Goal: Transaction & Acquisition: Book appointment/travel/reservation

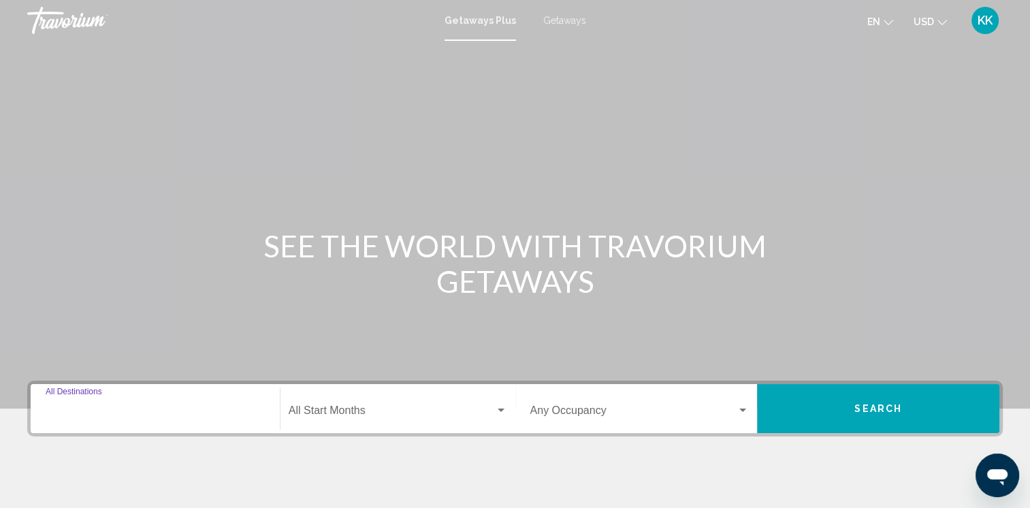
click at [155, 408] on input "Destination All Destinations" at bounding box center [155, 413] width 219 height 12
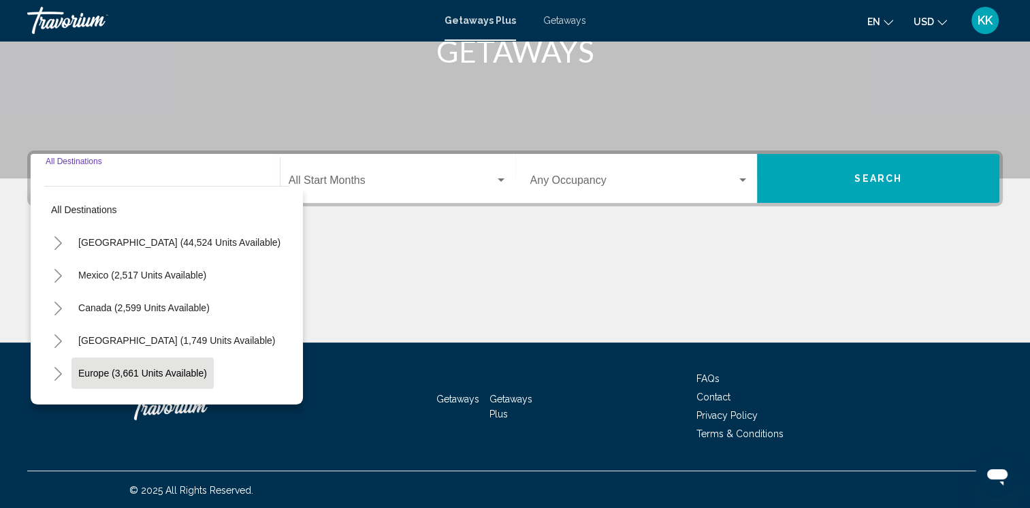
scroll to position [231, 0]
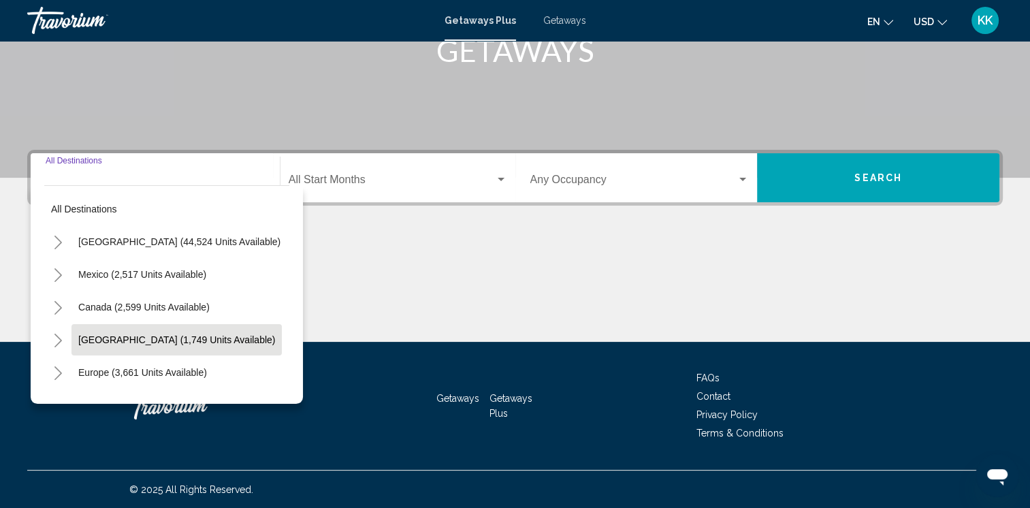
click at [186, 338] on span "[GEOGRAPHIC_DATA] (1,749 units available)" at bounding box center [176, 339] width 197 height 11
type input "**********"
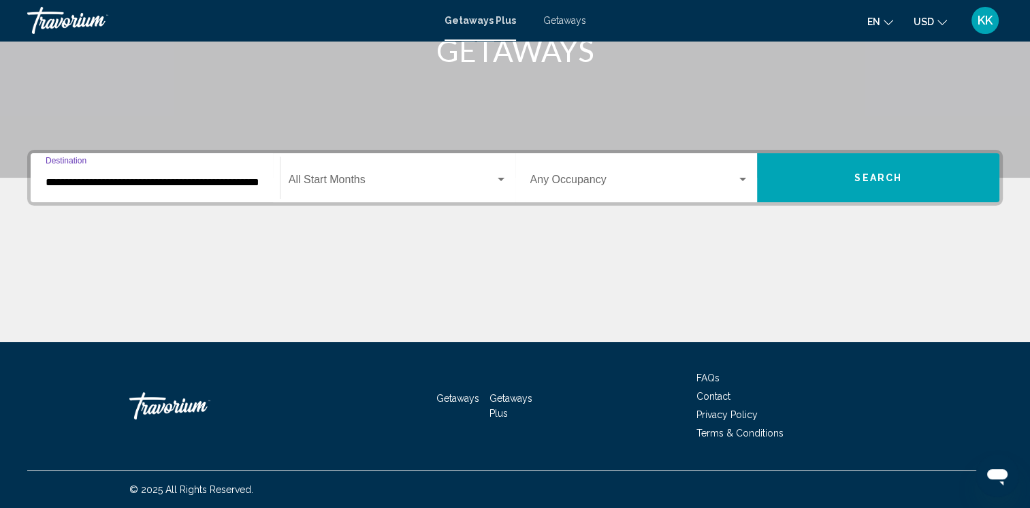
click at [302, 178] on span "Search widget" at bounding box center [392, 182] width 206 height 12
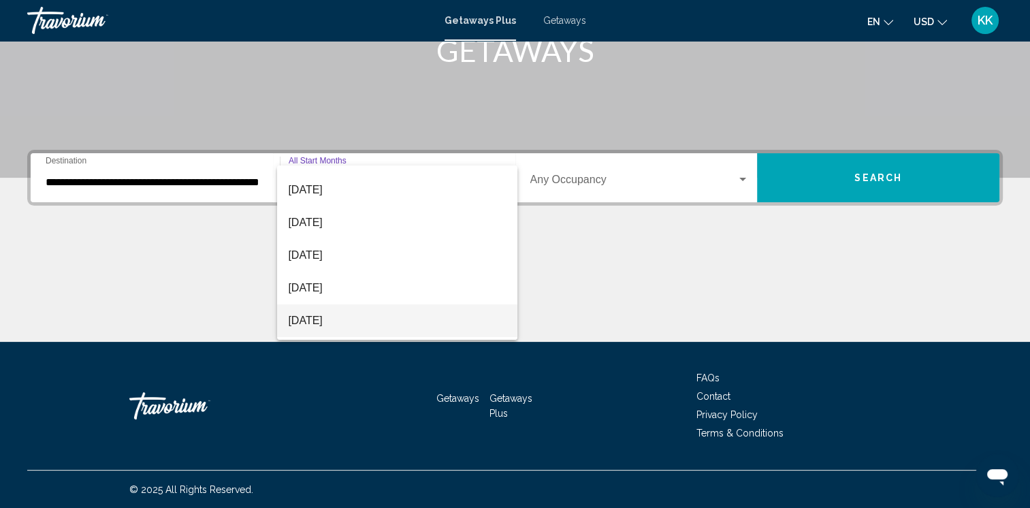
scroll to position [68, 0]
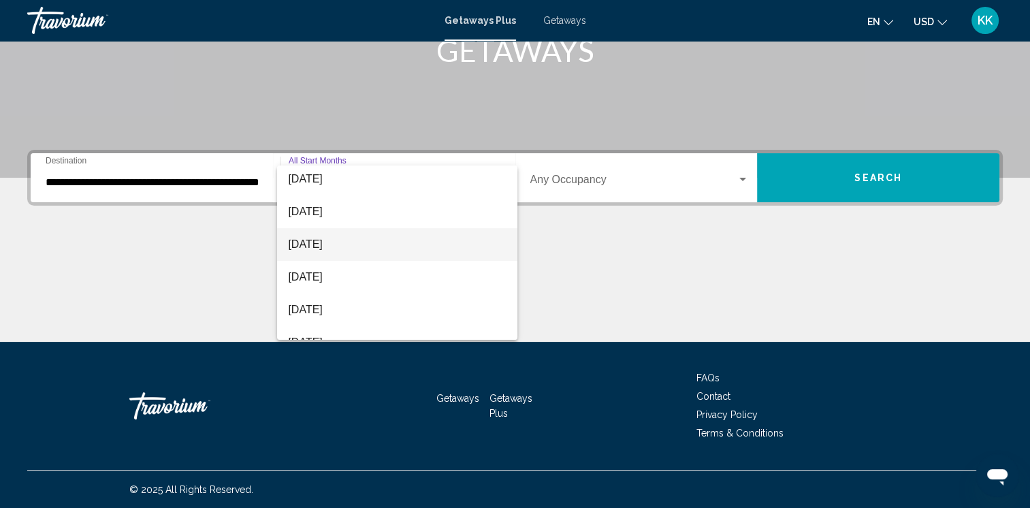
click at [340, 248] on span "[DATE]" at bounding box center [397, 244] width 218 height 33
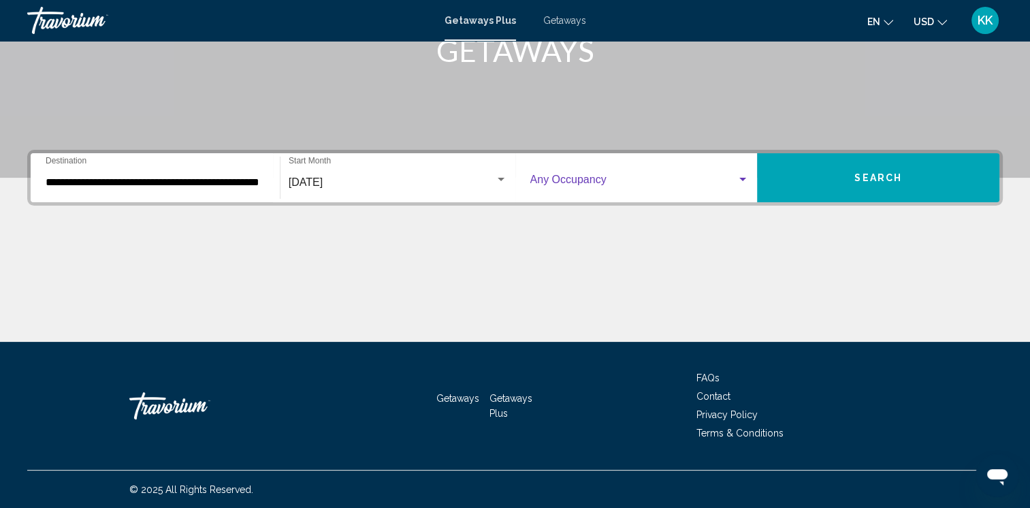
click at [556, 181] on span "Search widget" at bounding box center [633, 182] width 207 height 12
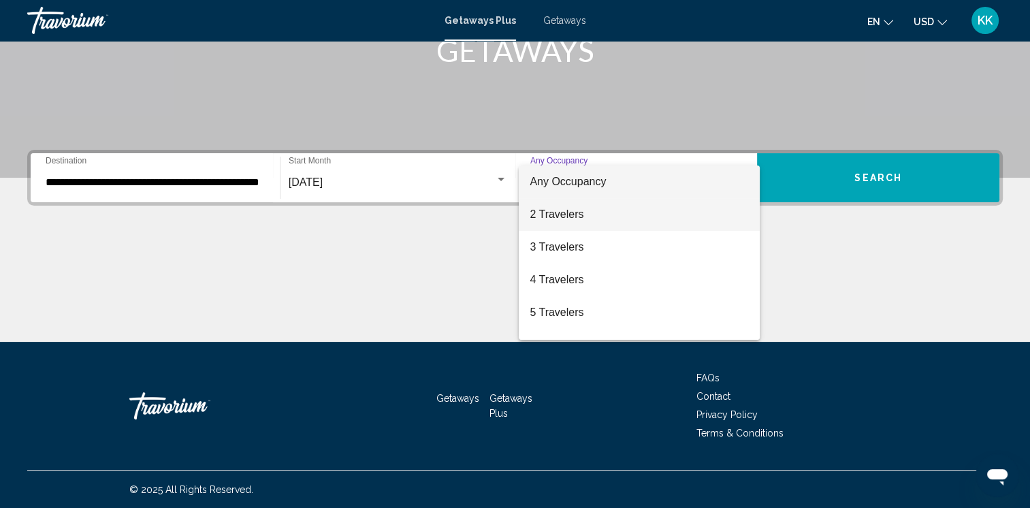
click at [559, 212] on span "2 Travelers" at bounding box center [638, 214] width 219 height 33
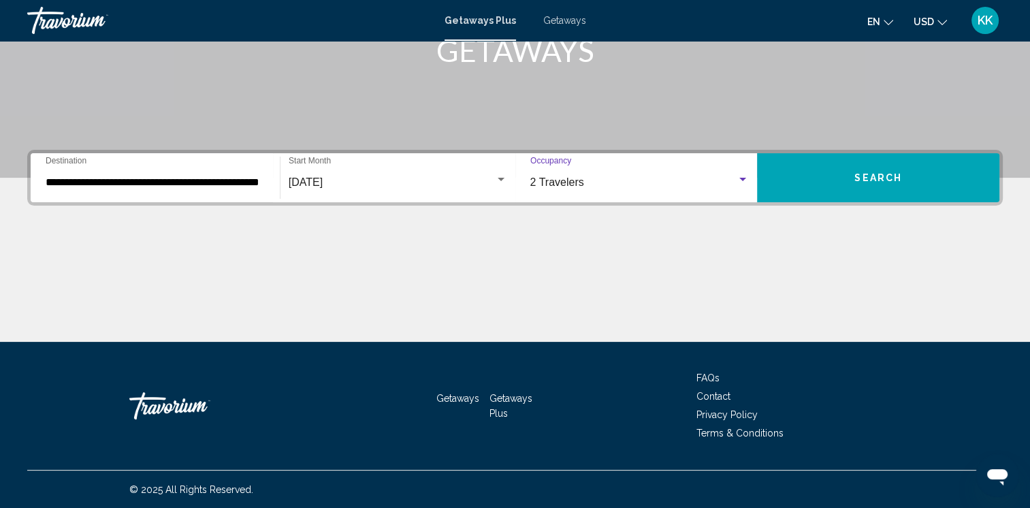
click at [598, 184] on div "2 Travelers" at bounding box center [633, 182] width 207 height 12
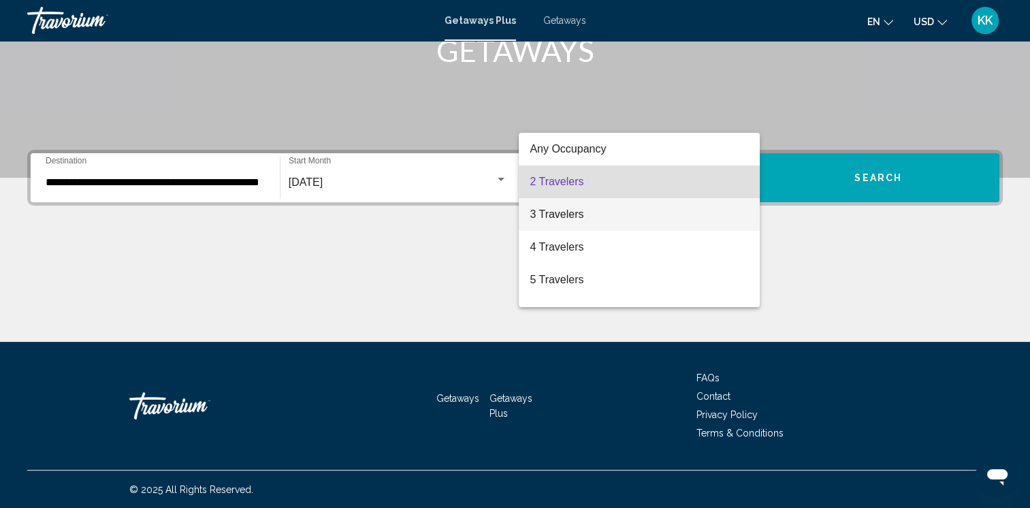
click at [581, 218] on span "3 Travelers" at bounding box center [638, 214] width 219 height 33
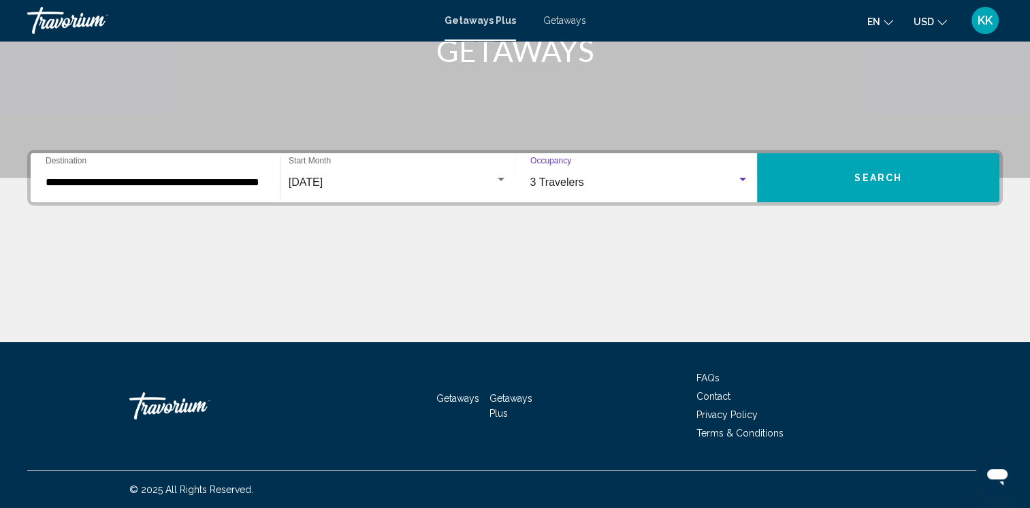
click at [841, 181] on button "Search" at bounding box center [878, 177] width 242 height 49
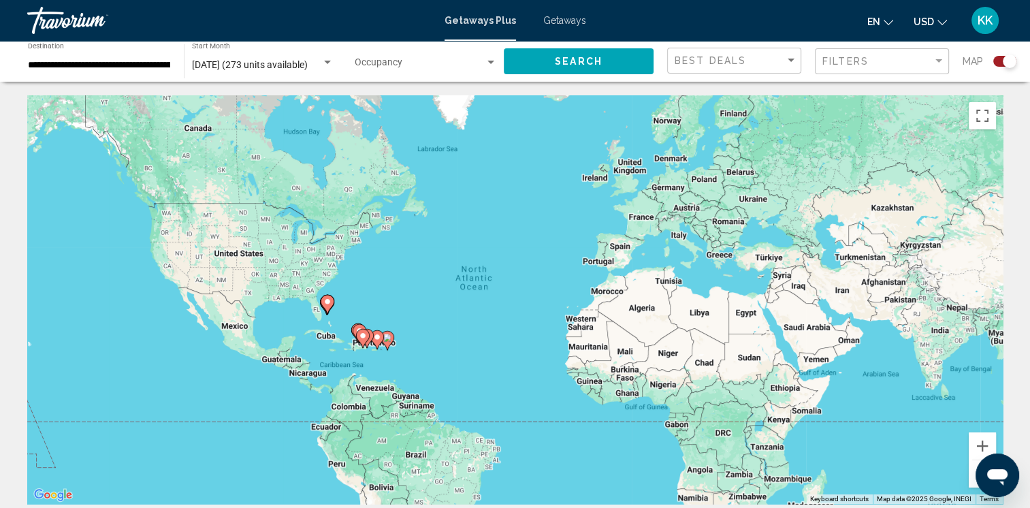
drag, startPoint x: 566, startPoint y: 18, endPoint x: 563, endPoint y: 26, distance: 8.2
click at [566, 18] on span "Getaways" at bounding box center [564, 20] width 43 height 11
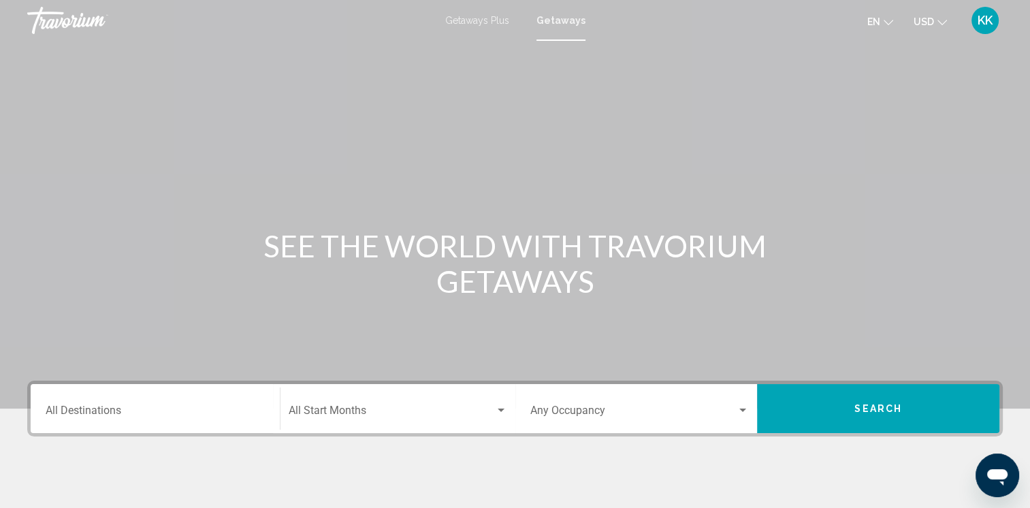
click at [156, 412] on input "Destination All Destinations" at bounding box center [155, 413] width 219 height 12
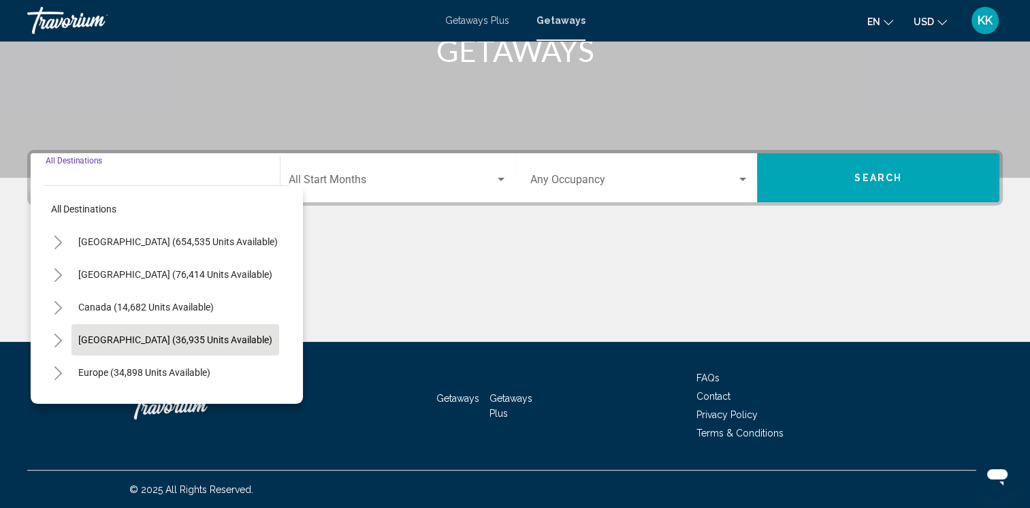
click at [142, 335] on span "[GEOGRAPHIC_DATA] (36,935 units available)" at bounding box center [175, 339] width 194 height 11
type input "**********"
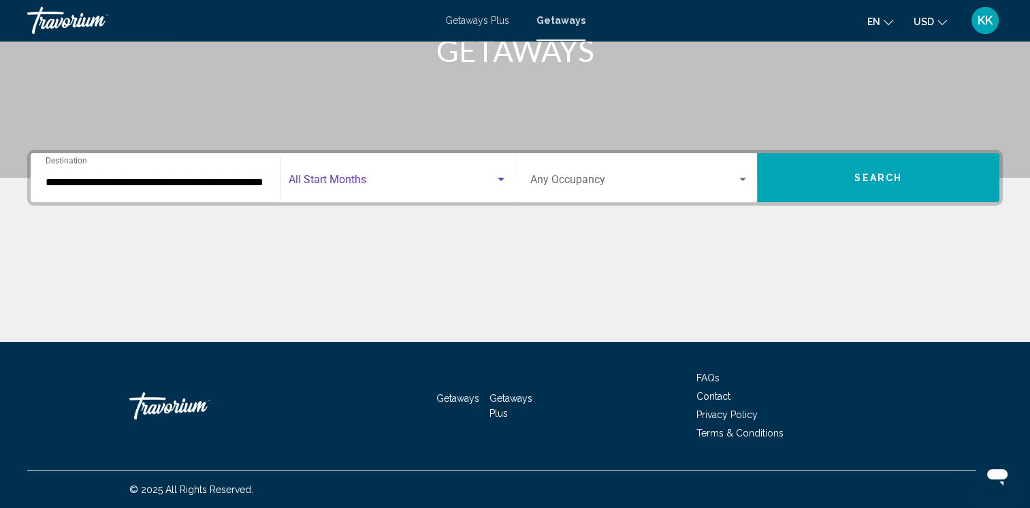
click at [329, 176] on span "Search widget" at bounding box center [392, 182] width 206 height 12
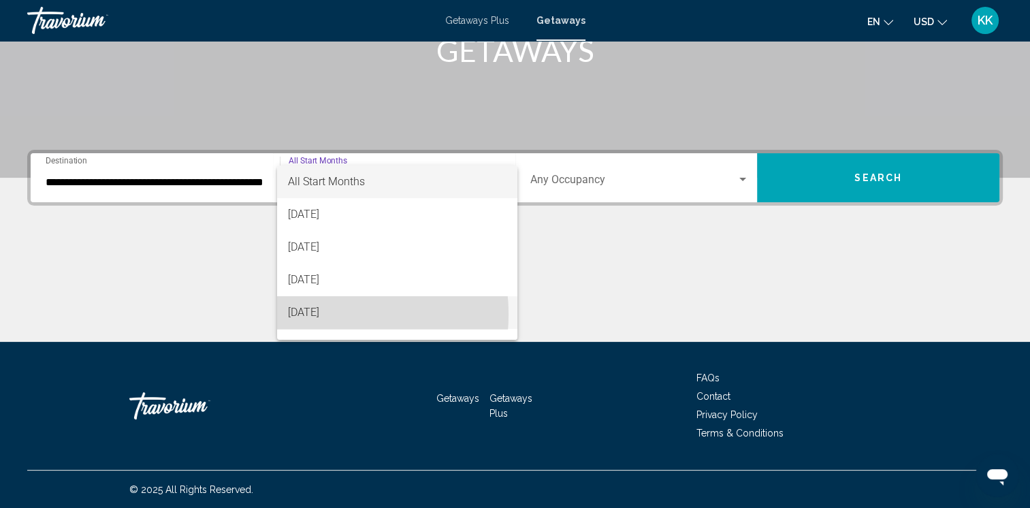
click at [324, 314] on span "[DATE]" at bounding box center [397, 312] width 218 height 33
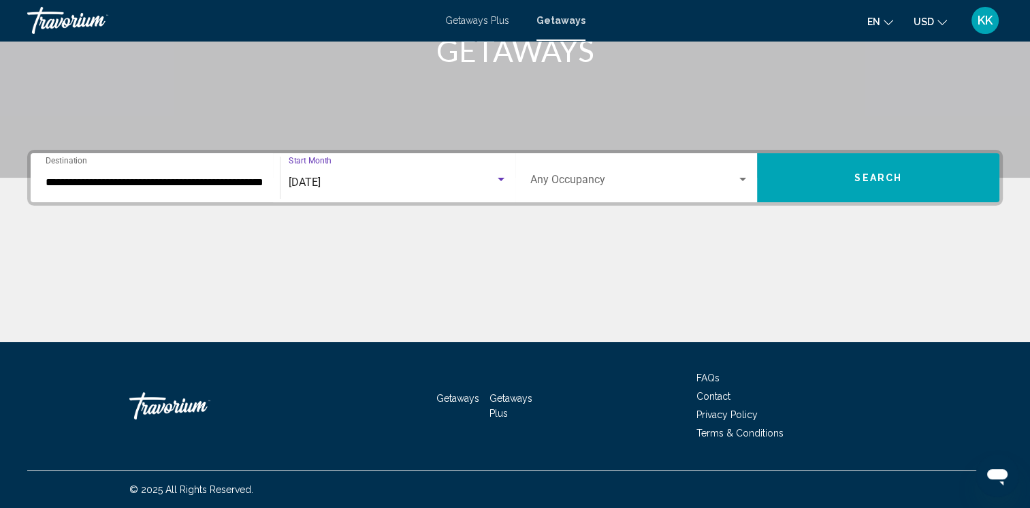
click at [698, 174] on div "Occupancy Any Occupancy" at bounding box center [639, 178] width 219 height 43
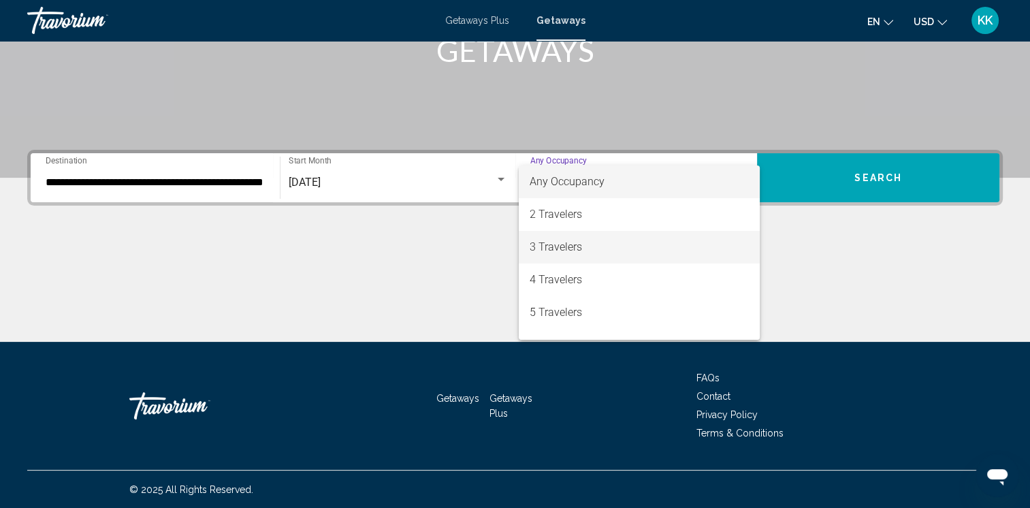
click at [589, 249] on span "3 Travelers" at bounding box center [638, 247] width 219 height 33
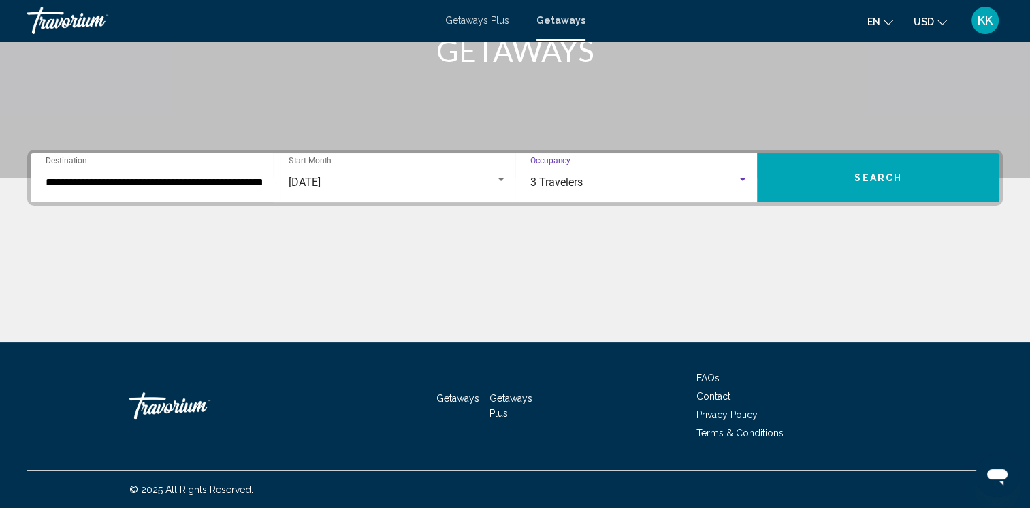
click at [883, 165] on button "Search" at bounding box center [878, 177] width 242 height 49
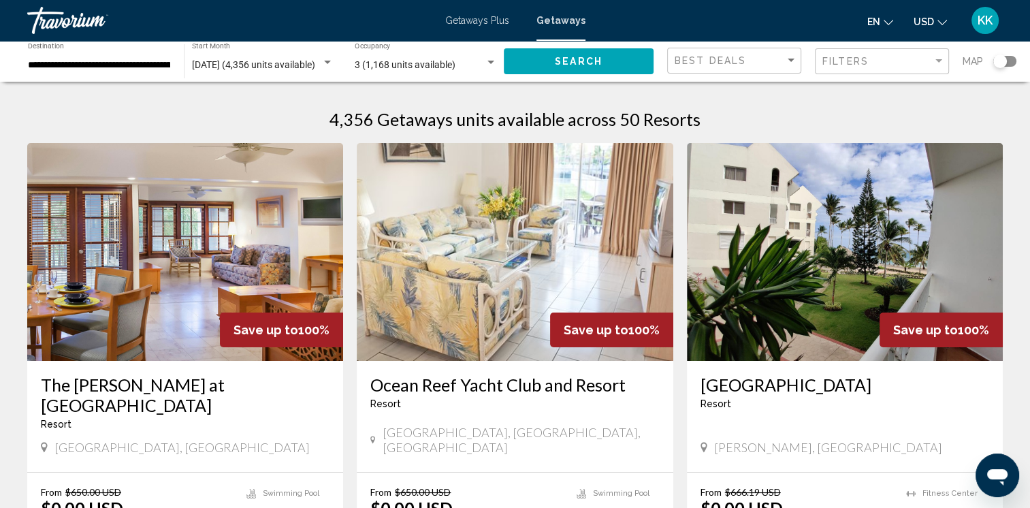
click at [709, 71] on div "Best Deals" at bounding box center [735, 60] width 122 height 25
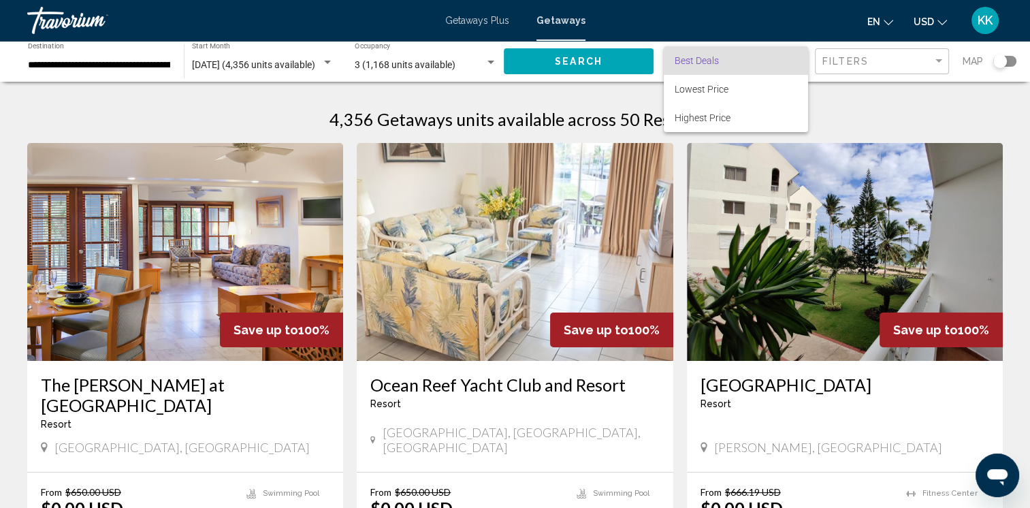
click at [709, 71] on span "Best Deals" at bounding box center [735, 60] width 122 height 29
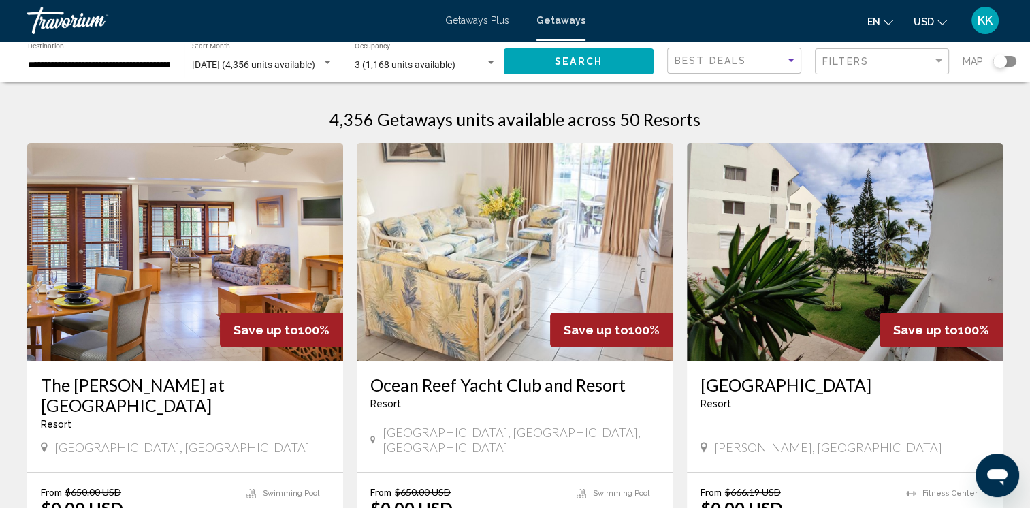
click at [854, 67] on div "Filters" at bounding box center [883, 61] width 122 height 25
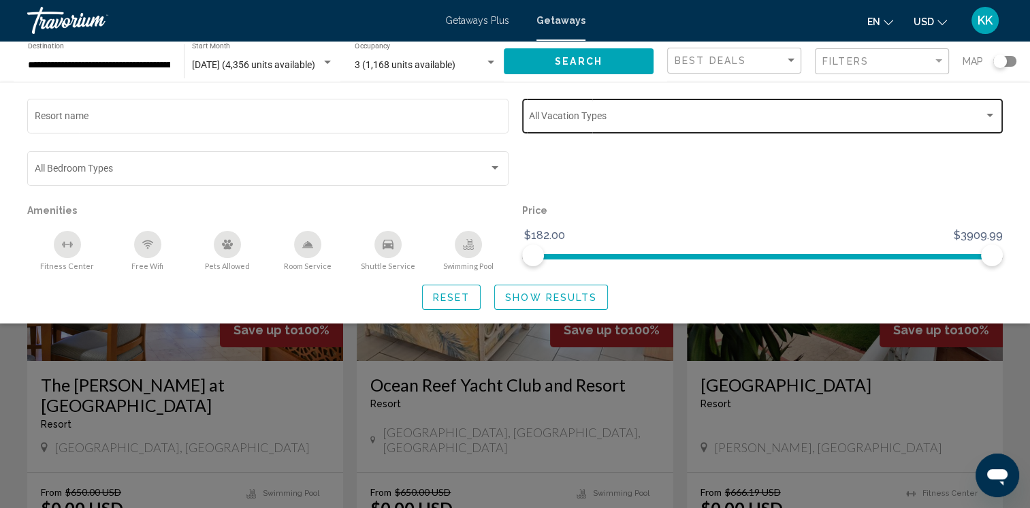
click at [535, 119] on span "Search widget" at bounding box center [756, 118] width 455 height 11
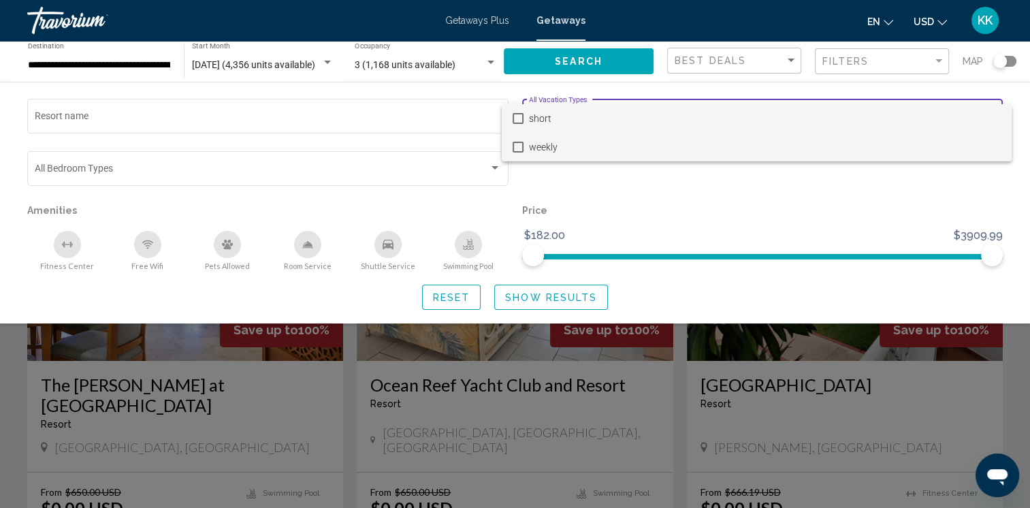
click at [514, 145] on mat-pseudo-checkbox at bounding box center [517, 147] width 11 height 11
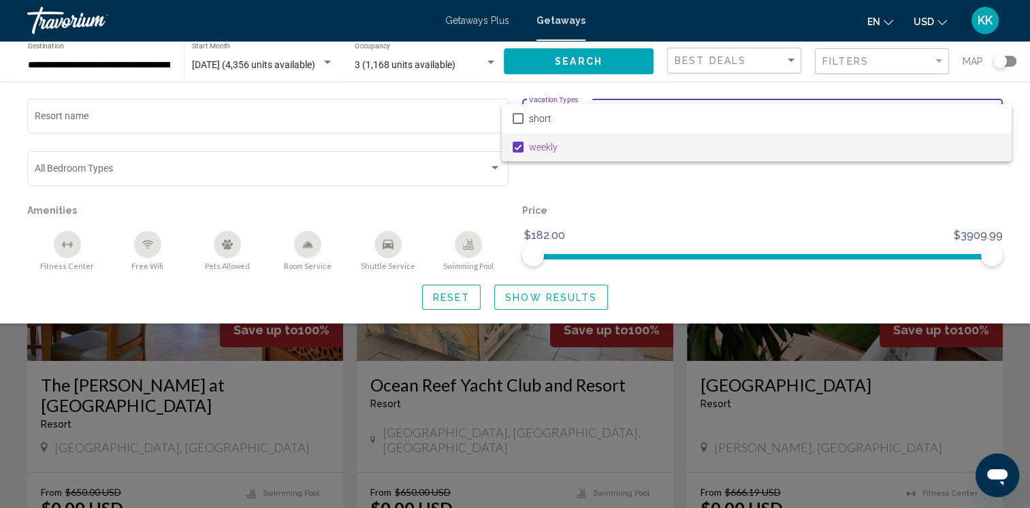
click at [452, 191] on div at bounding box center [515, 254] width 1030 height 508
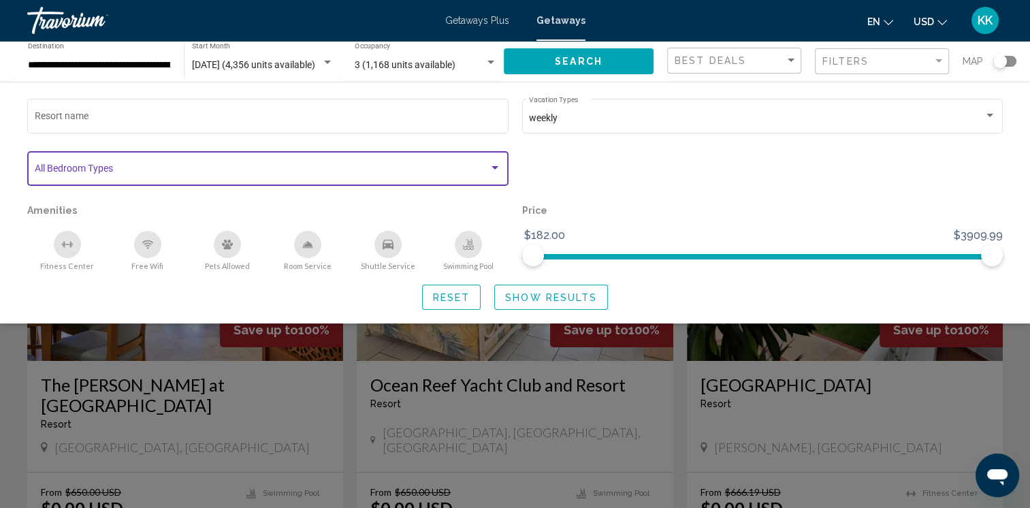
click at [43, 171] on span "Search widget" at bounding box center [262, 170] width 455 height 11
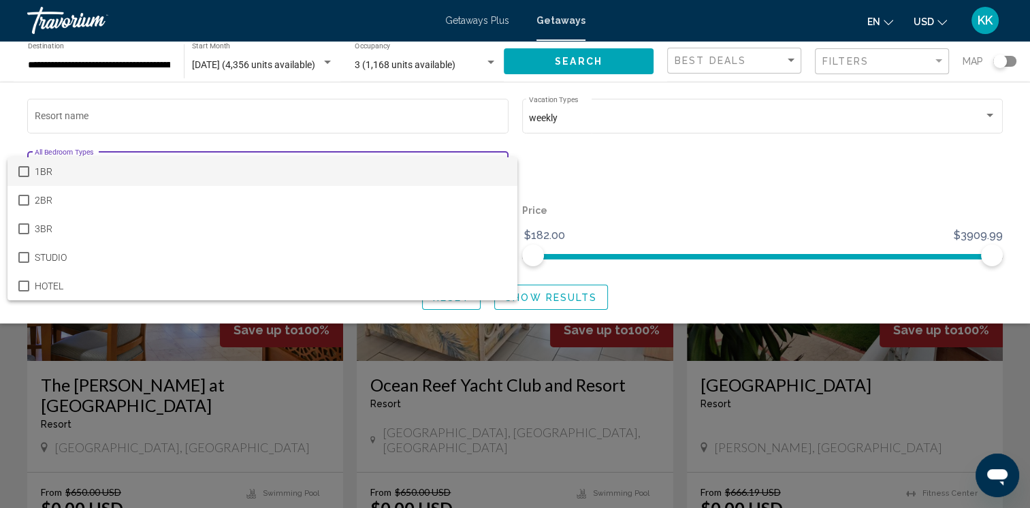
click at [14, 134] on div at bounding box center [515, 254] width 1030 height 508
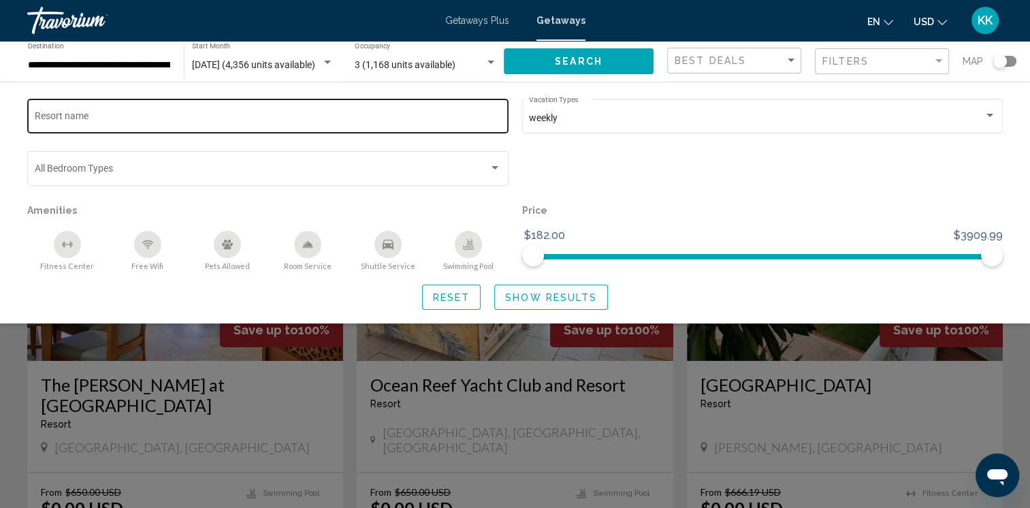
click at [63, 109] on div "Resort name" at bounding box center [268, 114] width 467 height 37
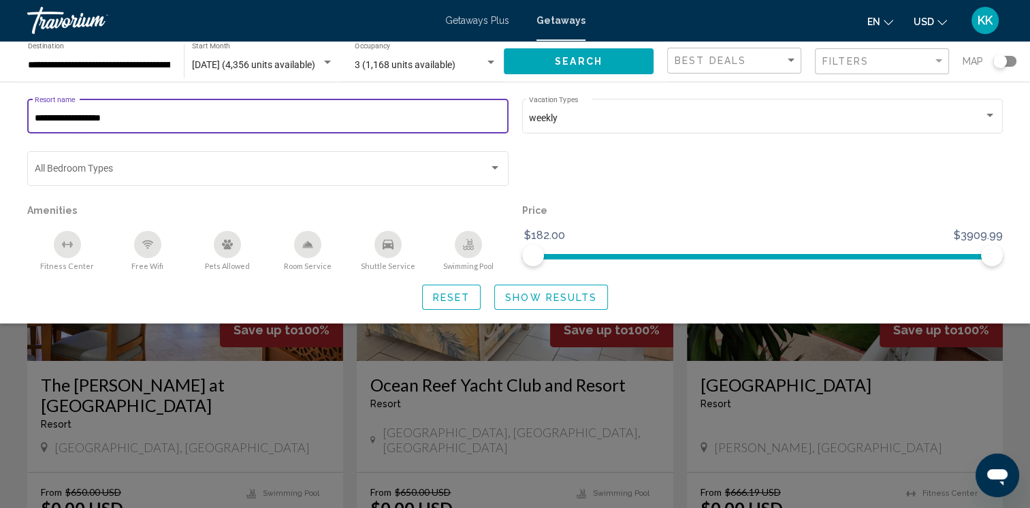
type input "**********"
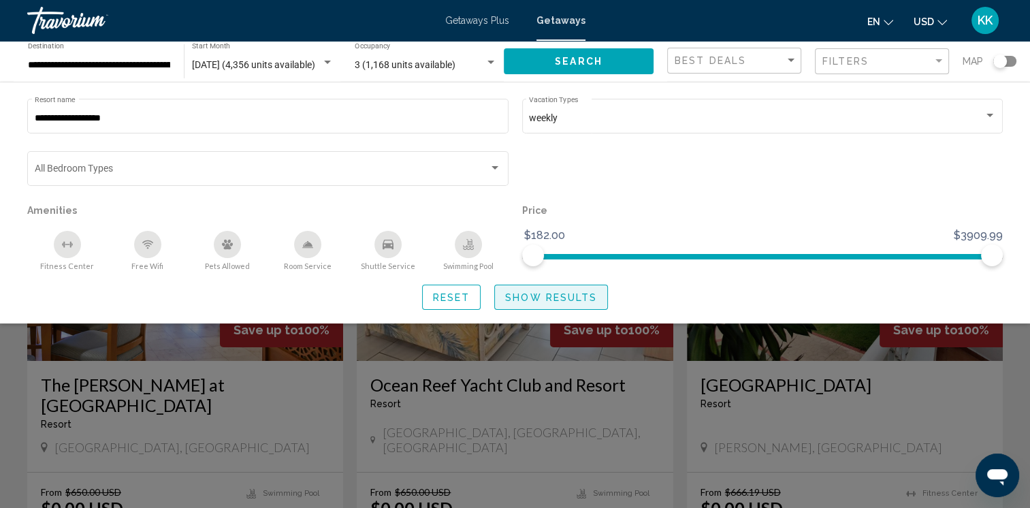
click at [536, 297] on span "Show Results" at bounding box center [551, 297] width 92 height 11
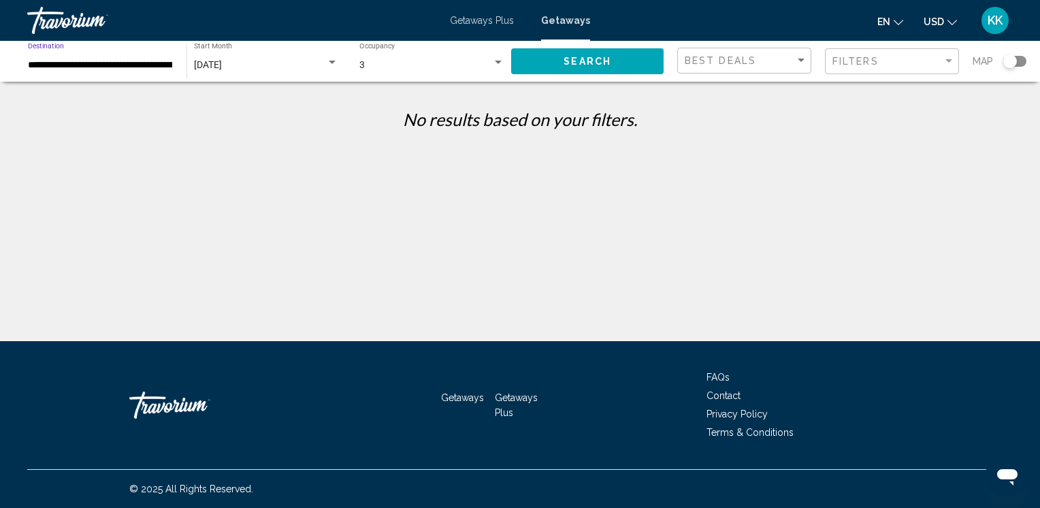
click at [105, 63] on input "**********" at bounding box center [100, 65] width 145 height 11
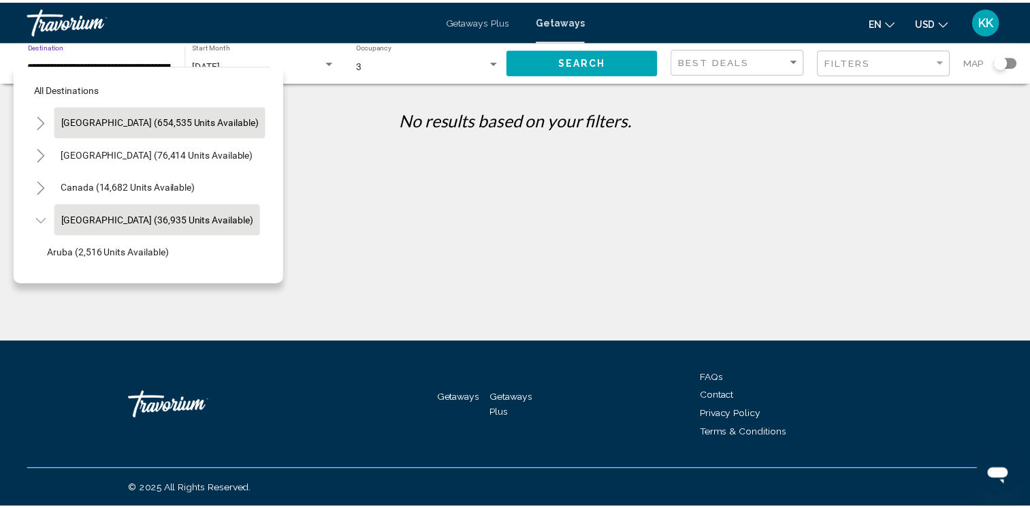
scroll to position [53, 27]
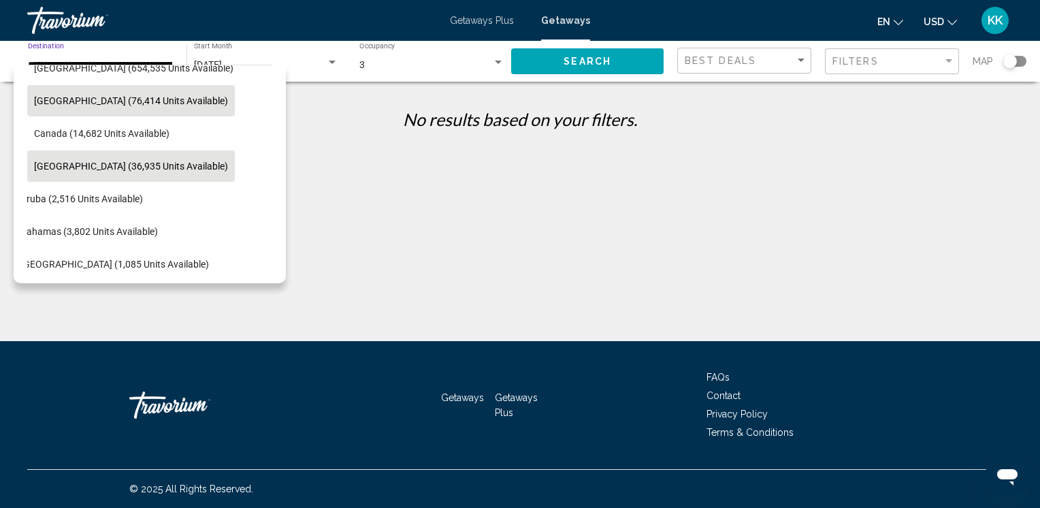
click at [73, 99] on span "[GEOGRAPHIC_DATA] (76,414 units available)" at bounding box center [131, 100] width 194 height 11
type input "**********"
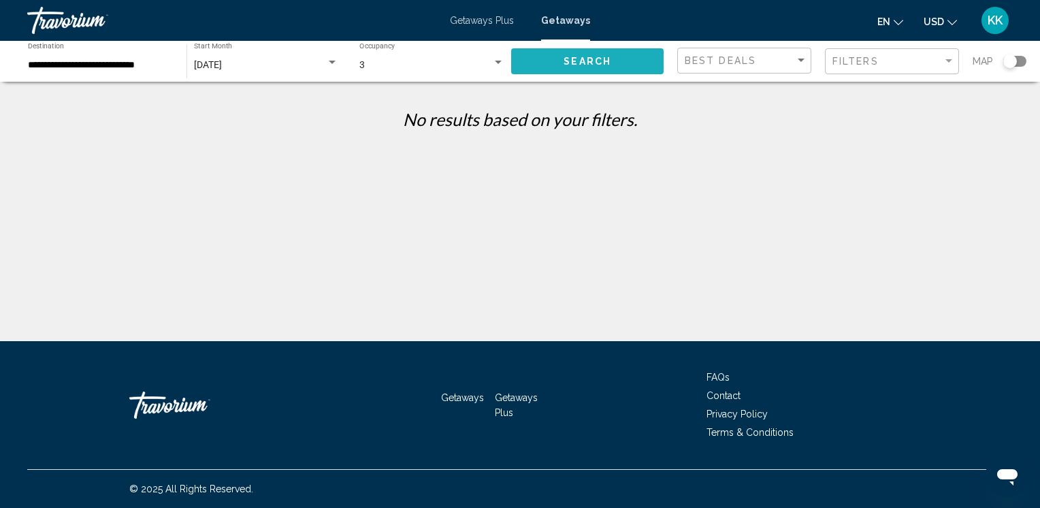
click at [570, 64] on span "Search" at bounding box center [587, 61] width 48 height 11
click at [1010, 58] on div "Search widget" at bounding box center [1010, 61] width 14 height 14
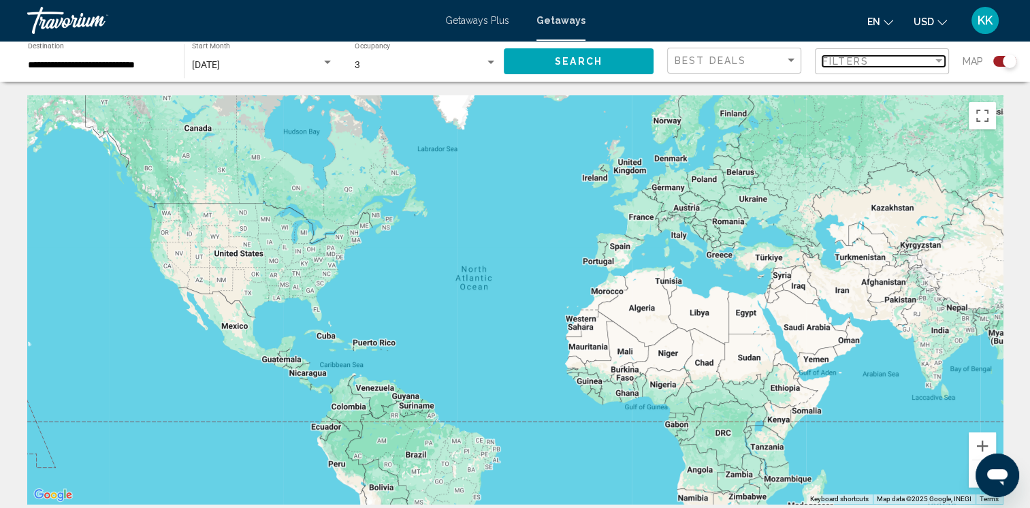
click at [859, 64] on span "Filters" at bounding box center [845, 61] width 46 height 11
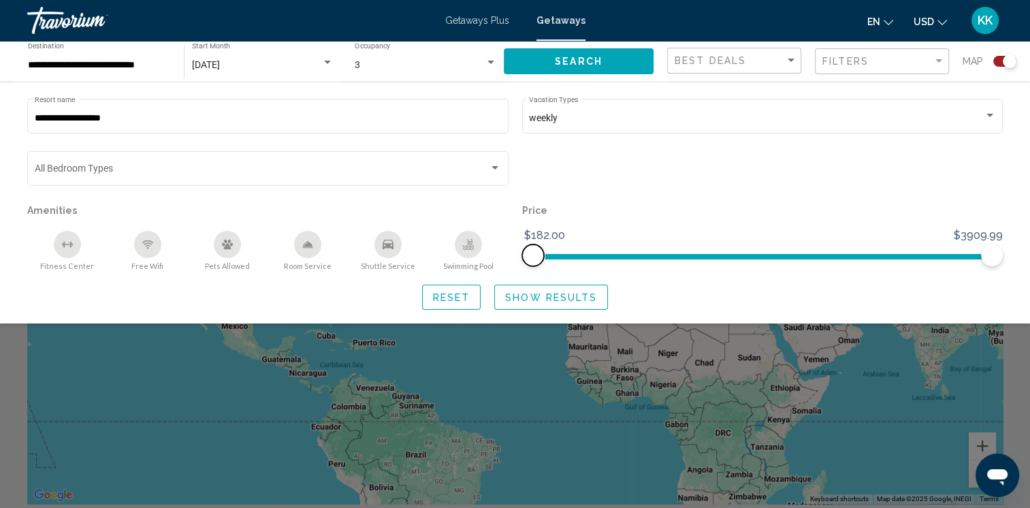
drag, startPoint x: 574, startPoint y: 251, endPoint x: 367, endPoint y: 226, distance: 208.4
click at [367, 226] on div "**********" at bounding box center [514, 183] width 989 height 175
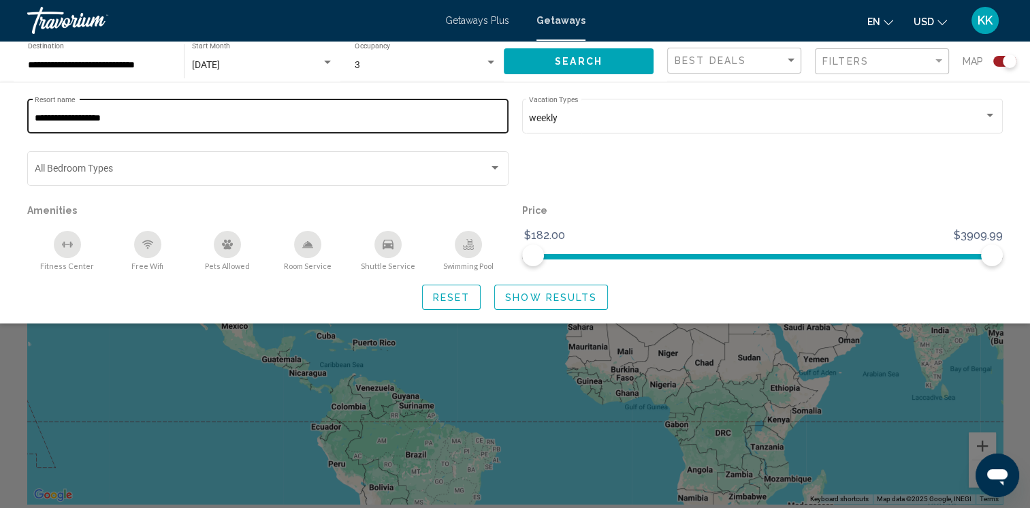
click at [155, 113] on input "**********" at bounding box center [268, 118] width 467 height 11
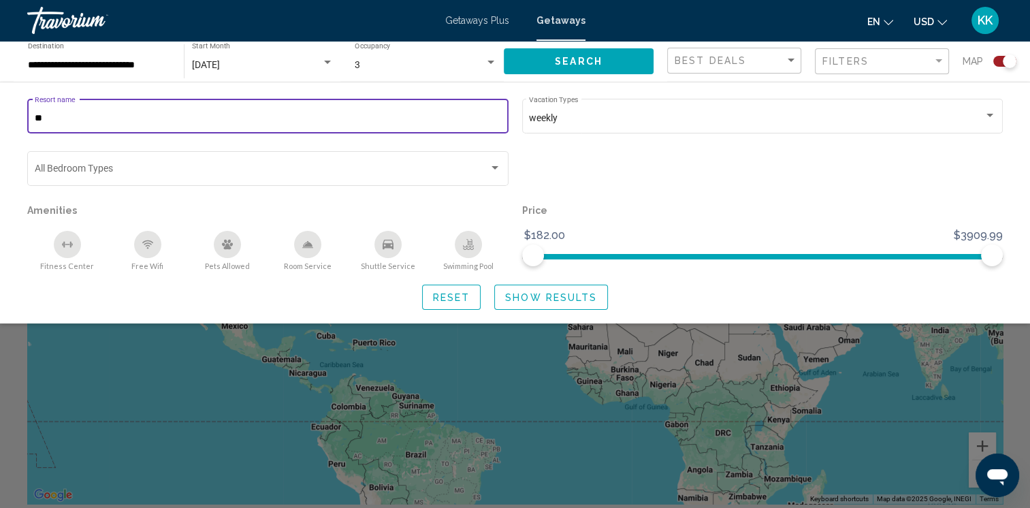
type input "*"
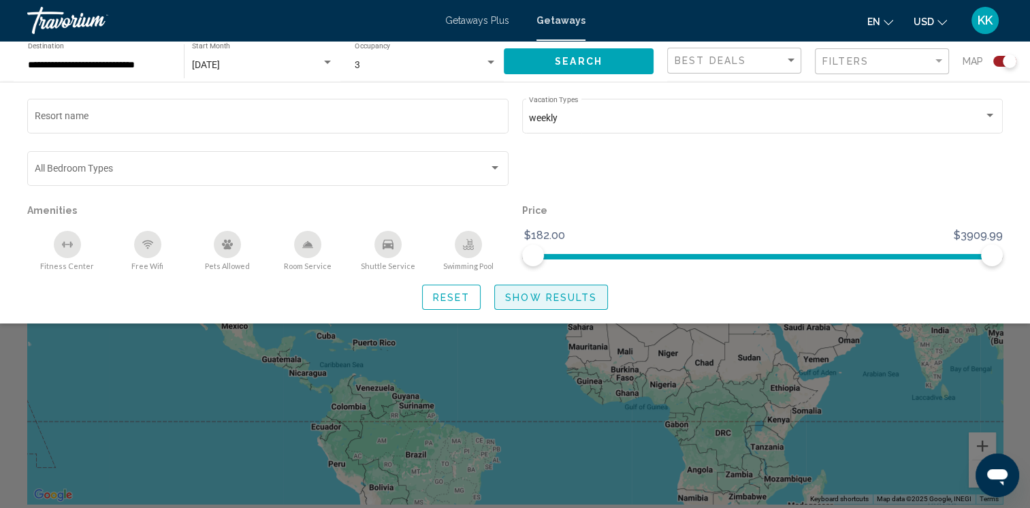
click at [527, 305] on button "Show Results" at bounding box center [551, 296] width 114 height 25
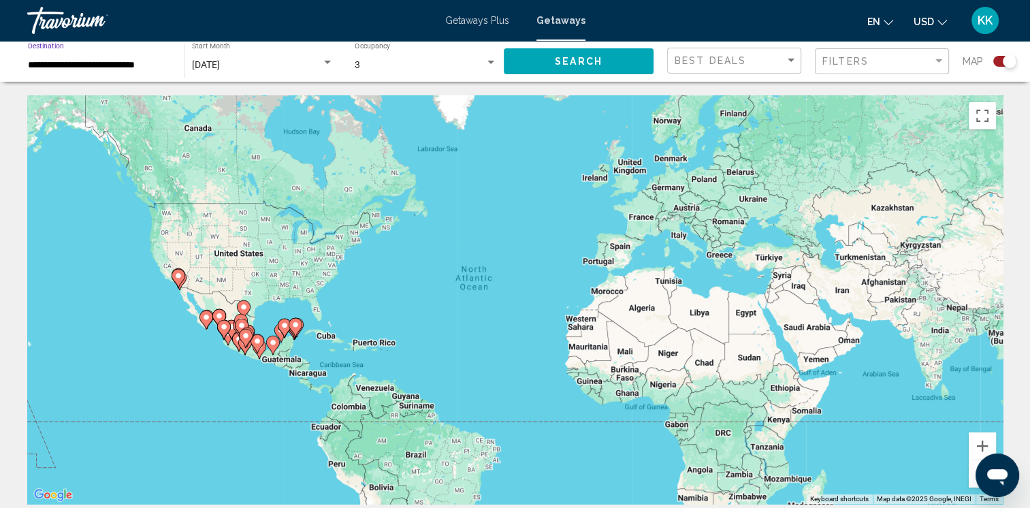
click at [88, 68] on input "**********" at bounding box center [99, 65] width 142 height 11
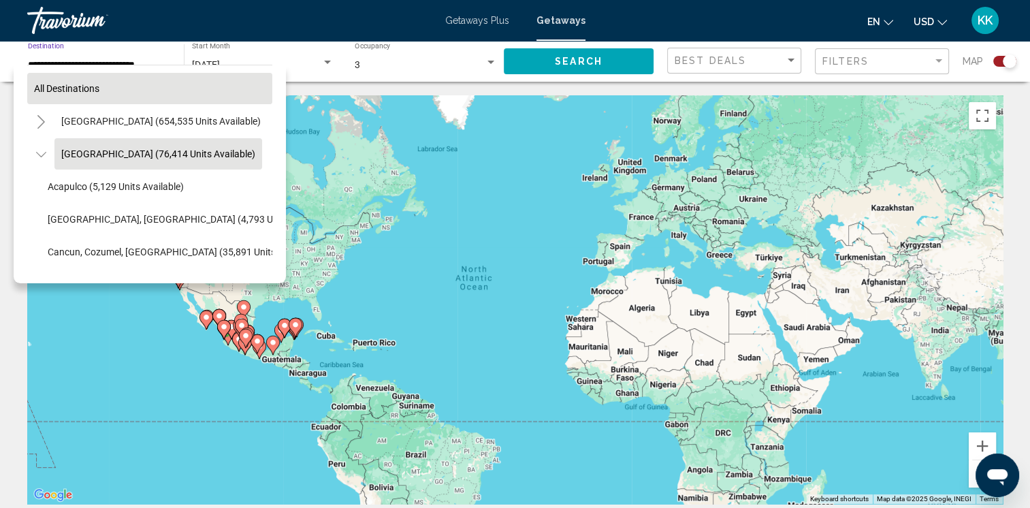
click at [78, 86] on span "All destinations" at bounding box center [66, 88] width 65 height 11
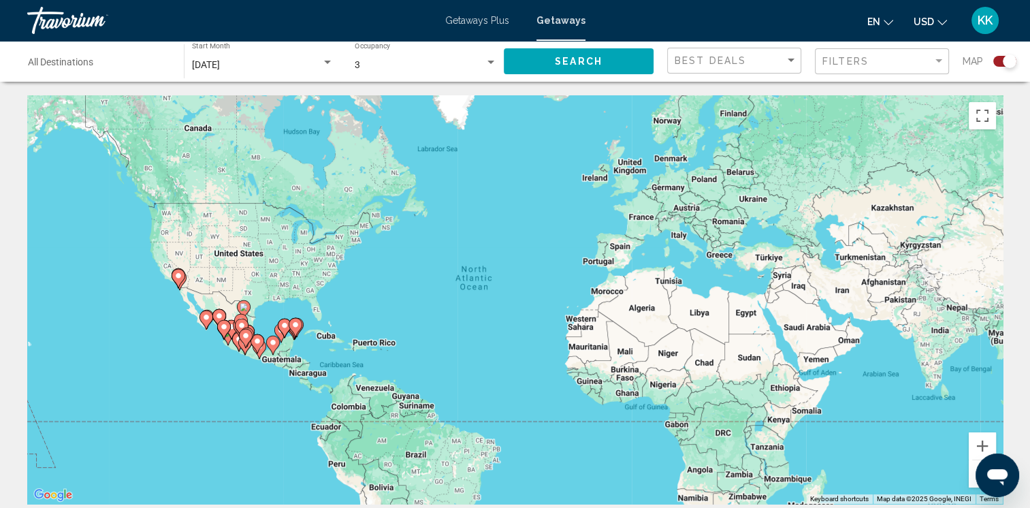
click at [612, 60] on button "Search" at bounding box center [579, 60] width 150 height 25
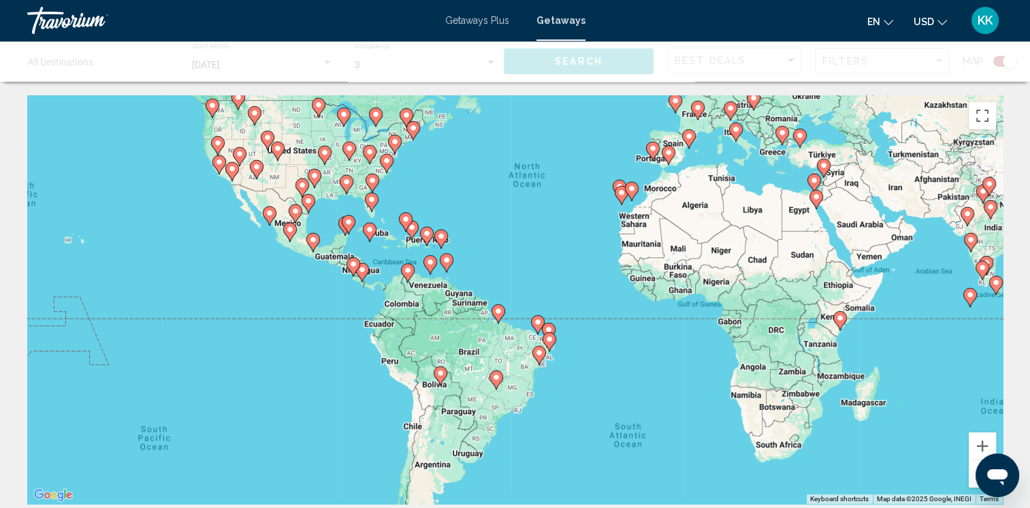
drag, startPoint x: 469, startPoint y: 355, endPoint x: 524, endPoint y: 251, distance: 117.8
click at [524, 251] on div "To activate drag with keyboard, press Alt + Enter. Once in keyboard drag state,…" at bounding box center [514, 299] width 975 height 408
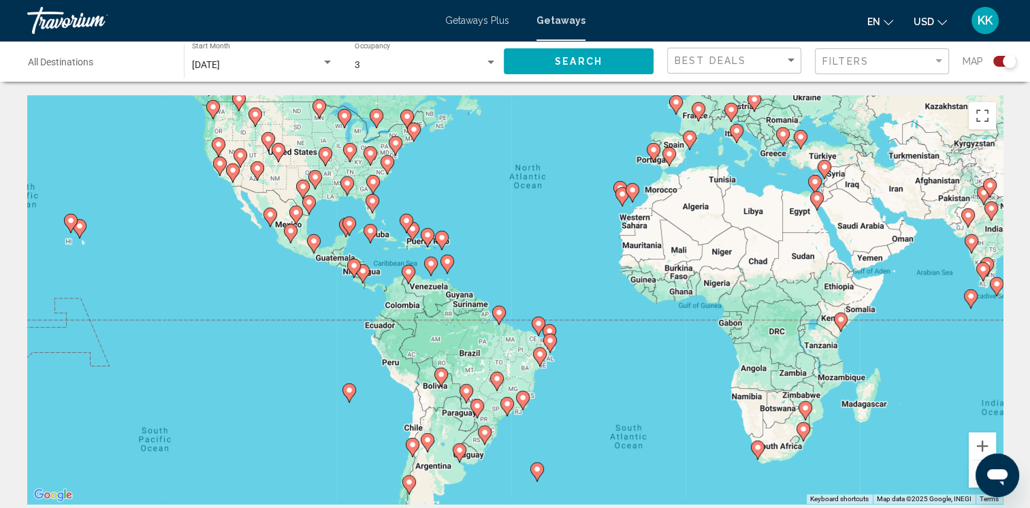
click at [382, 229] on div "To activate drag with keyboard, press Alt + Enter. Once in keyboard drag state,…" at bounding box center [514, 299] width 975 height 408
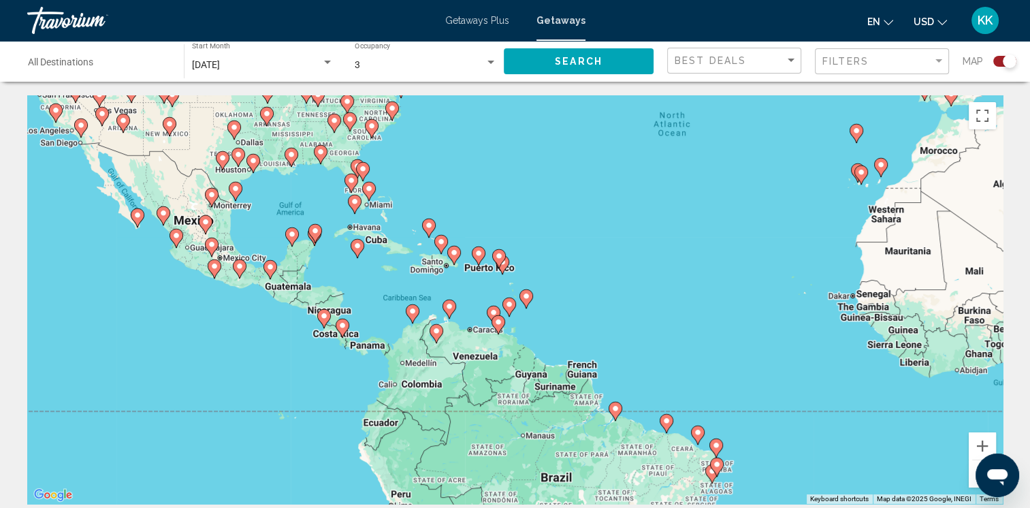
click at [481, 278] on div "To activate drag with keyboard, press Alt + Enter. Once in keyboard drag state,…" at bounding box center [514, 299] width 975 height 408
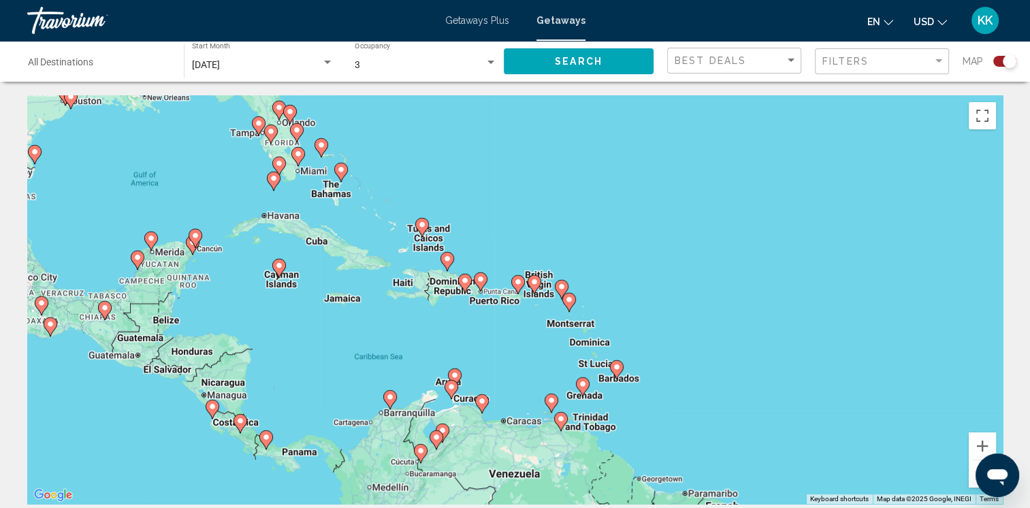
drag, startPoint x: 269, startPoint y: 200, endPoint x: 316, endPoint y: 244, distance: 64.5
click at [316, 244] on div "To activate drag with keyboard, press Alt + Enter. Once in keyboard drag state,…" at bounding box center [514, 299] width 975 height 408
click at [451, 297] on div "To activate drag with keyboard, press Alt + Enter. Once in keyboard drag state,…" at bounding box center [514, 299] width 975 height 408
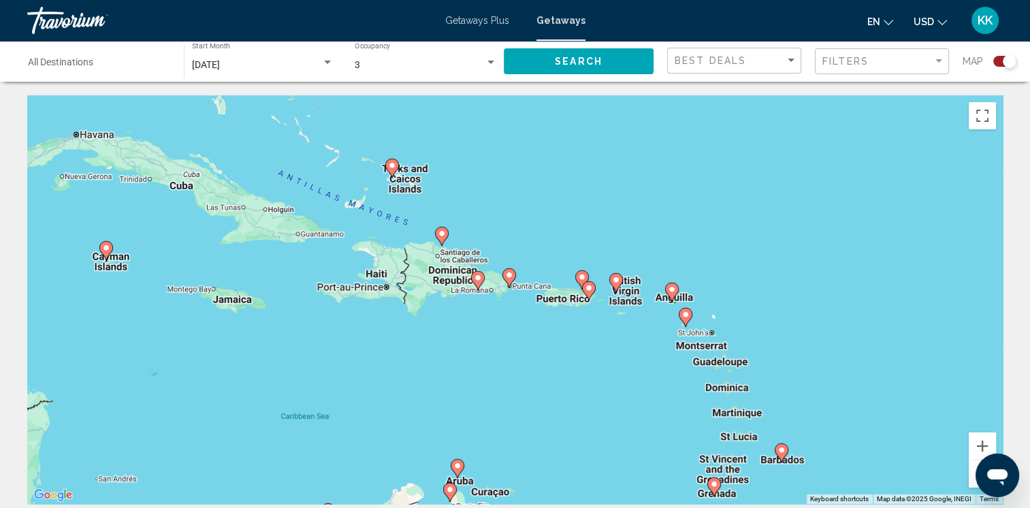
click at [502, 304] on div "To activate drag with keyboard, press Alt + Enter. Once in keyboard drag state,…" at bounding box center [514, 299] width 975 height 408
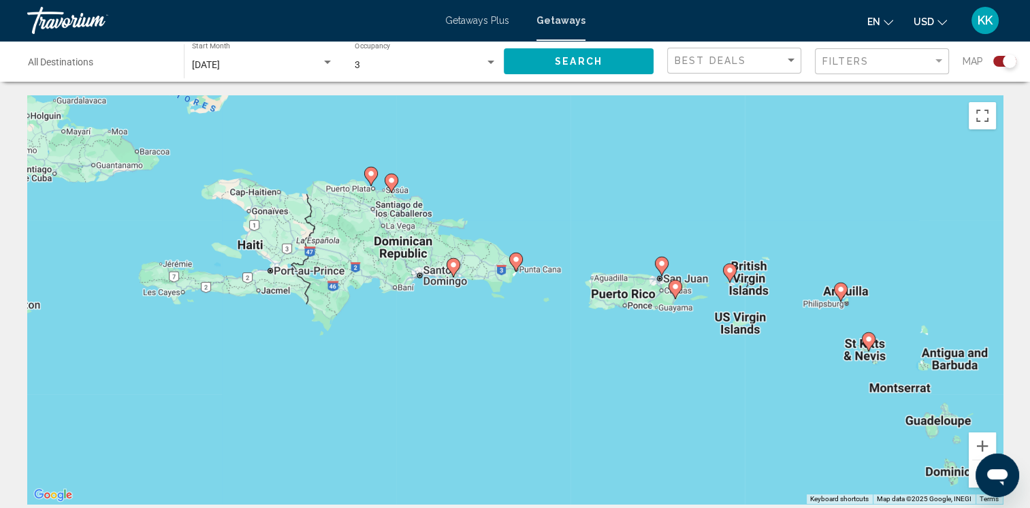
click at [515, 282] on div "To activate drag with keyboard, press Alt + Enter. Once in keyboard drag state,…" at bounding box center [514, 299] width 975 height 408
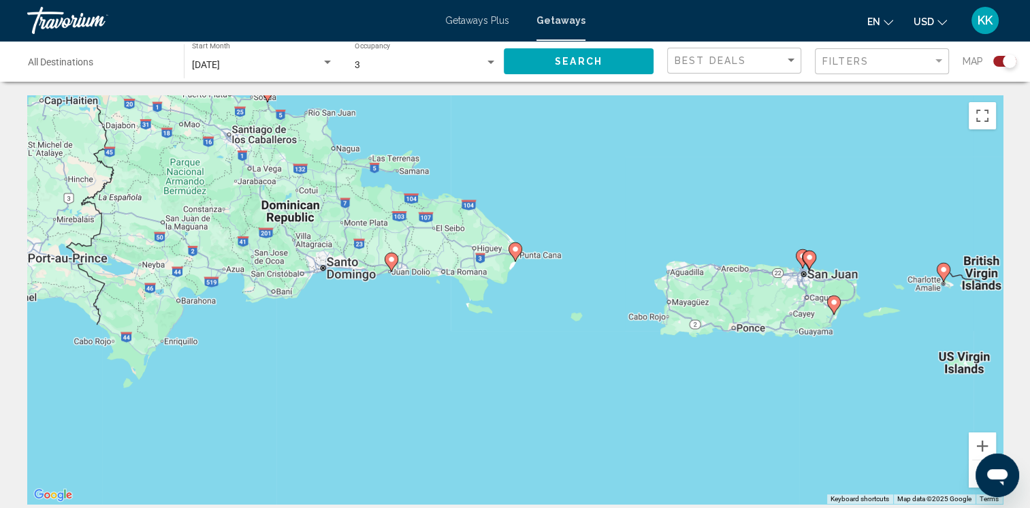
click at [517, 275] on div "To activate drag with keyboard, press Alt + Enter. Once in keyboard drag state,…" at bounding box center [514, 299] width 975 height 408
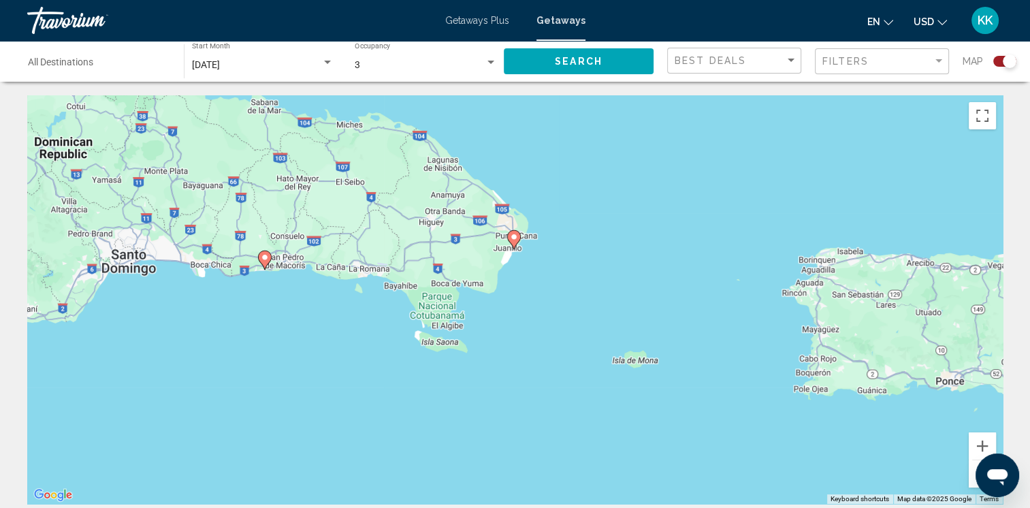
click at [517, 268] on div "To activate drag with keyboard, press Alt + Enter. Once in keyboard drag state,…" at bounding box center [514, 299] width 975 height 408
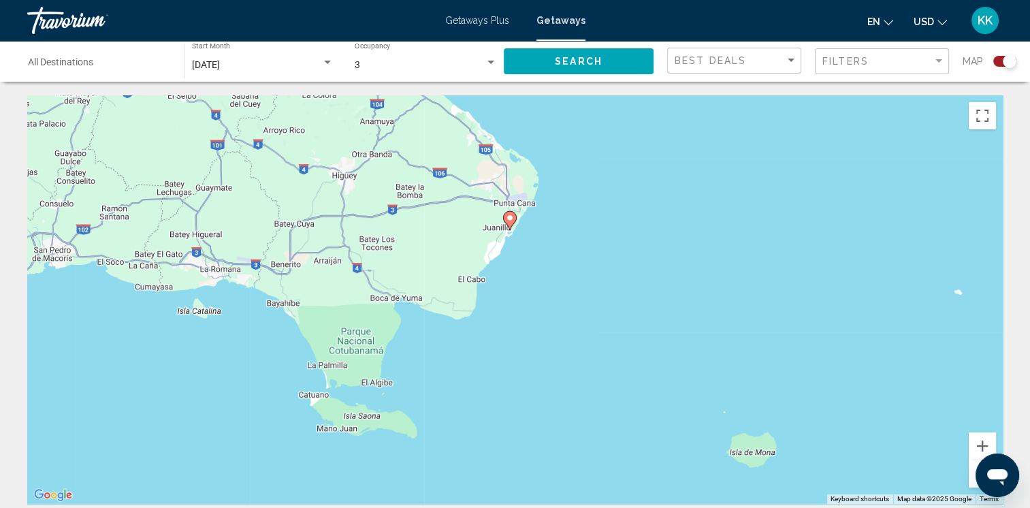
click at [517, 261] on div "To activate drag with keyboard, press Alt + Enter. Once in keyboard drag state,…" at bounding box center [514, 299] width 975 height 408
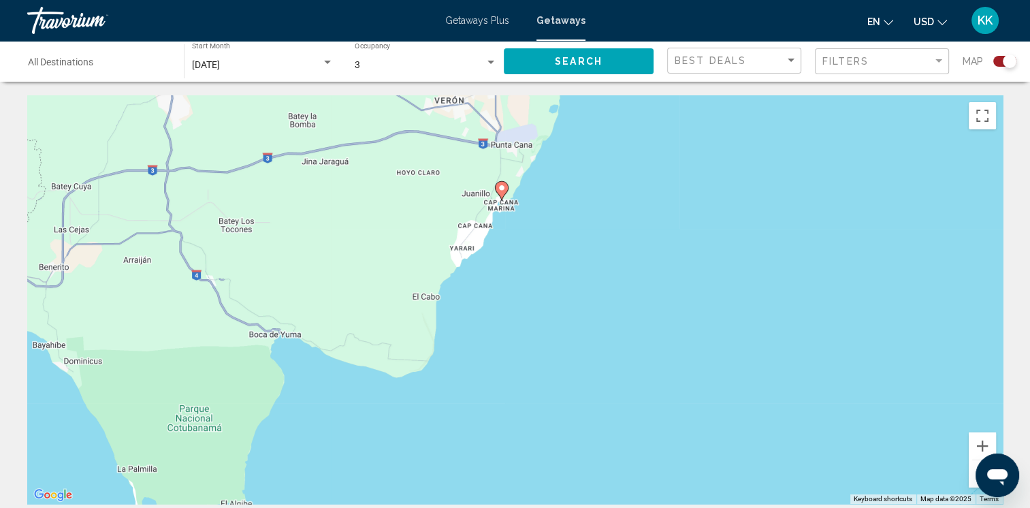
click at [523, 244] on div "To activate drag with keyboard, press Alt + Enter. Once in keyboard drag state,…" at bounding box center [514, 299] width 975 height 408
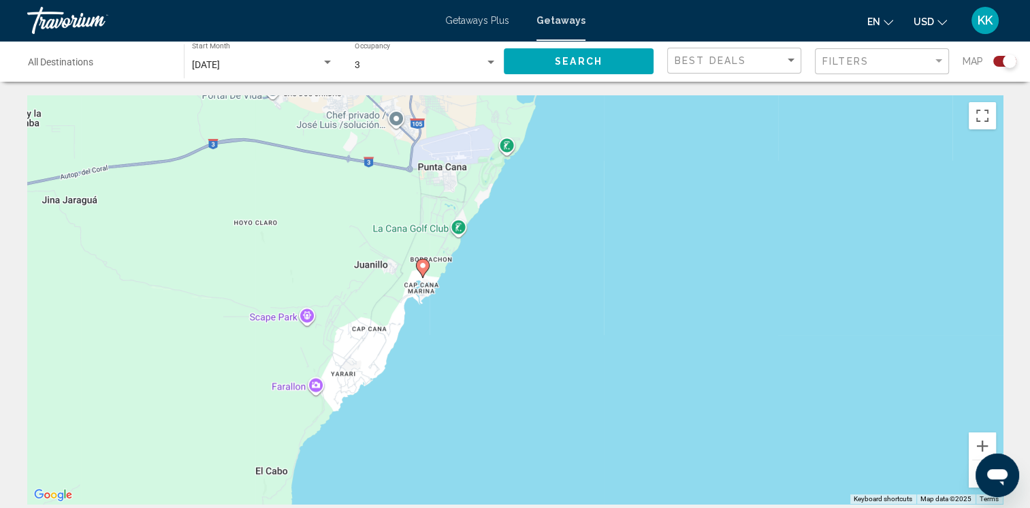
drag, startPoint x: 525, startPoint y: 212, endPoint x: 467, endPoint y: 336, distance: 137.0
click at [467, 336] on div "To activate drag with keyboard, press Alt + Enter. Once in keyboard drag state,…" at bounding box center [514, 299] width 975 height 408
click at [532, 293] on div "To activate drag with keyboard, press Alt + Enter. Once in keyboard drag state,…" at bounding box center [514, 299] width 975 height 408
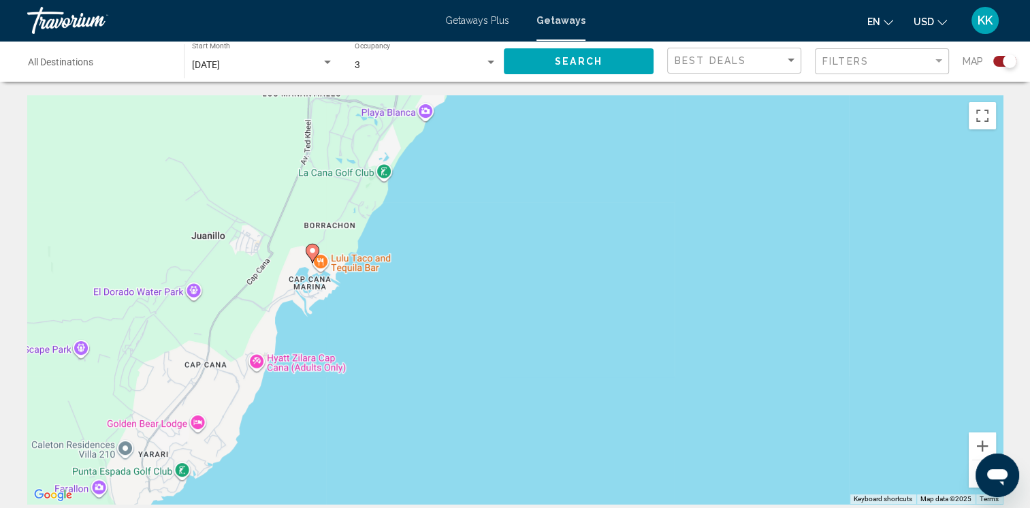
click at [275, 247] on div "To activate drag with keyboard, press Alt + Enter. Once in keyboard drag state,…" at bounding box center [514, 299] width 975 height 408
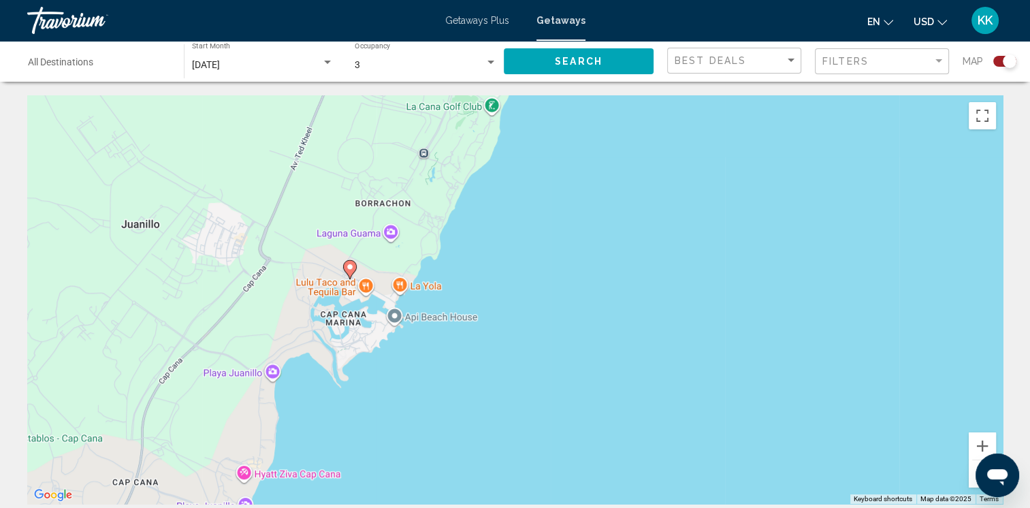
click at [347, 267] on image "Main content" at bounding box center [350, 267] width 8 height 8
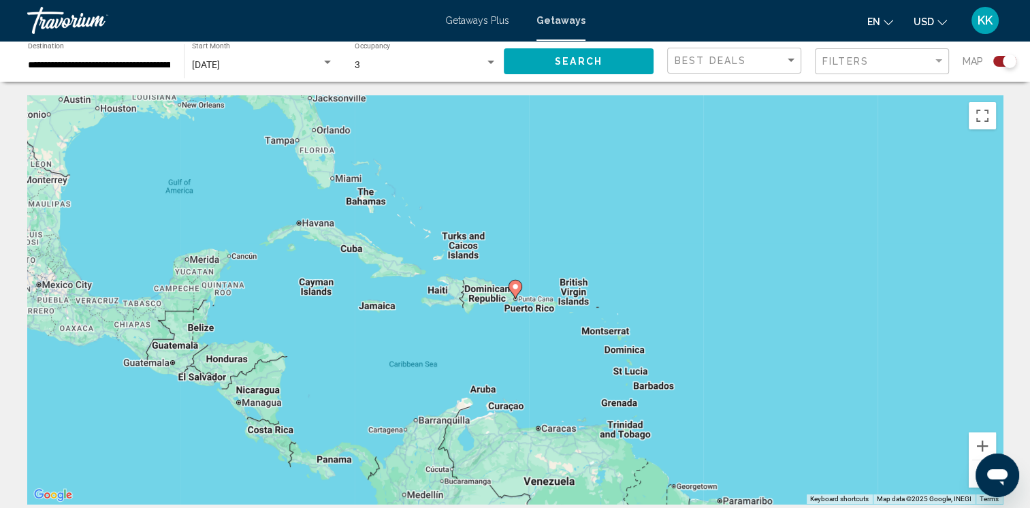
click at [516, 287] on image "Main content" at bounding box center [515, 286] width 8 height 8
type input "**********"
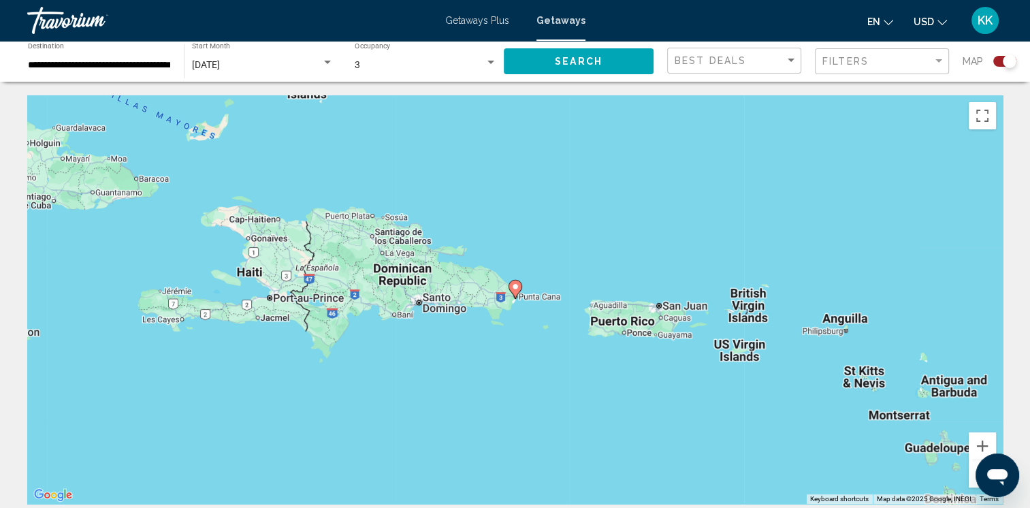
click at [516, 287] on image "Main content" at bounding box center [515, 286] width 8 height 8
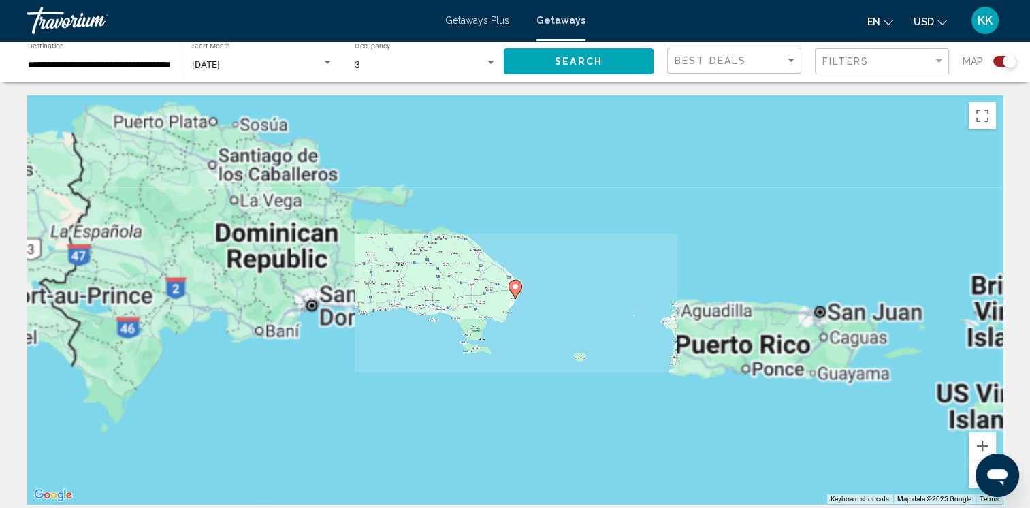
click at [516, 287] on image "Main content" at bounding box center [515, 286] width 8 height 8
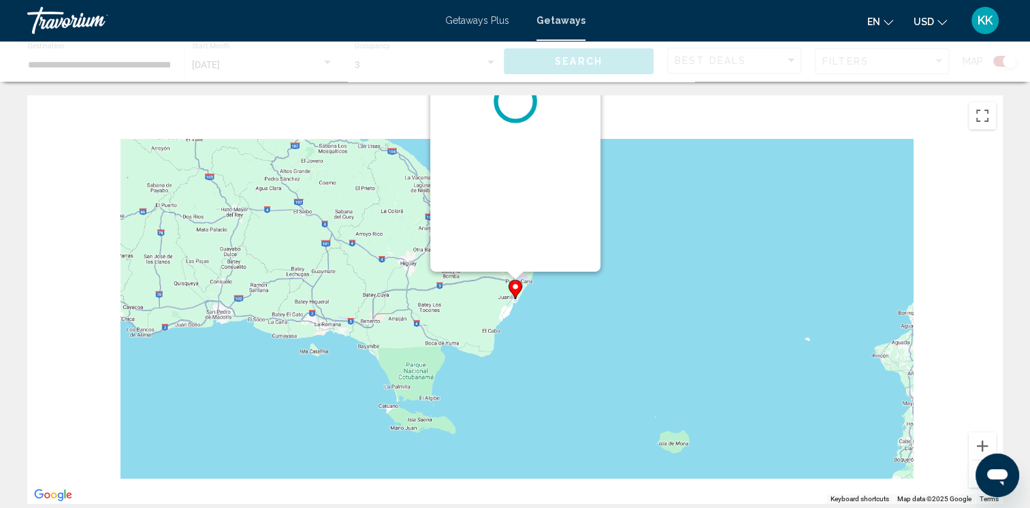
click at [516, 287] on image "Main content" at bounding box center [515, 286] width 8 height 8
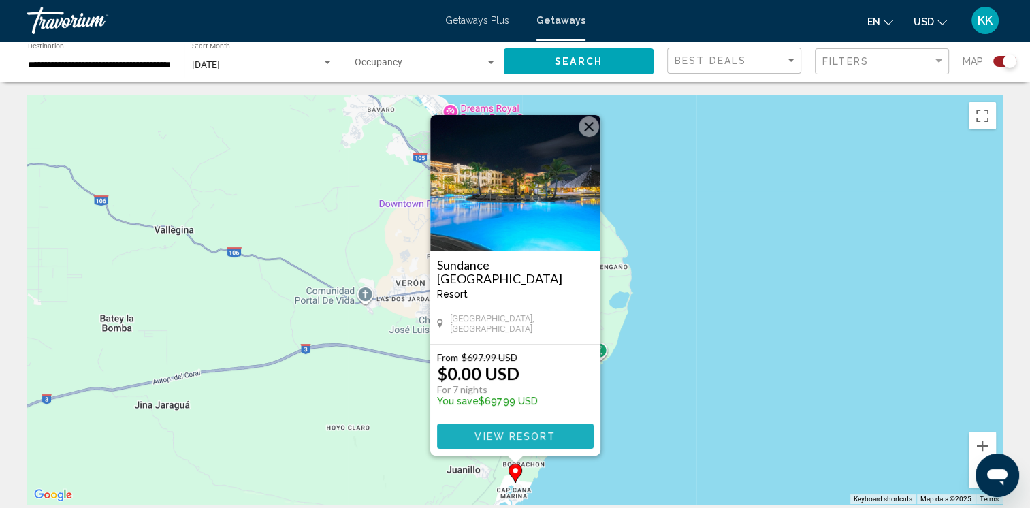
click at [514, 436] on span "View Resort" at bounding box center [514, 436] width 81 height 11
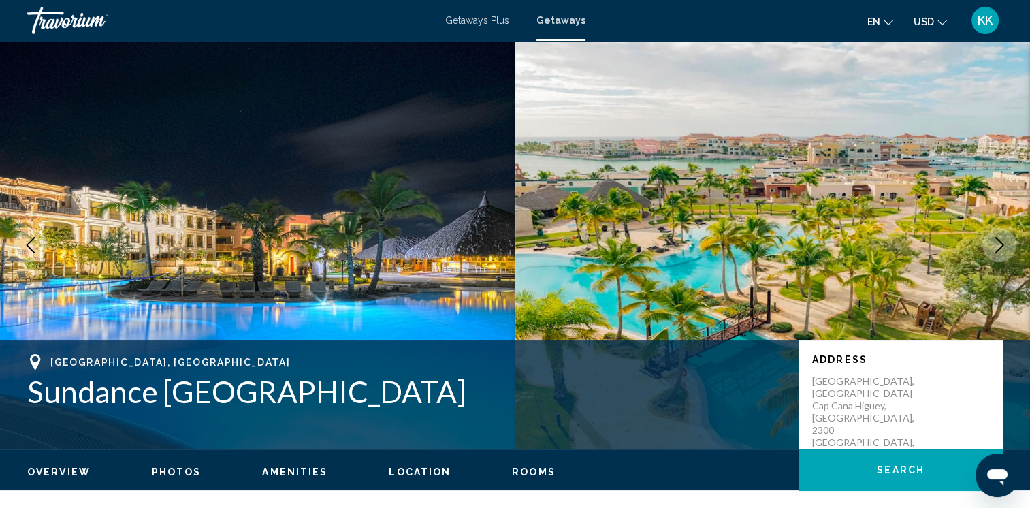
click at [165, 465] on button "Photos" at bounding box center [177, 471] width 50 height 12
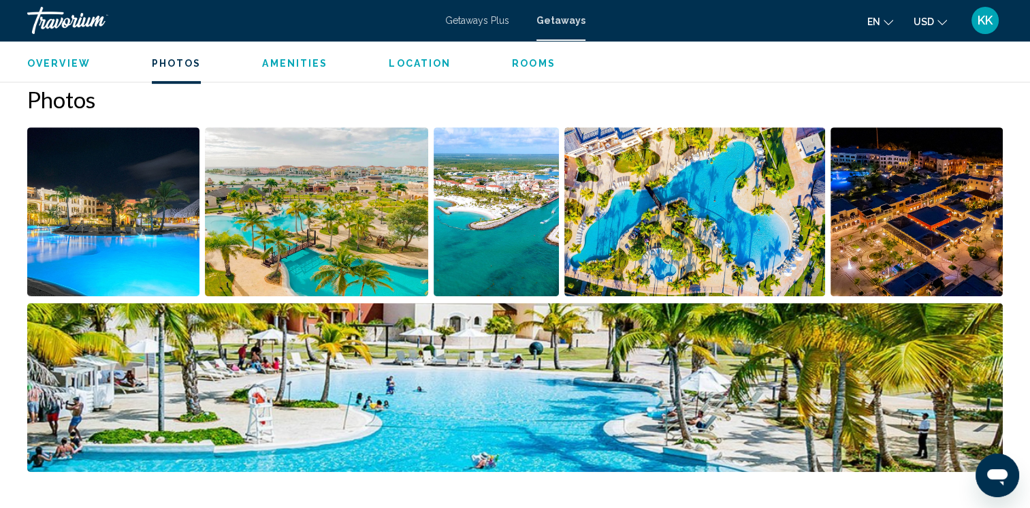
scroll to position [617, 0]
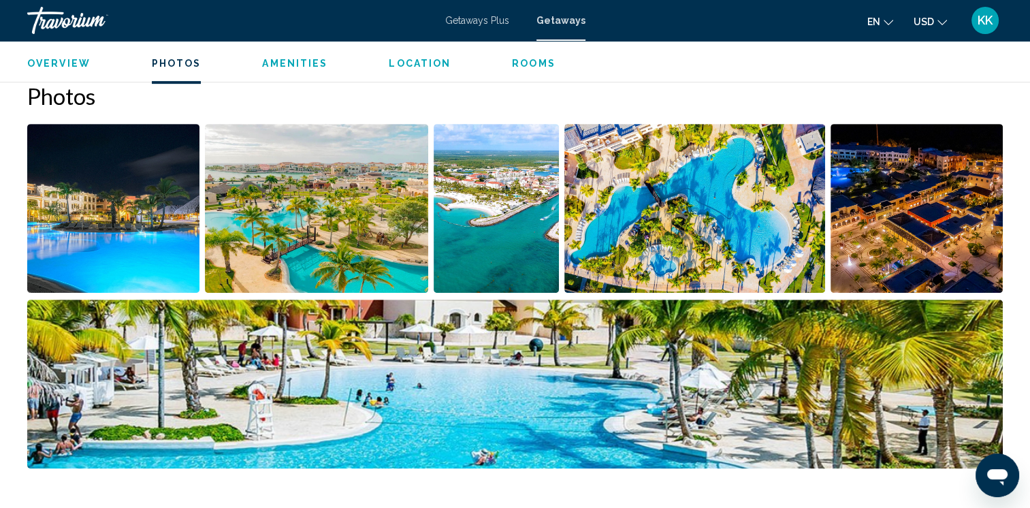
click at [109, 244] on img "Open full-screen image slider" at bounding box center [113, 208] width 172 height 169
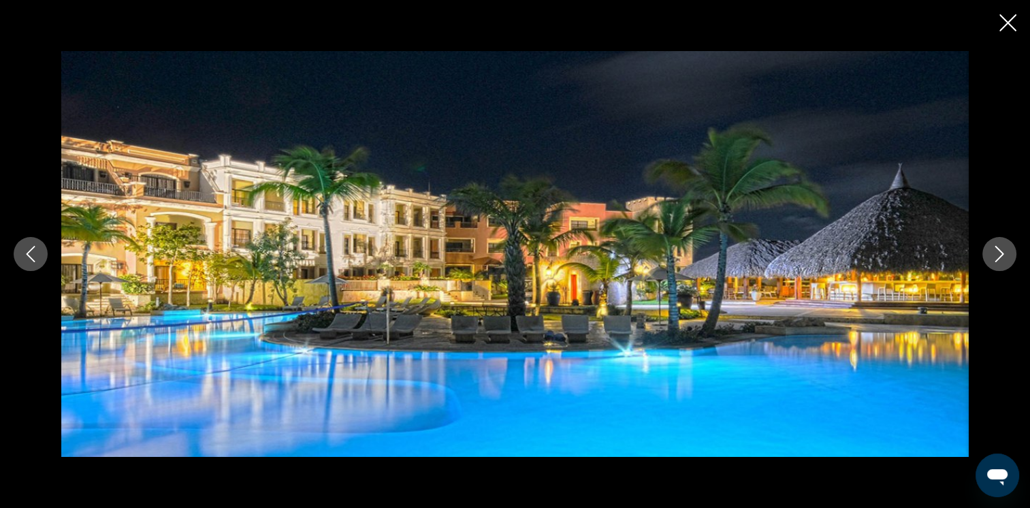
click at [999, 255] on icon "Next image" at bounding box center [999, 254] width 16 height 16
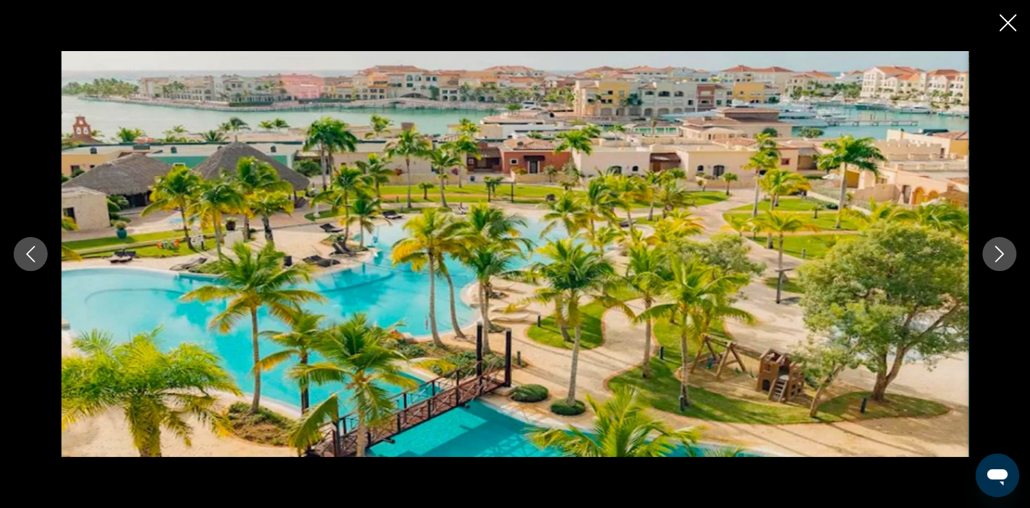
click at [999, 255] on icon "Next image" at bounding box center [999, 254] width 16 height 16
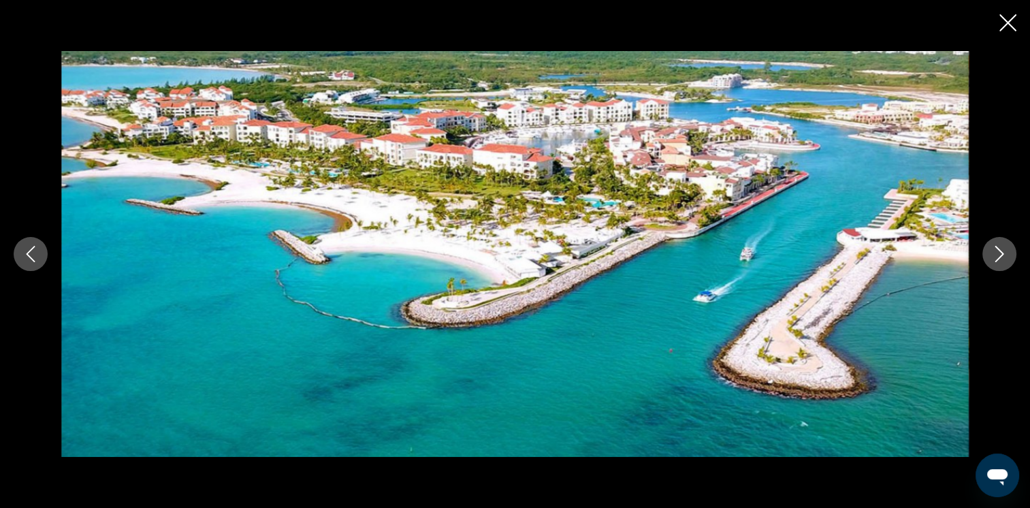
click at [999, 255] on icon "Next image" at bounding box center [999, 254] width 16 height 16
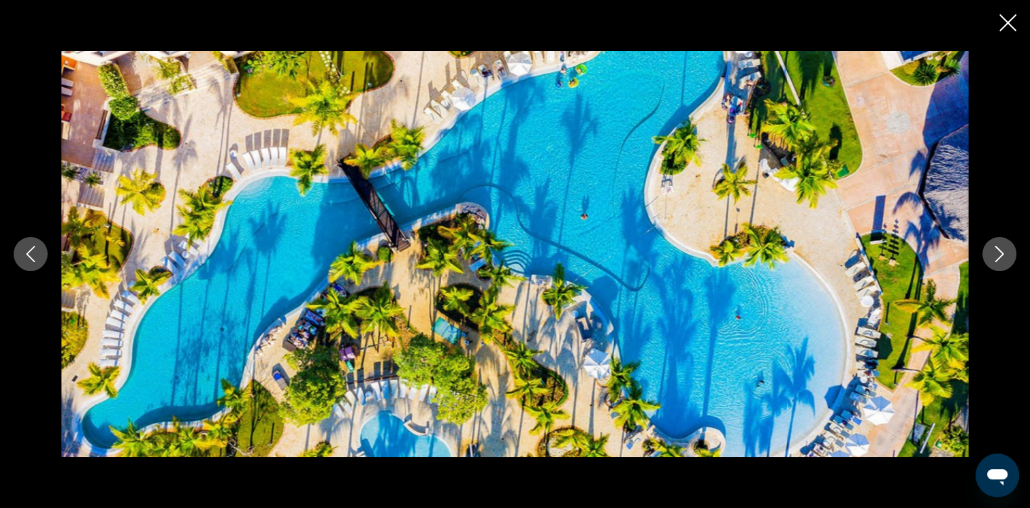
click at [999, 255] on icon "Next image" at bounding box center [999, 254] width 16 height 16
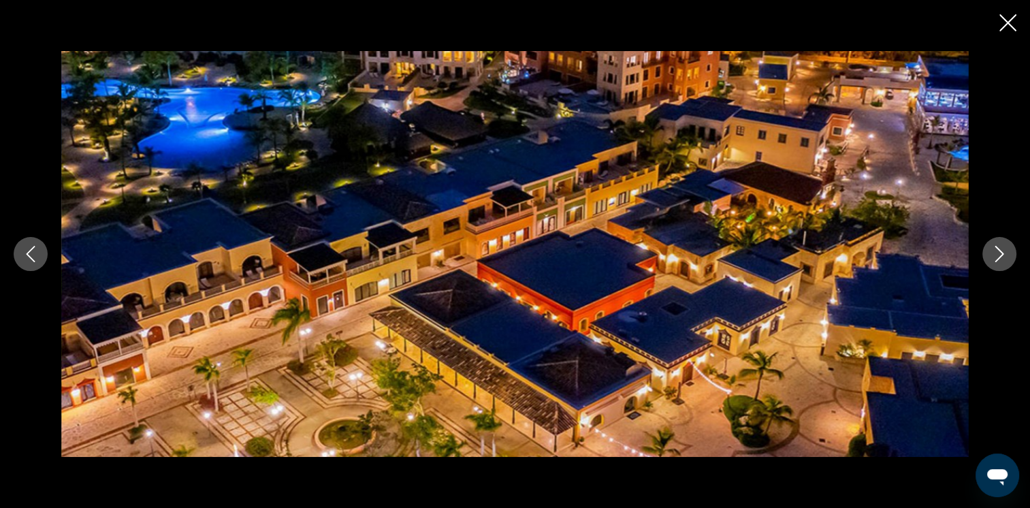
click at [999, 255] on icon "Next image" at bounding box center [999, 254] width 16 height 16
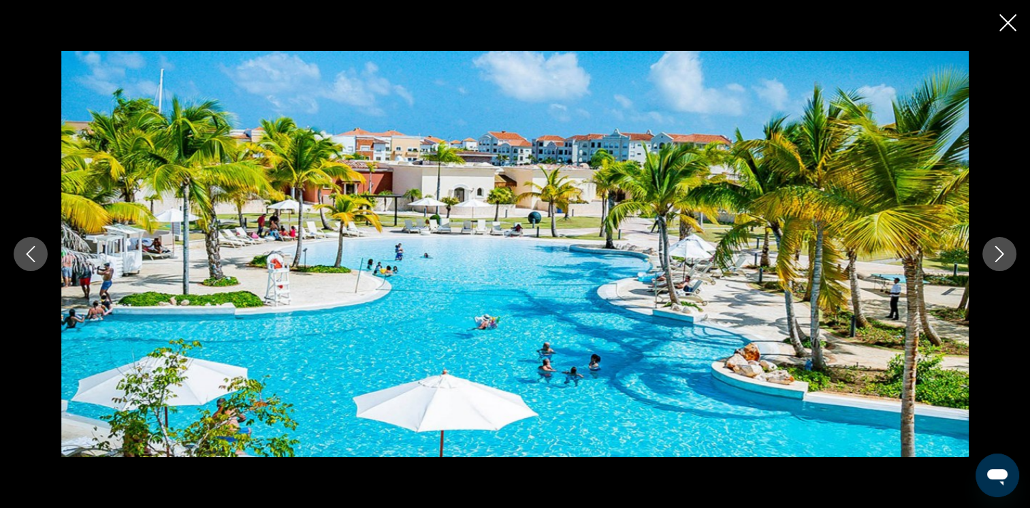
click at [999, 255] on icon "Next image" at bounding box center [999, 254] width 16 height 16
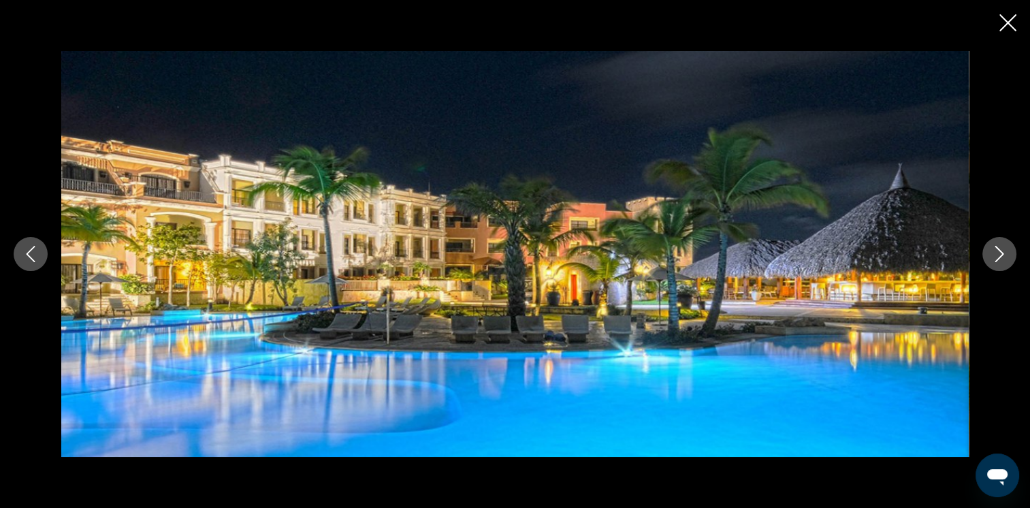
click at [999, 255] on icon "Next image" at bounding box center [999, 254] width 16 height 16
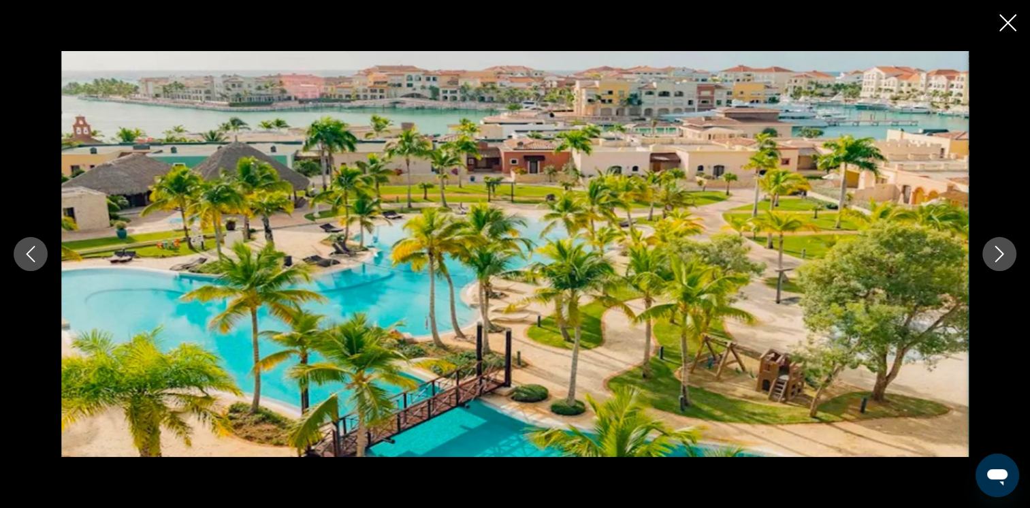
click at [999, 255] on icon "Next image" at bounding box center [999, 254] width 16 height 16
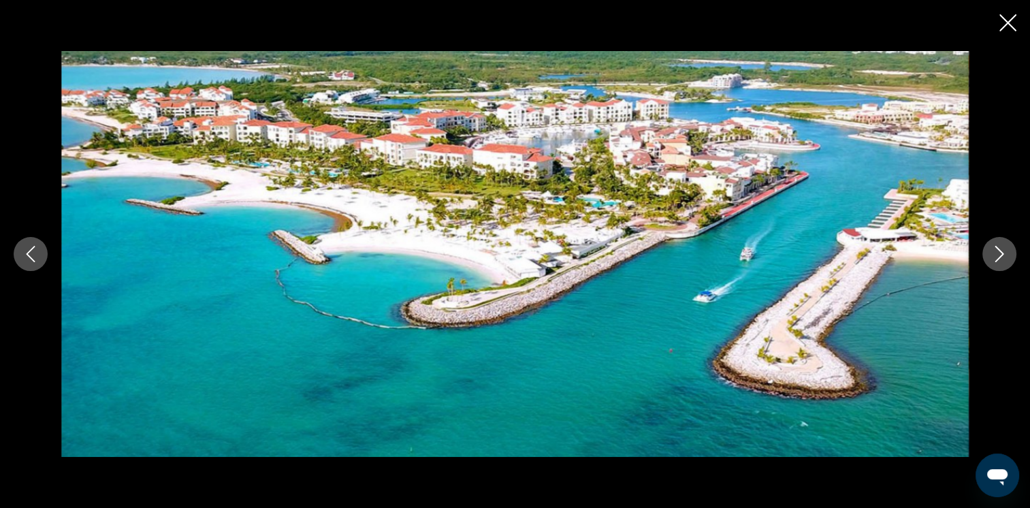
click at [999, 255] on icon "Next image" at bounding box center [999, 254] width 16 height 16
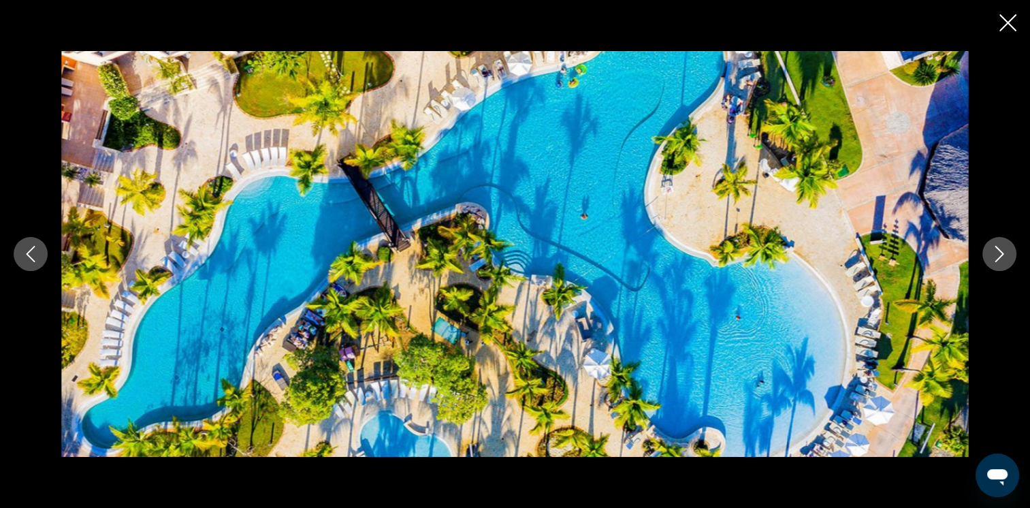
click at [999, 255] on icon "Next image" at bounding box center [999, 254] width 16 height 16
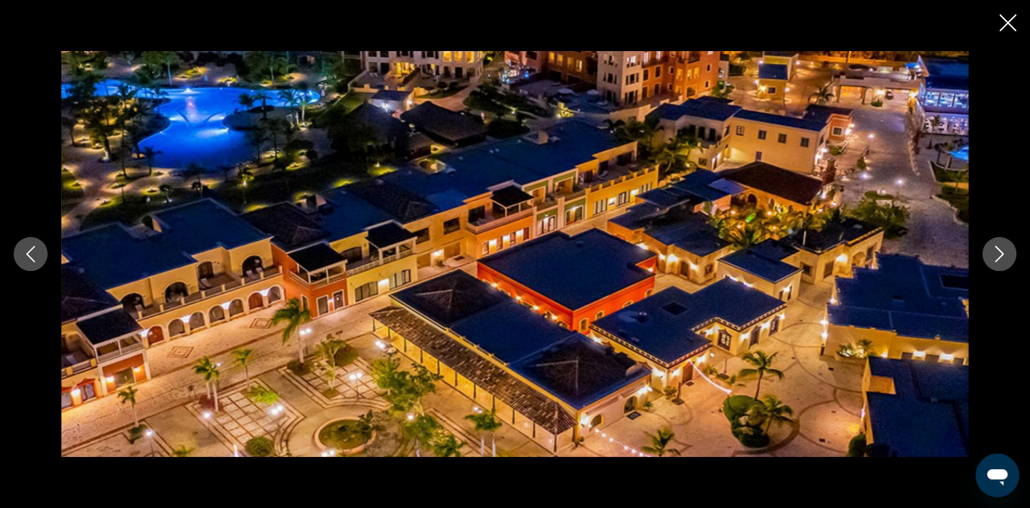
click at [999, 255] on icon "Next image" at bounding box center [999, 254] width 16 height 16
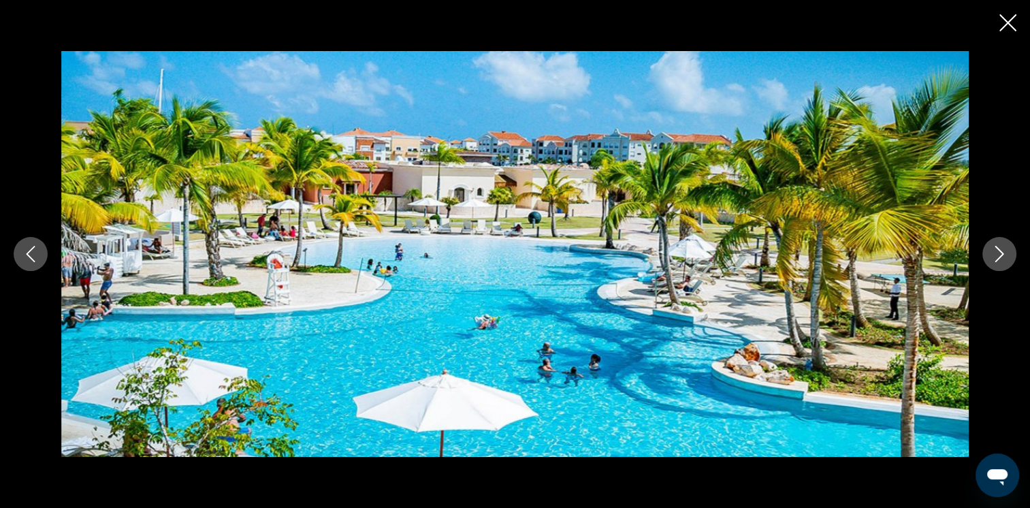
click at [999, 255] on icon "Next image" at bounding box center [999, 254] width 16 height 16
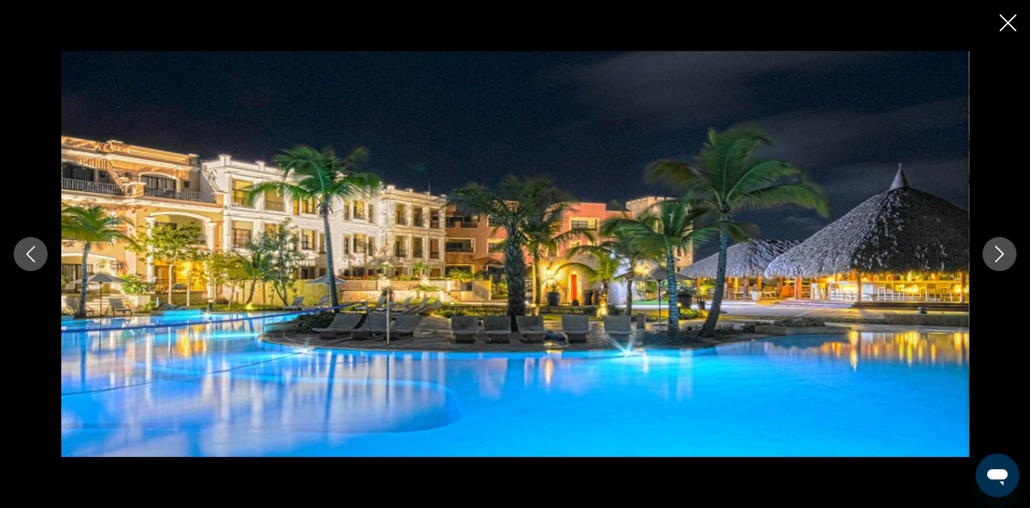
click at [1004, 22] on icon "Close slideshow" at bounding box center [1007, 22] width 17 height 17
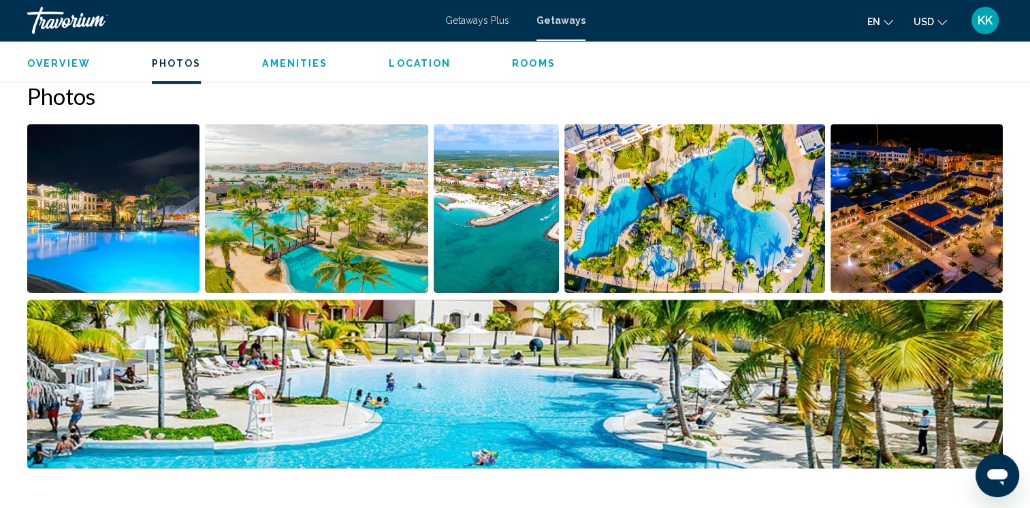
click at [414, 58] on span "Location" at bounding box center [420, 63] width 62 height 11
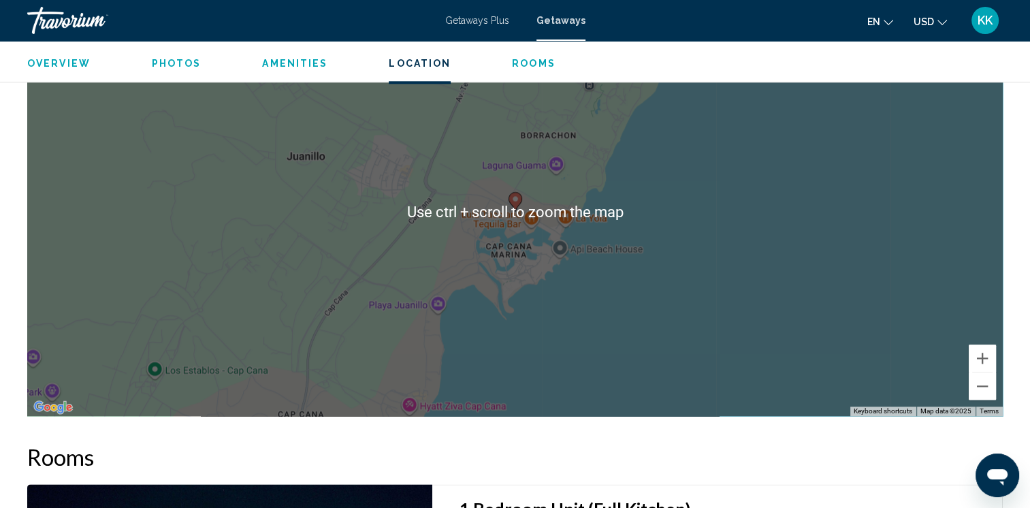
scroll to position [1441, 0]
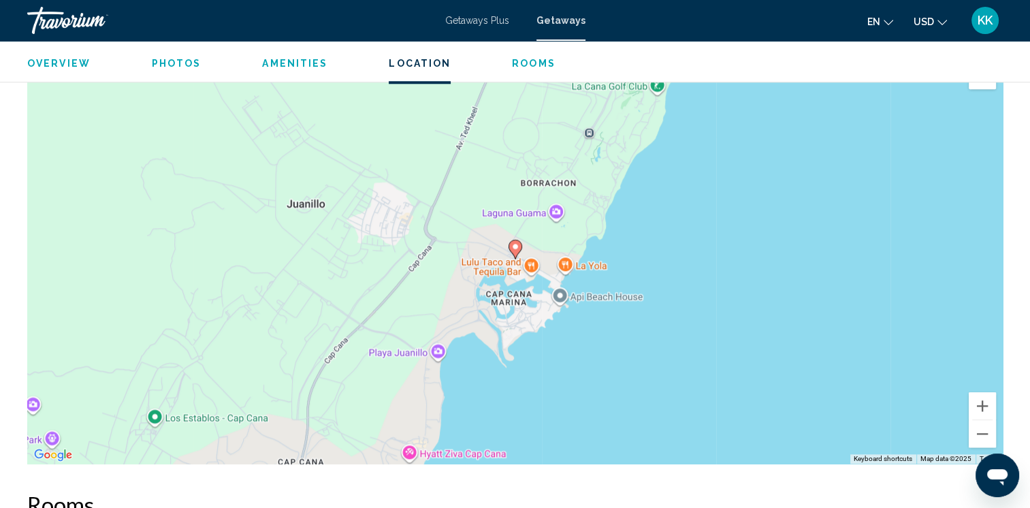
click at [513, 284] on div "To activate drag with keyboard, press Alt + Enter. Once in keyboard drag state,…" at bounding box center [514, 259] width 975 height 408
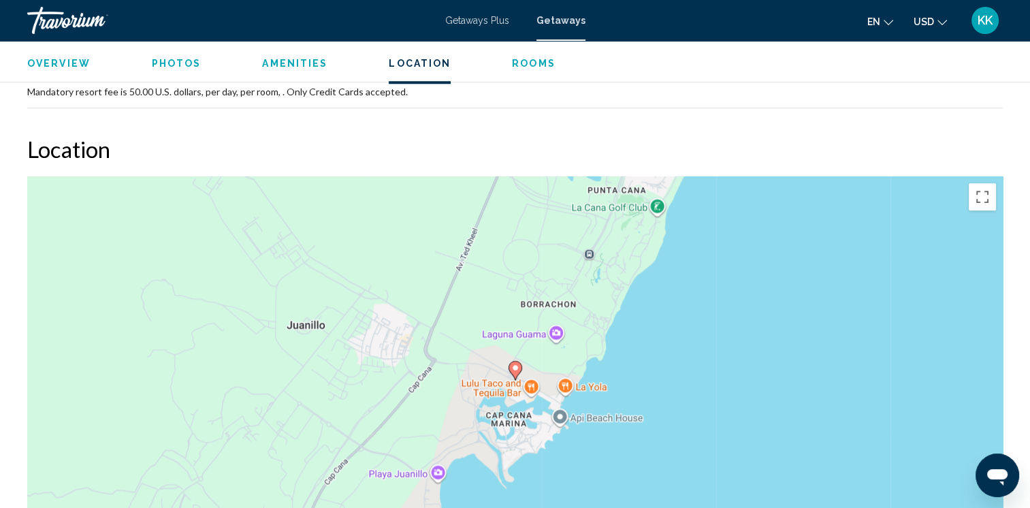
scroll to position [1373, 0]
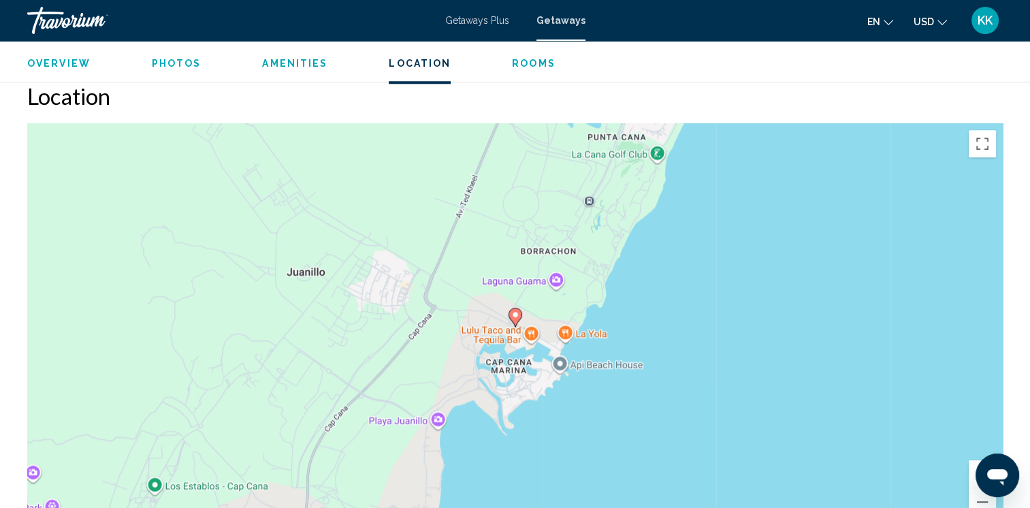
click at [557, 282] on div "To activate drag with keyboard, press Alt + Enter. Once in keyboard drag state,…" at bounding box center [514, 327] width 975 height 408
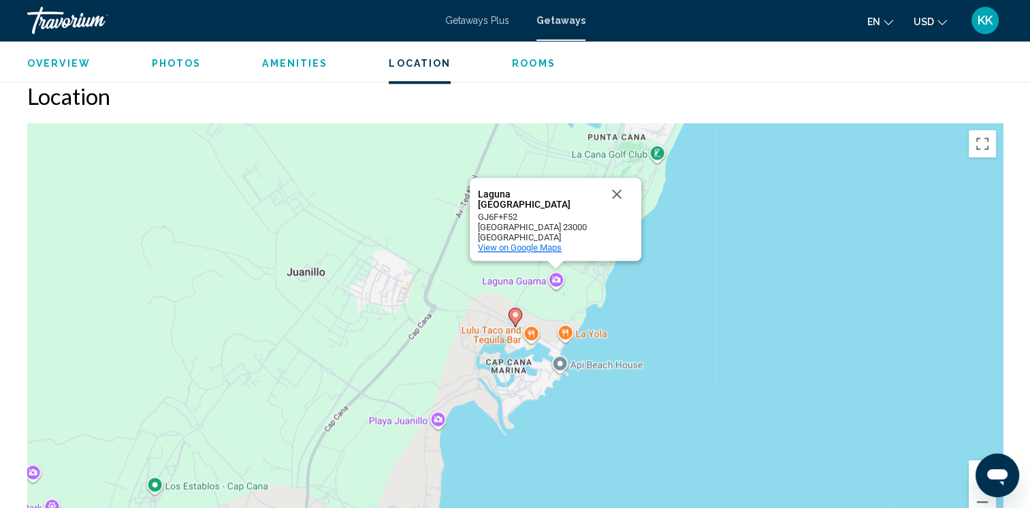
click at [544, 246] on span "View on Google Maps" at bounding box center [520, 247] width 84 height 10
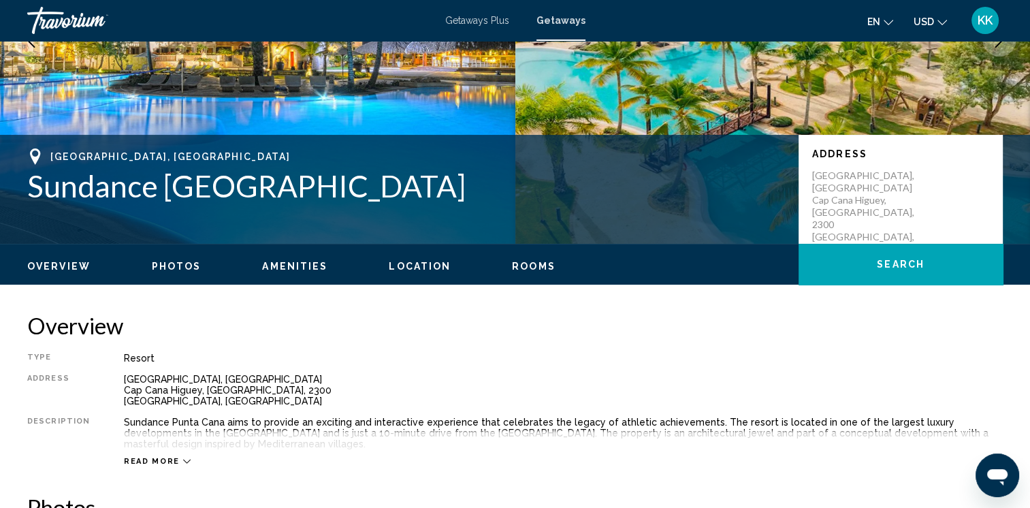
scroll to position [272, 0]
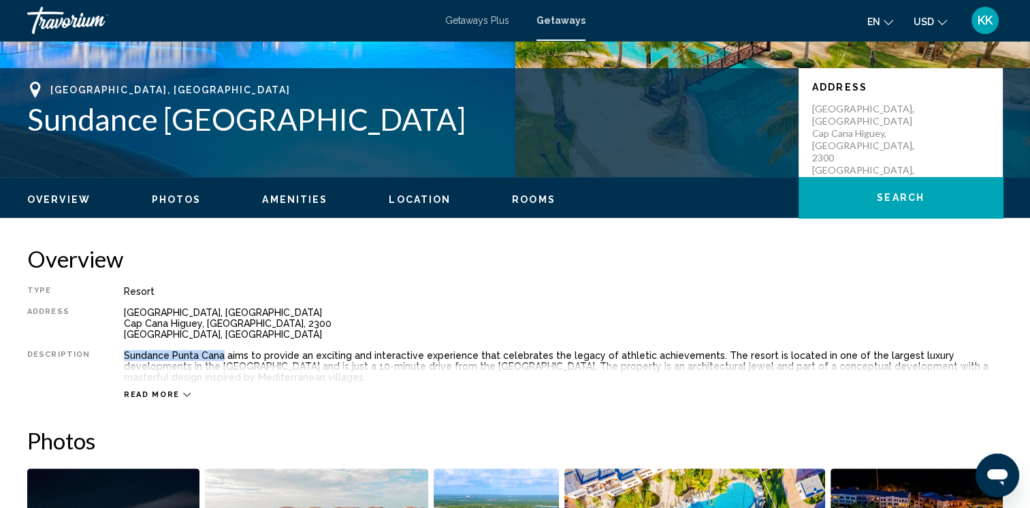
drag, startPoint x: 120, startPoint y: 353, endPoint x: 216, endPoint y: 354, distance: 96.0
click at [216, 354] on div "Sundance Punta Cana aims to provide an exciting and interactive experience that…" at bounding box center [563, 366] width 879 height 33
copy div "Sundance [GEOGRAPHIC_DATA]"
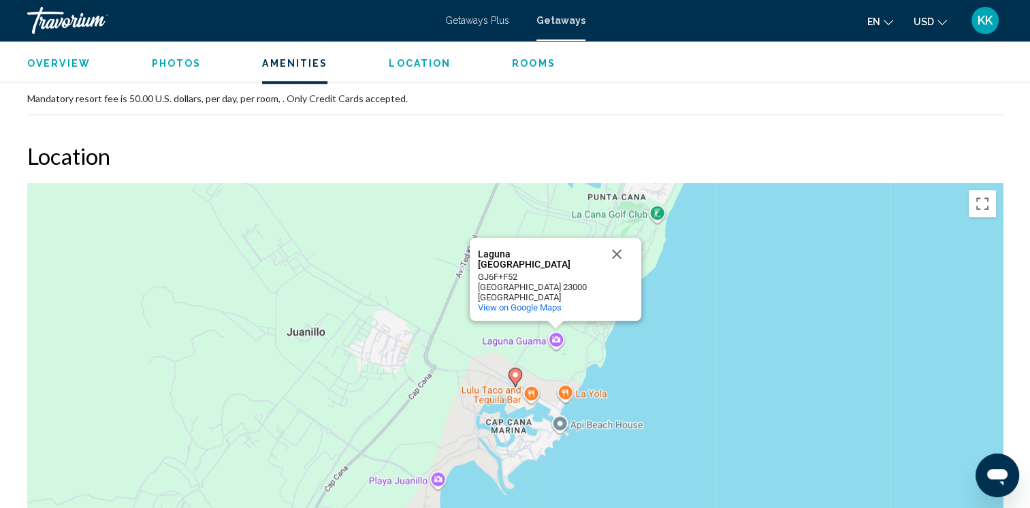
scroll to position [1361, 0]
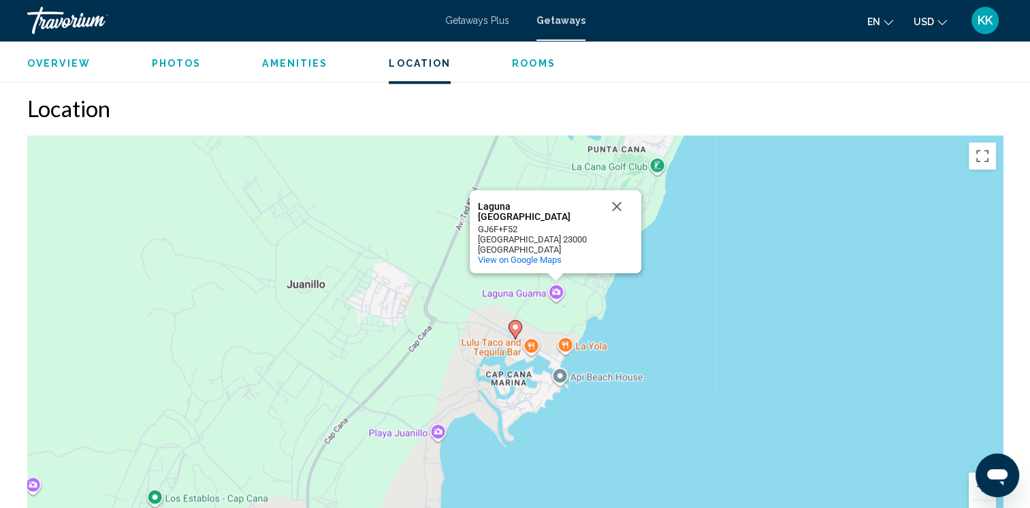
drag, startPoint x: 619, startPoint y: 203, endPoint x: 619, endPoint y: 210, distance: 7.5
click at [619, 203] on button "Close" at bounding box center [616, 206] width 33 height 33
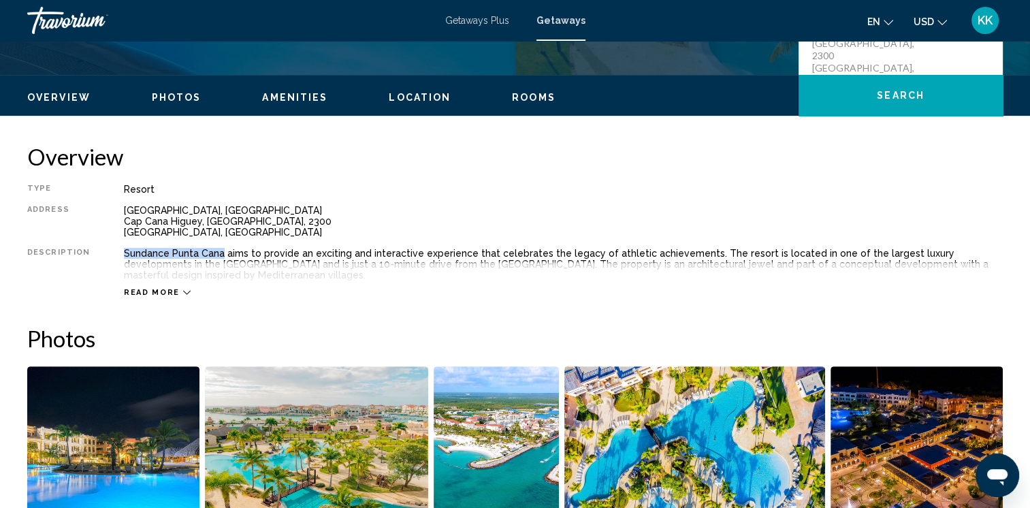
scroll to position [188, 0]
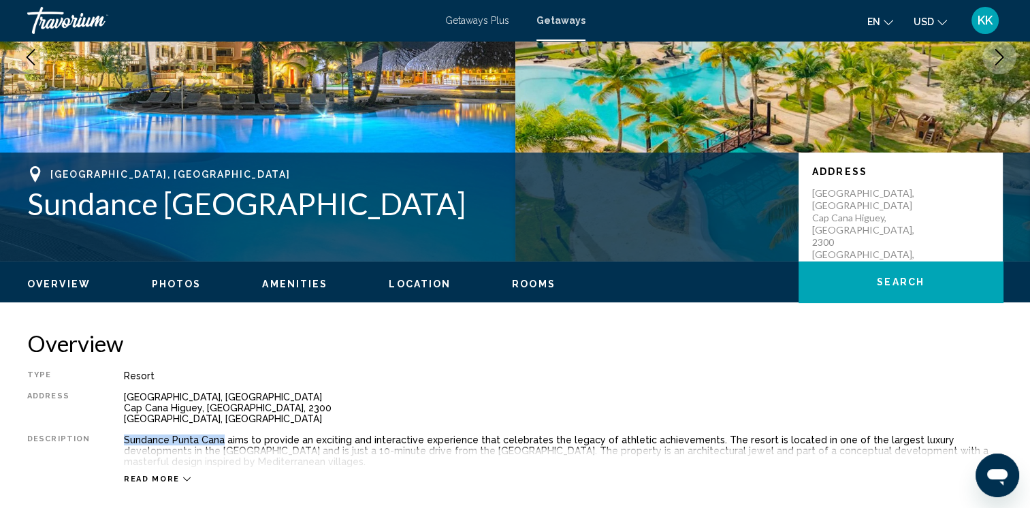
click at [405, 282] on span "Location" at bounding box center [420, 283] width 62 height 11
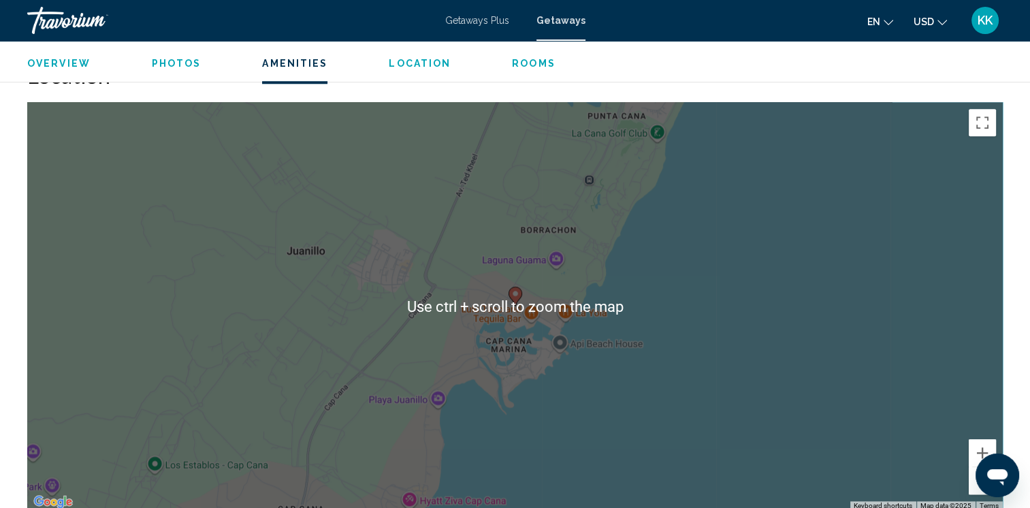
scroll to position [1441, 0]
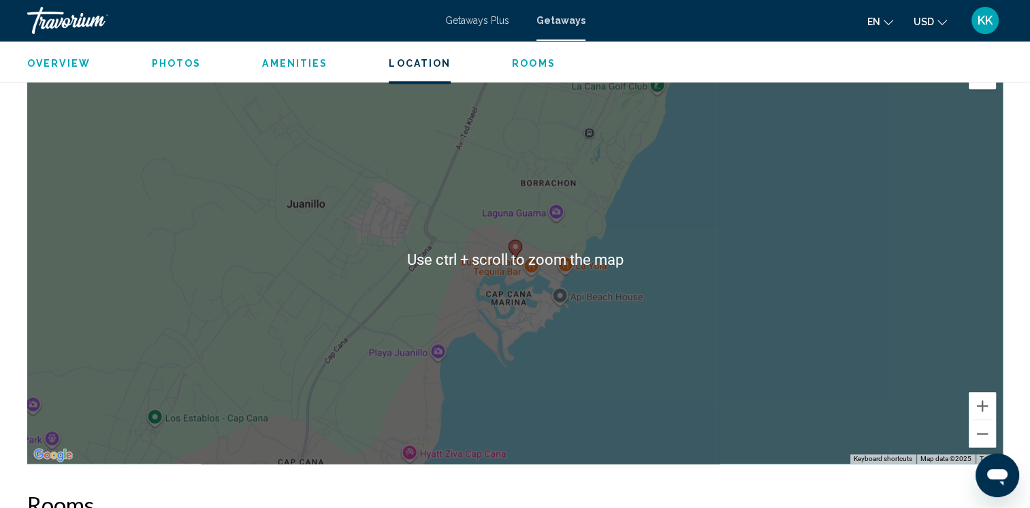
click at [514, 295] on div "To activate drag with keyboard, press Alt + Enter. Once in keyboard drag state,…" at bounding box center [514, 259] width 975 height 408
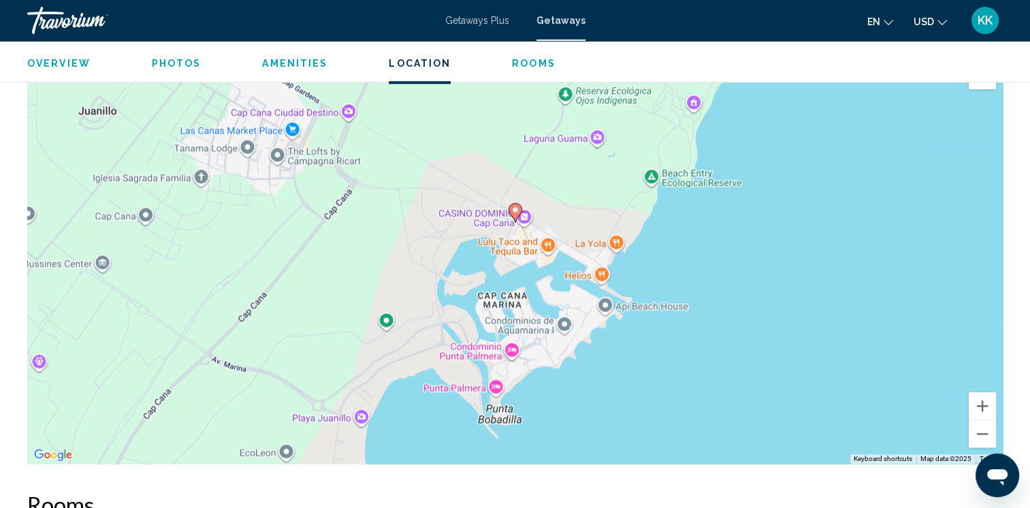
drag, startPoint x: 514, startPoint y: 295, endPoint x: 521, endPoint y: 257, distance: 38.7
click at [521, 257] on div "To activate drag with keyboard, press Alt + Enter. Once in keyboard drag state,…" at bounding box center [514, 259] width 975 height 408
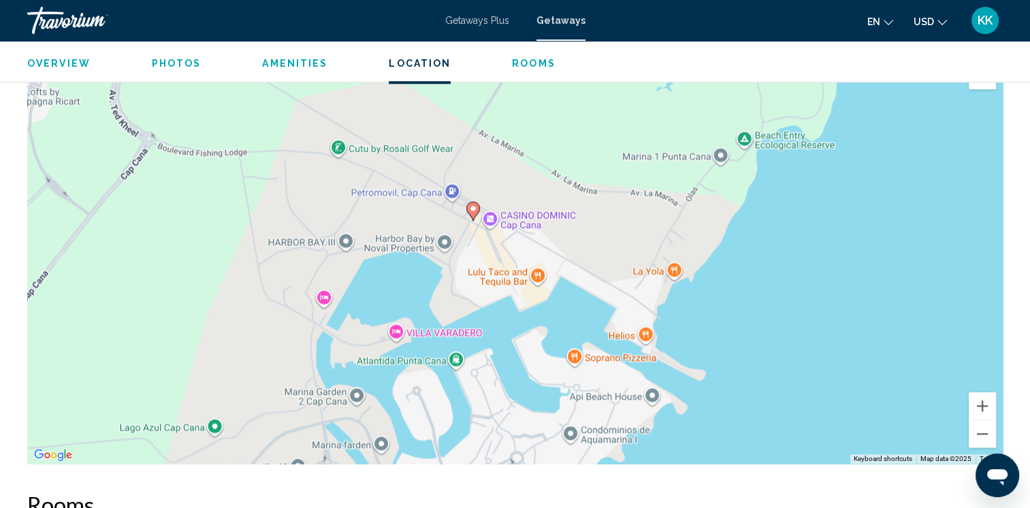
drag, startPoint x: 521, startPoint y: 257, endPoint x: 444, endPoint y: 292, distance: 85.0
click at [444, 292] on div "To activate drag with keyboard, press Alt + Enter. Once in keyboard drag state,…" at bounding box center [514, 259] width 975 height 408
click at [471, 222] on div "To activate drag with keyboard, press Alt + Enter. Once in keyboard drag state,…" at bounding box center [514, 259] width 975 height 408
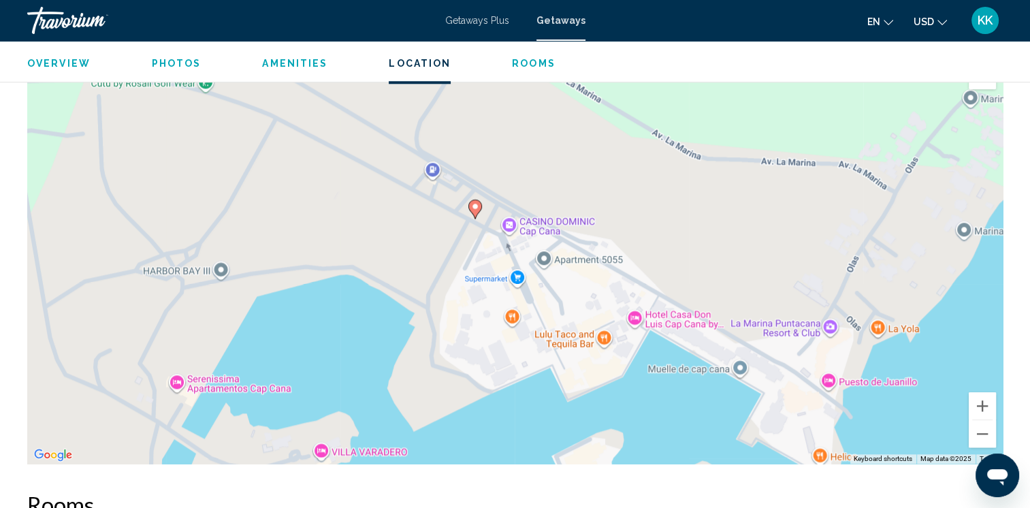
click at [476, 210] on image "Main content" at bounding box center [475, 206] width 8 height 8
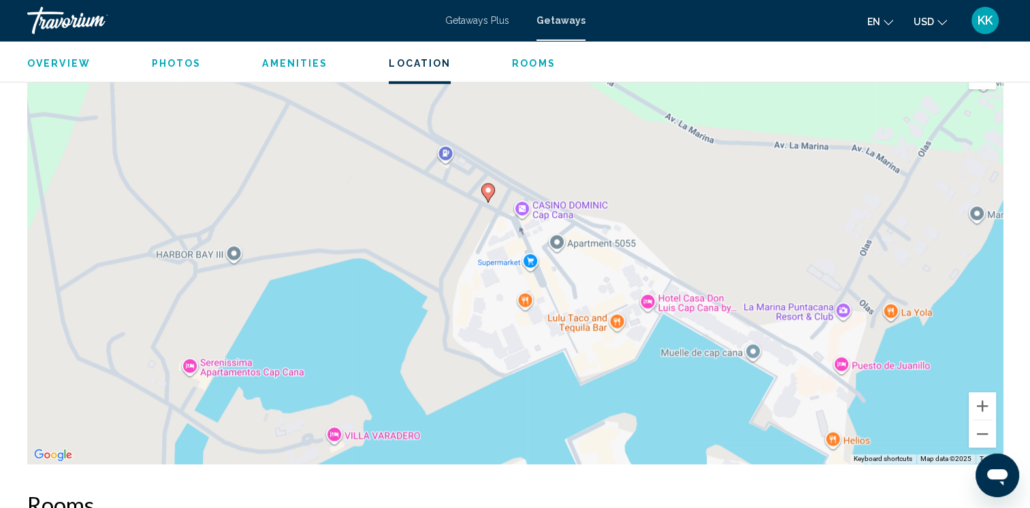
drag, startPoint x: 470, startPoint y: 340, endPoint x: 482, endPoint y: 323, distance: 21.5
click at [482, 323] on div "To activate drag with keyboard, press Alt + Enter. Once in keyboard drag state,…" at bounding box center [514, 259] width 975 height 408
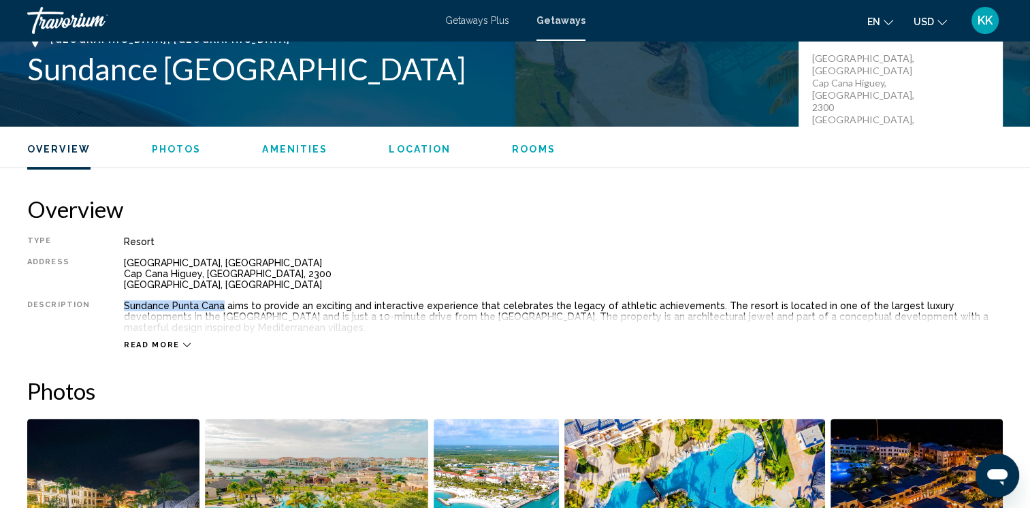
scroll to position [80, 0]
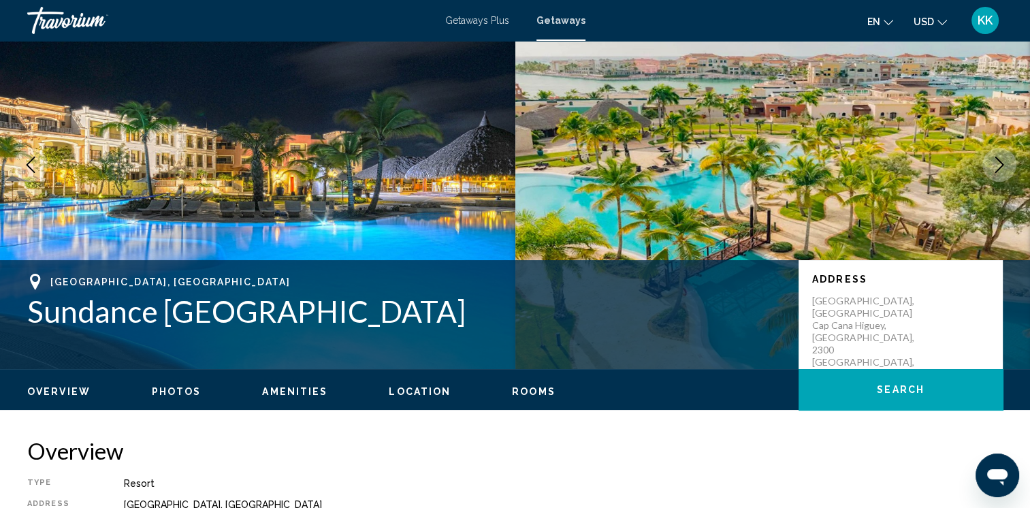
drag, startPoint x: 406, startPoint y: 131, endPoint x: 407, endPoint y: 123, distance: 8.3
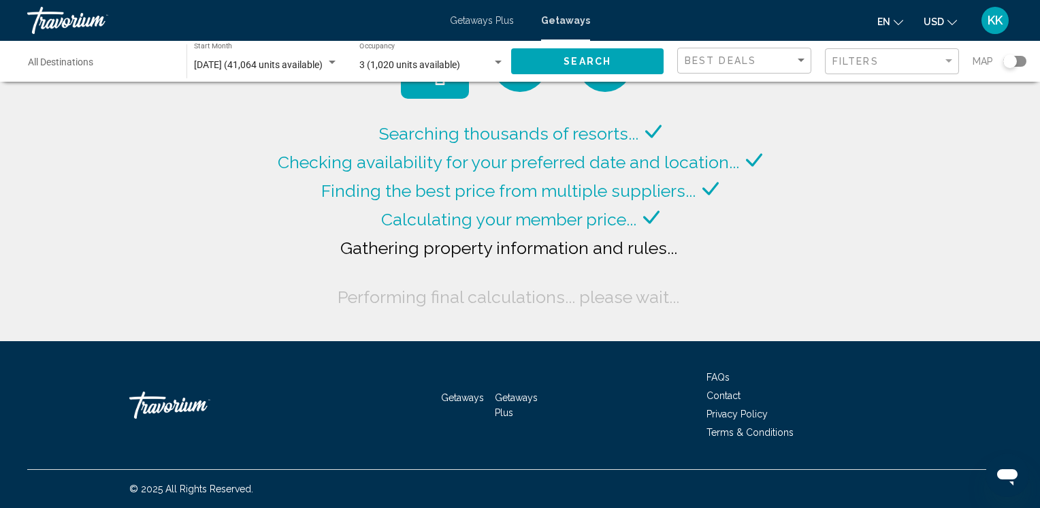
click at [1009, 61] on div "Search widget" at bounding box center [1010, 61] width 14 height 14
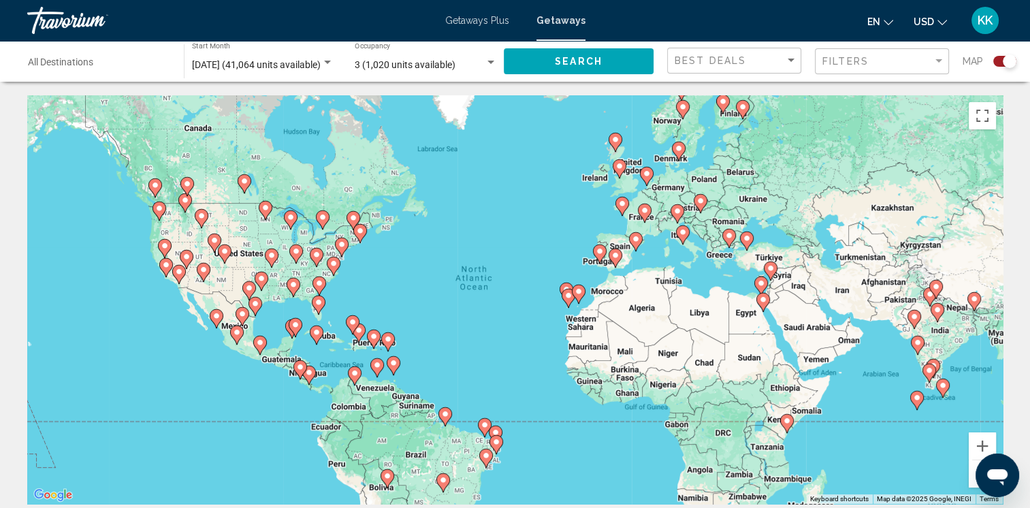
click at [329, 340] on div "To activate drag with keyboard, press Alt + Enter. Once in keyboard drag state,…" at bounding box center [514, 299] width 975 height 408
click at [329, 339] on div "To activate drag with keyboard, press Alt + Enter. Once in keyboard drag state,…" at bounding box center [514, 299] width 975 height 408
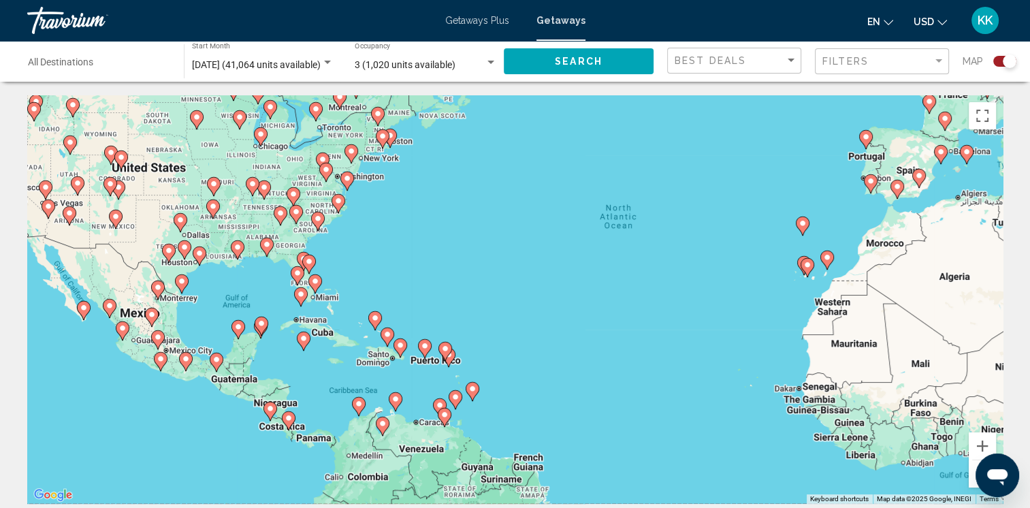
click at [355, 342] on div "To activate drag with keyboard, press Alt + Enter. Once in keyboard drag state,…" at bounding box center [514, 299] width 975 height 408
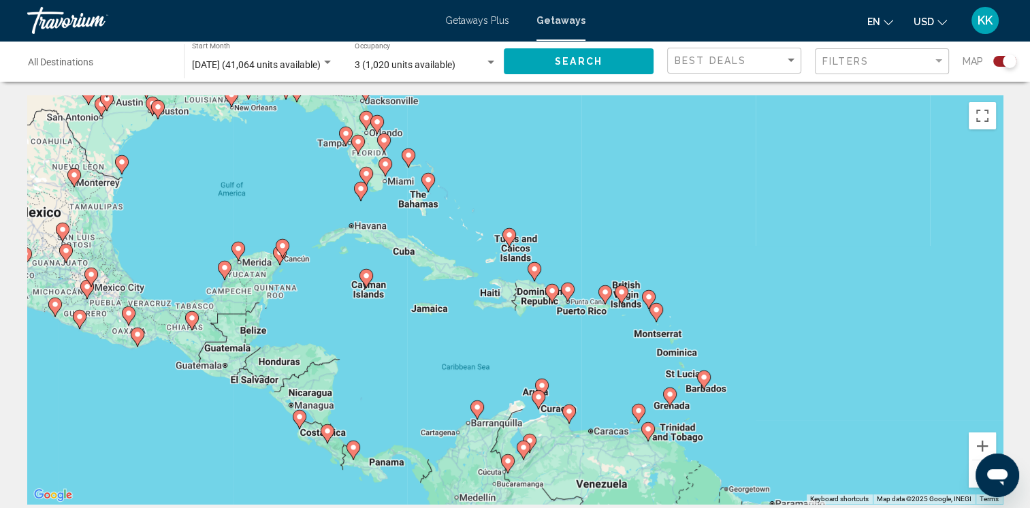
drag, startPoint x: 316, startPoint y: 343, endPoint x: 431, endPoint y: 270, distance: 136.1
click at [431, 270] on div "To activate drag with keyboard, press Alt + Enter. Once in keyboard drag state,…" at bounding box center [514, 299] width 975 height 408
click at [414, 321] on div "To activate drag with keyboard, press Alt + Enter. Once in keyboard drag state,…" at bounding box center [514, 299] width 975 height 408
click at [538, 303] on div "To activate drag with keyboard, press Alt + Enter. Once in keyboard drag state,…" at bounding box center [514, 299] width 975 height 408
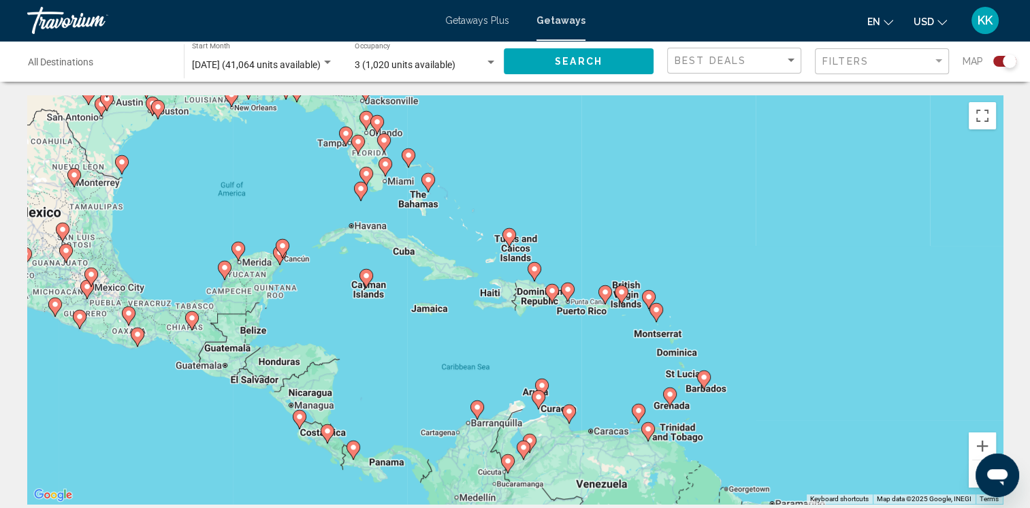
click at [538, 303] on div "To activate drag with keyboard, press Alt + Enter. Once in keyboard drag state,…" at bounding box center [514, 299] width 975 height 408
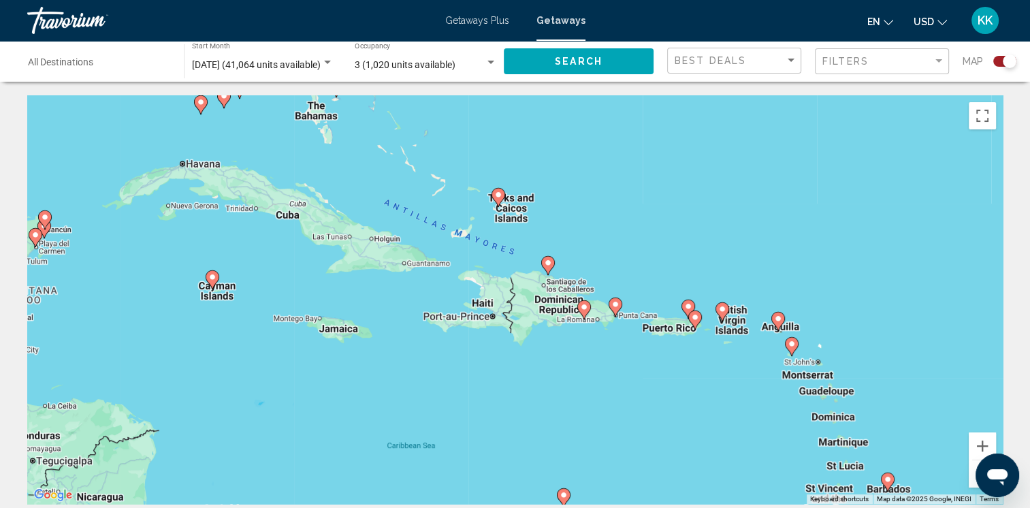
drag, startPoint x: 508, startPoint y: 304, endPoint x: 528, endPoint y: 320, distance: 25.6
click at [528, 320] on div "To activate drag with keyboard, press Alt + Enter. Once in keyboard drag state,…" at bounding box center [514, 299] width 975 height 408
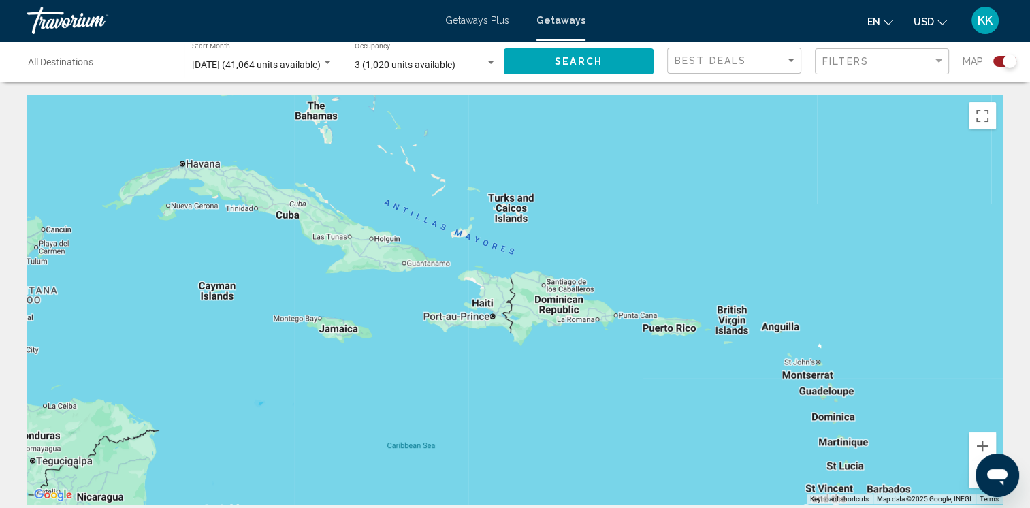
click at [559, 314] on div "To activate drag with keyboard, press Alt + Enter. Once in keyboard drag state,…" at bounding box center [514, 299] width 975 height 408
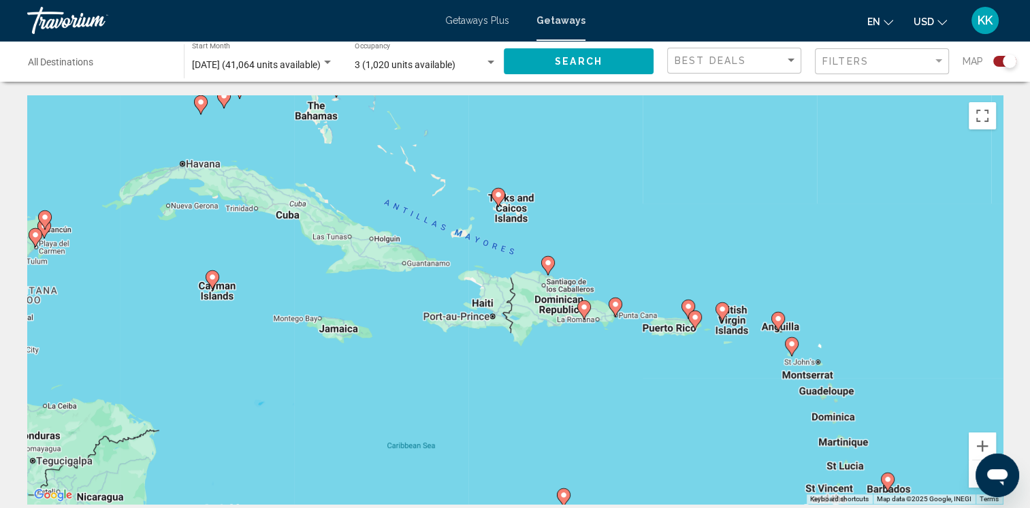
click at [559, 314] on div "To activate drag with keyboard, press Alt + Enter. Once in keyboard drag state,…" at bounding box center [514, 299] width 975 height 408
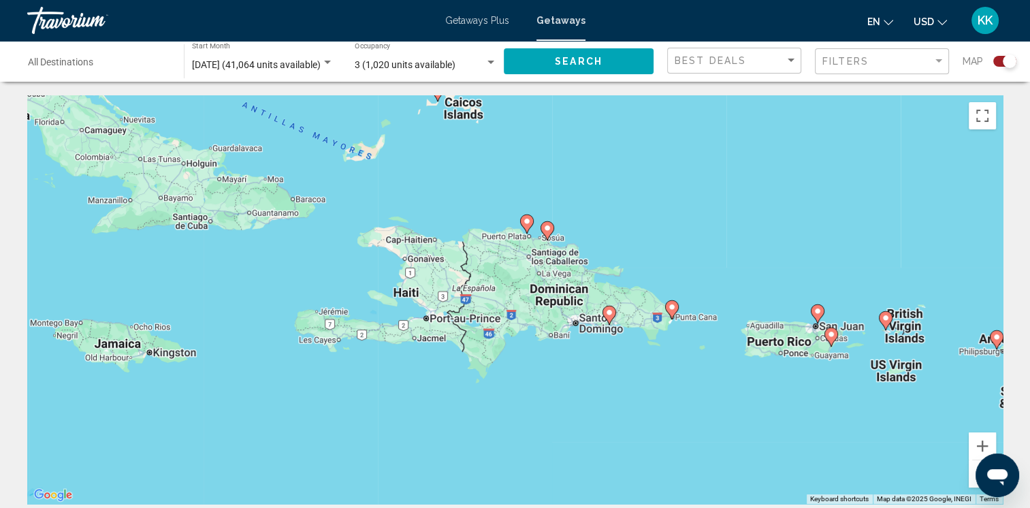
click at [583, 314] on div "To activate drag with keyboard, press Alt + Enter. Once in keyboard drag state,…" at bounding box center [514, 299] width 975 height 408
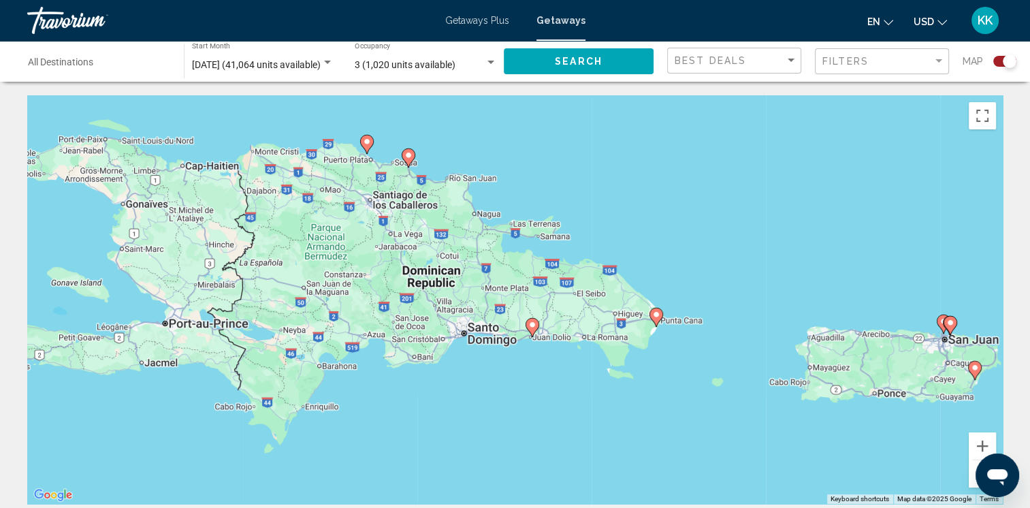
drag, startPoint x: 697, startPoint y: 325, endPoint x: 607, endPoint y: 322, distance: 89.9
click at [594, 326] on div "To activate drag with keyboard, press Alt + Enter. Once in keyboard drag state,…" at bounding box center [514, 299] width 975 height 408
click at [627, 323] on div "To activate drag with keyboard, press Alt + Enter. Once in keyboard drag state,…" at bounding box center [514, 299] width 975 height 408
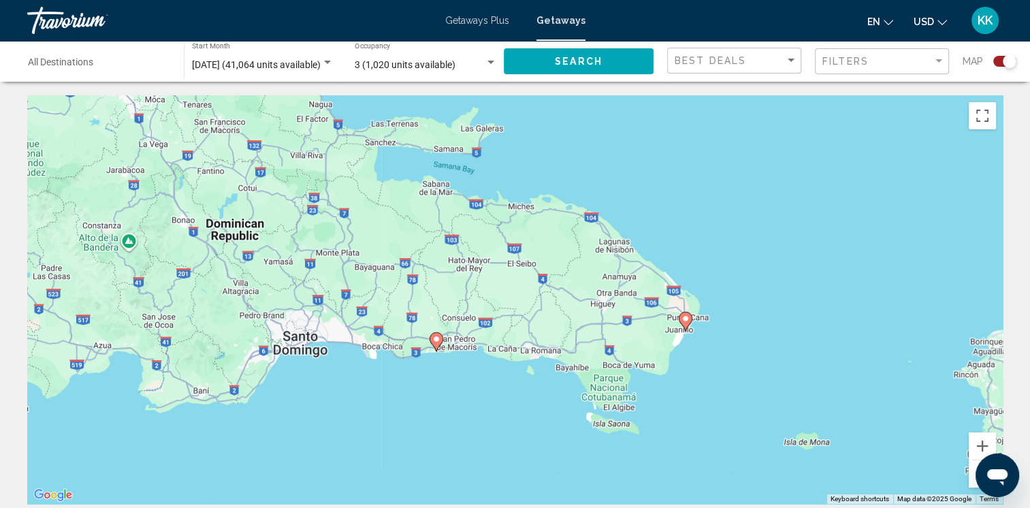
click at [627, 323] on div "To activate drag with keyboard, press Alt + Enter. Once in keyboard drag state,…" at bounding box center [514, 299] width 975 height 408
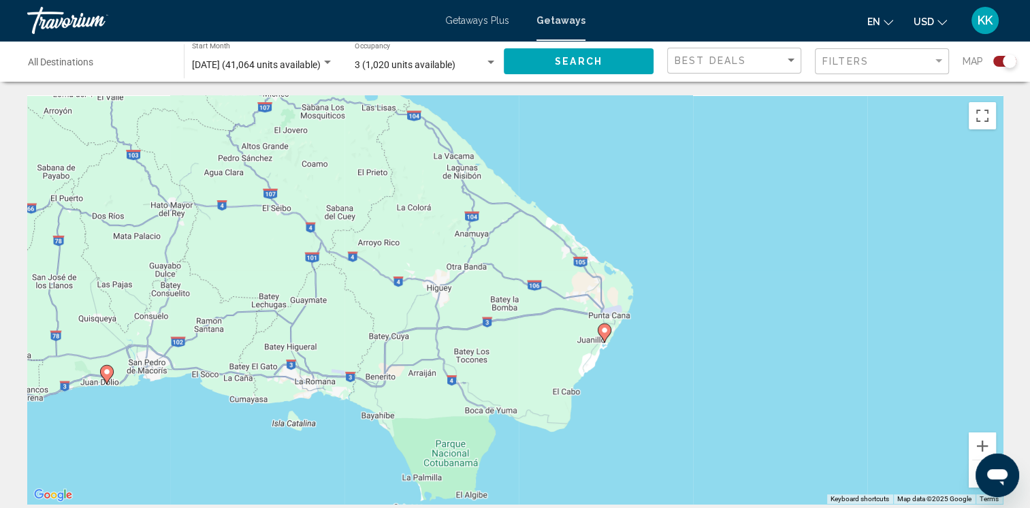
drag, startPoint x: 689, startPoint y: 330, endPoint x: 548, endPoint y: 334, distance: 140.9
click at [548, 334] on div "To activate drag with keyboard, press Alt + Enter. Once in keyboard drag state,…" at bounding box center [514, 299] width 975 height 408
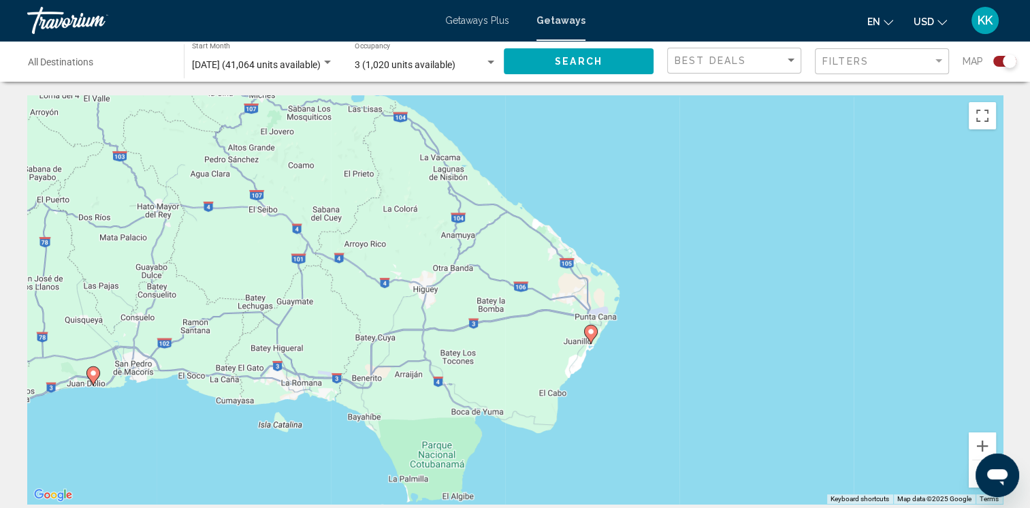
click at [592, 329] on image "Main content" at bounding box center [591, 331] width 8 height 8
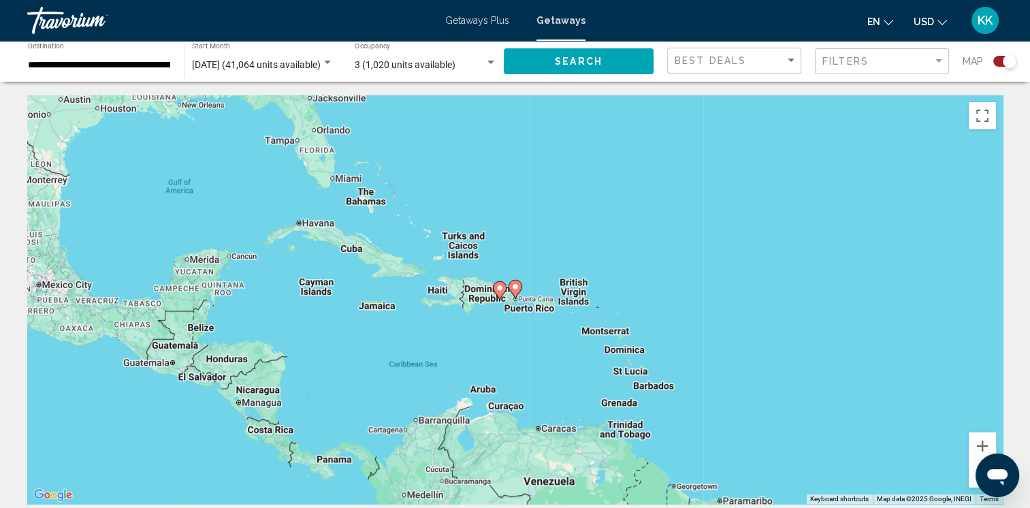
click at [592, 329] on div "To activate drag with keyboard, press Alt + Enter. Once in keyboard drag state,…" at bounding box center [514, 299] width 975 height 408
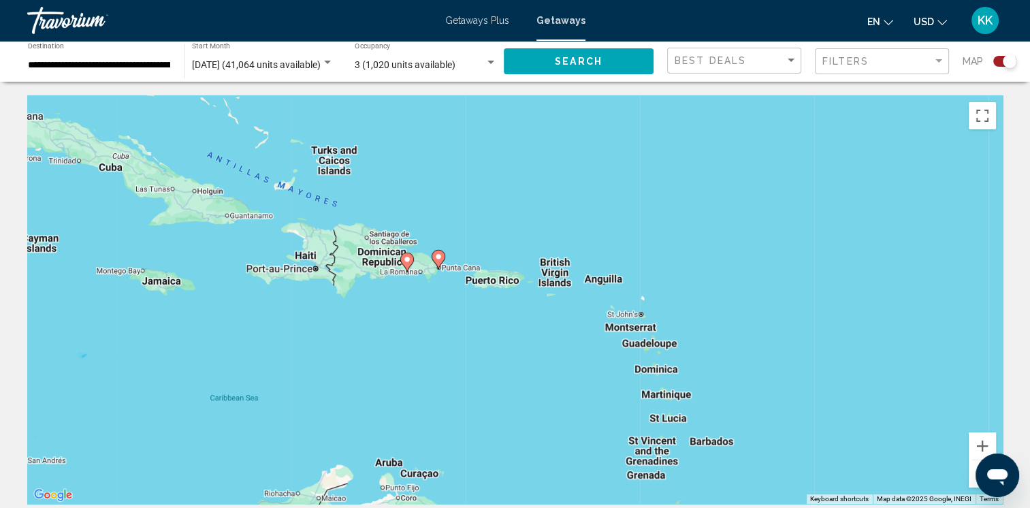
click at [440, 274] on div "To activate drag with keyboard, press Alt + Enter. Once in keyboard drag state,…" at bounding box center [514, 299] width 975 height 408
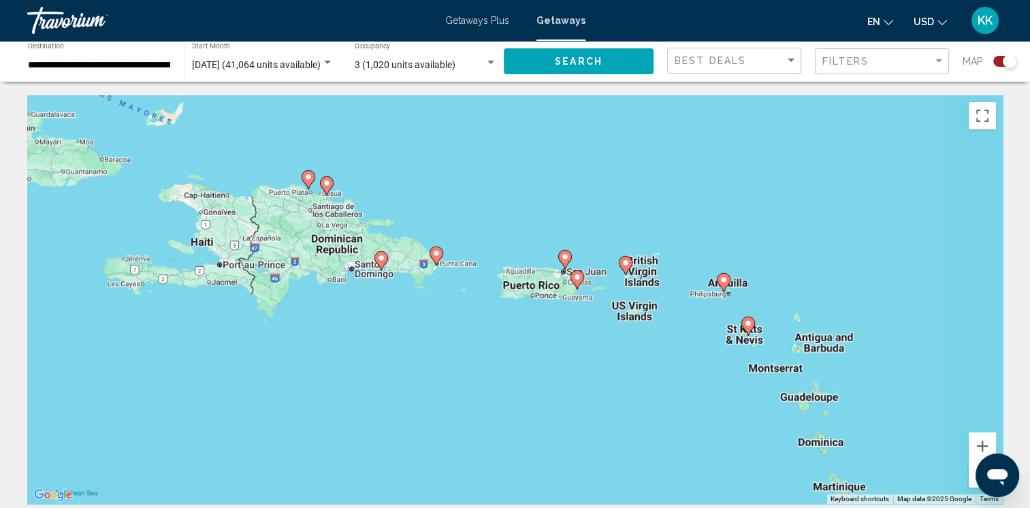
click at [440, 274] on div "To activate drag with keyboard, press Alt + Enter. Once in keyboard drag state,…" at bounding box center [514, 299] width 975 height 408
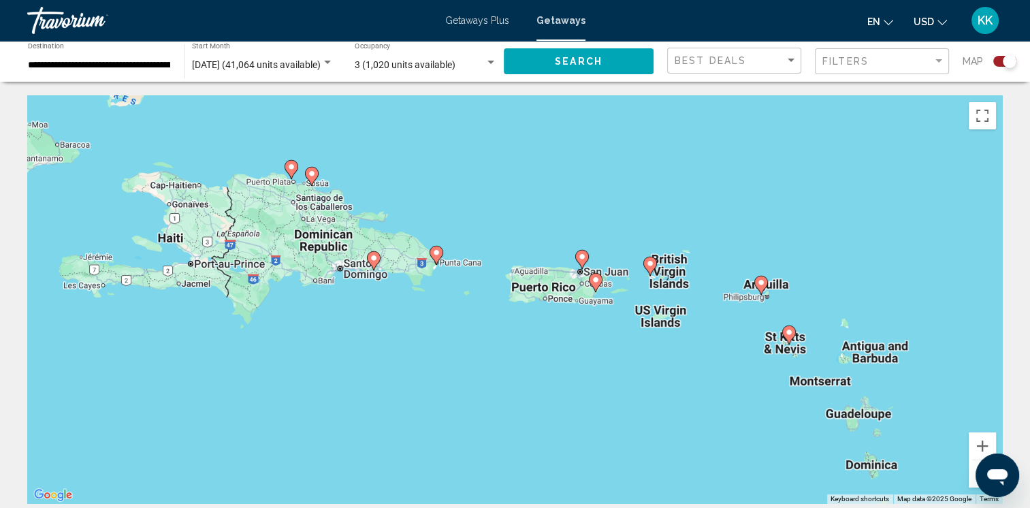
click at [440, 274] on div "To activate drag with keyboard, press Alt + Enter. Once in keyboard drag state,…" at bounding box center [514, 299] width 975 height 408
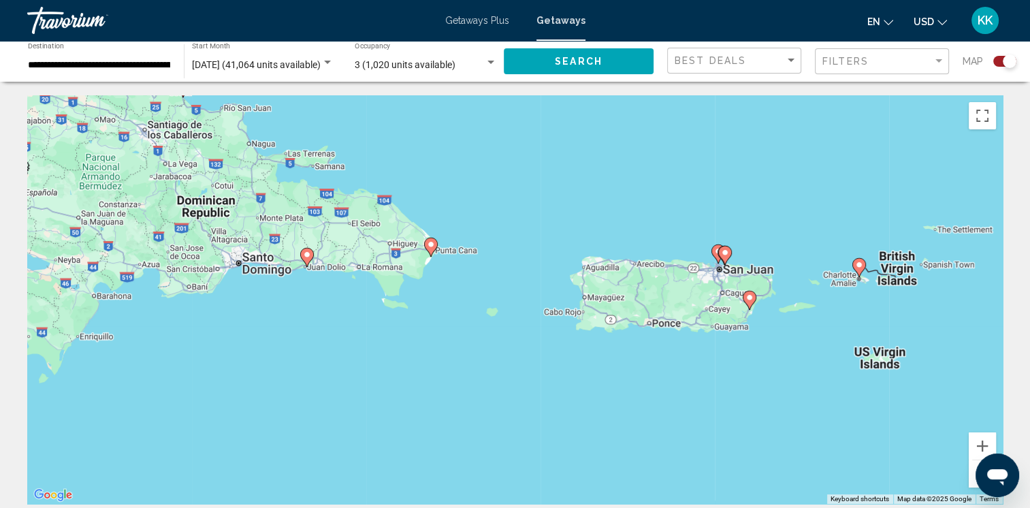
click at [440, 274] on div "To activate drag with keyboard, press Alt + Enter. Once in keyboard drag state,…" at bounding box center [514, 299] width 975 height 408
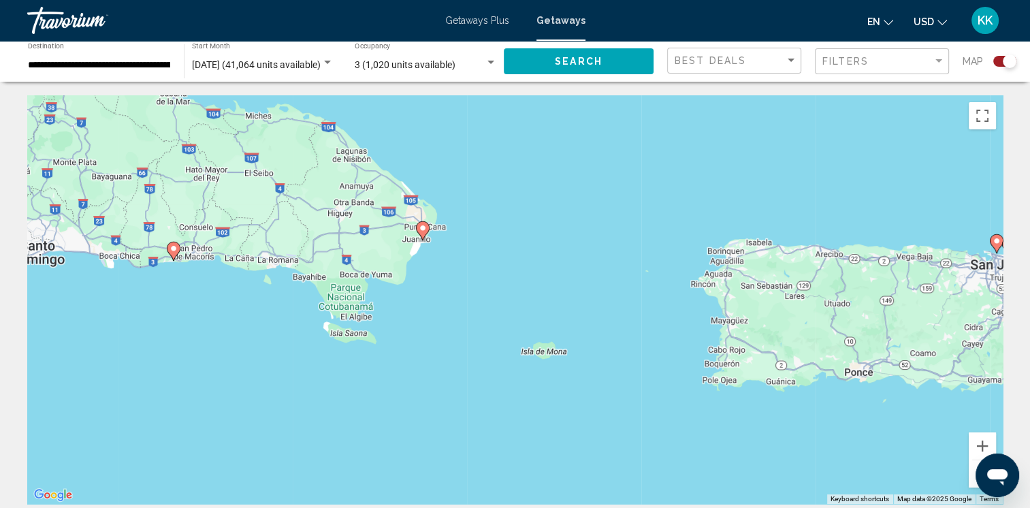
click at [440, 265] on div "To activate drag with keyboard, press Alt + Enter. Once in keyboard drag state,…" at bounding box center [514, 299] width 975 height 408
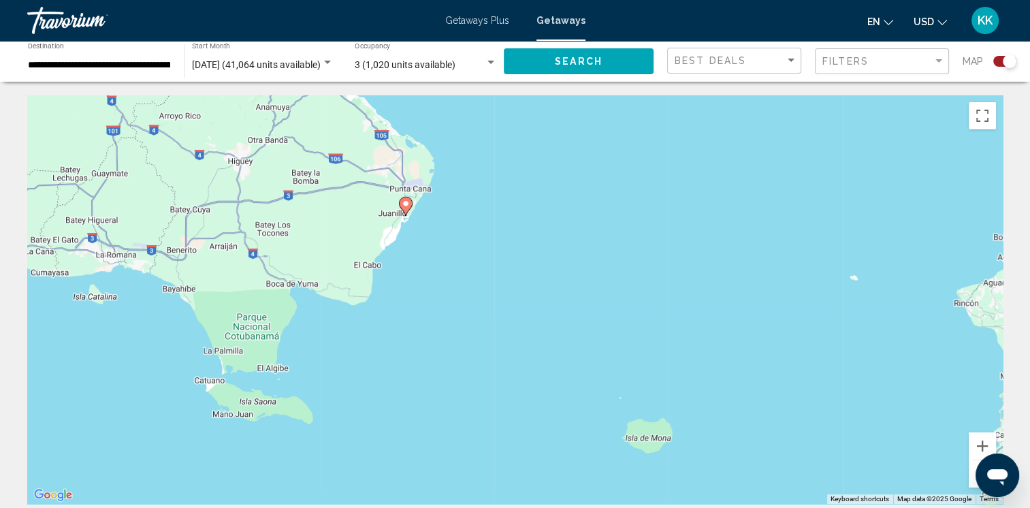
click at [424, 241] on div "To activate drag with keyboard, press Alt + Enter. Once in keyboard drag state,…" at bounding box center [514, 299] width 975 height 408
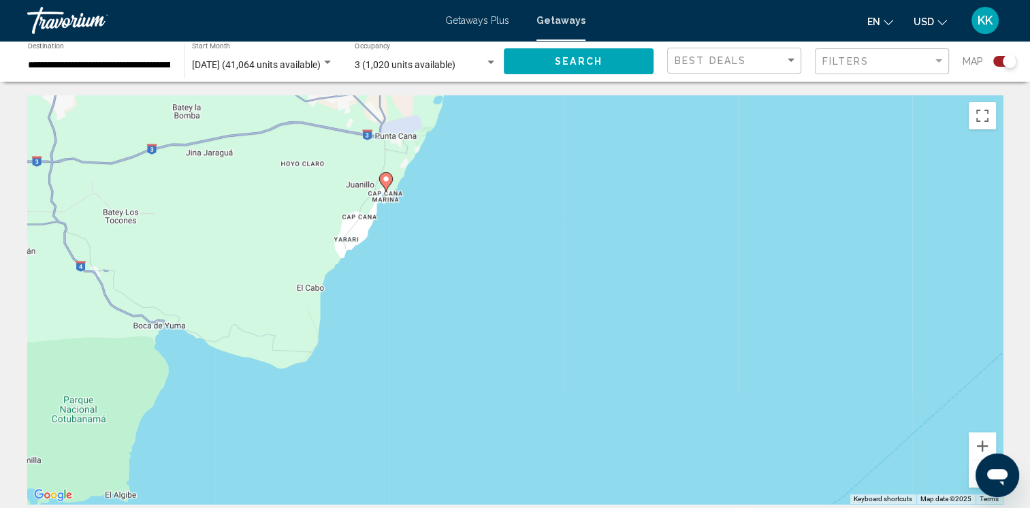
click at [425, 201] on div "To activate drag with keyboard, press Alt + Enter. Once in keyboard drag state,…" at bounding box center [514, 299] width 975 height 408
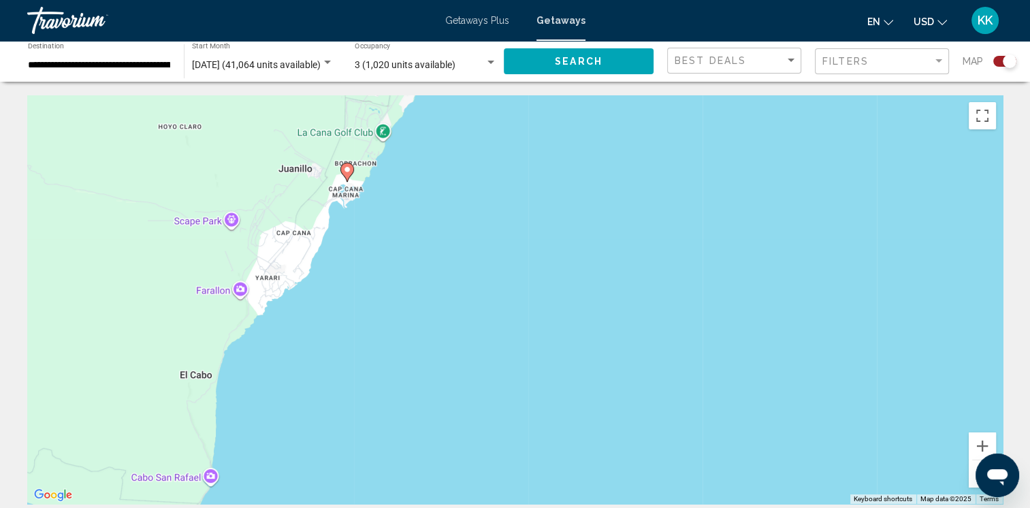
click at [396, 187] on div "To activate drag with keyboard, press Alt + Enter. Once in keyboard drag state,…" at bounding box center [514, 299] width 975 height 408
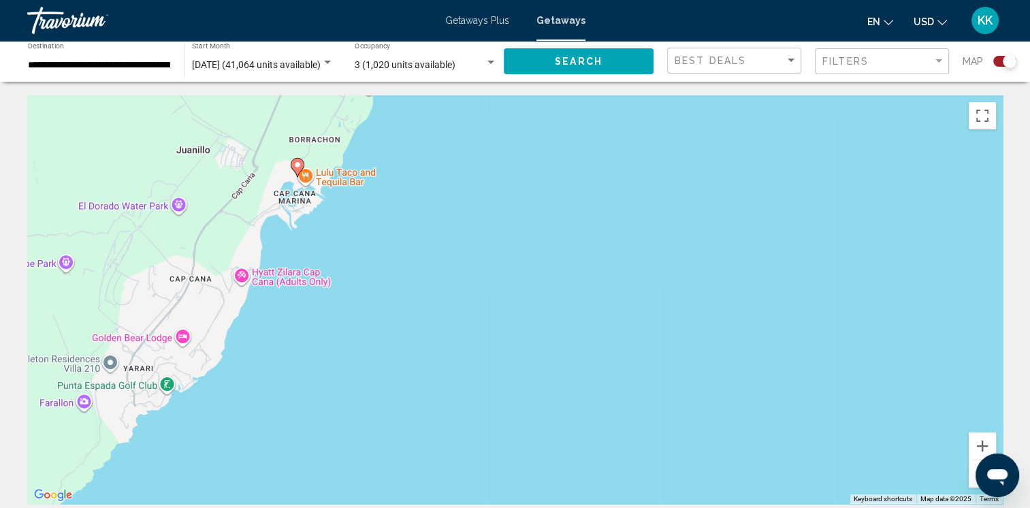
click at [396, 187] on div "To activate drag with keyboard, press Alt + Enter. Once in keyboard drag state,…" at bounding box center [514, 299] width 975 height 408
click at [297, 164] on image "Main content" at bounding box center [297, 165] width 8 height 8
type input "**********"
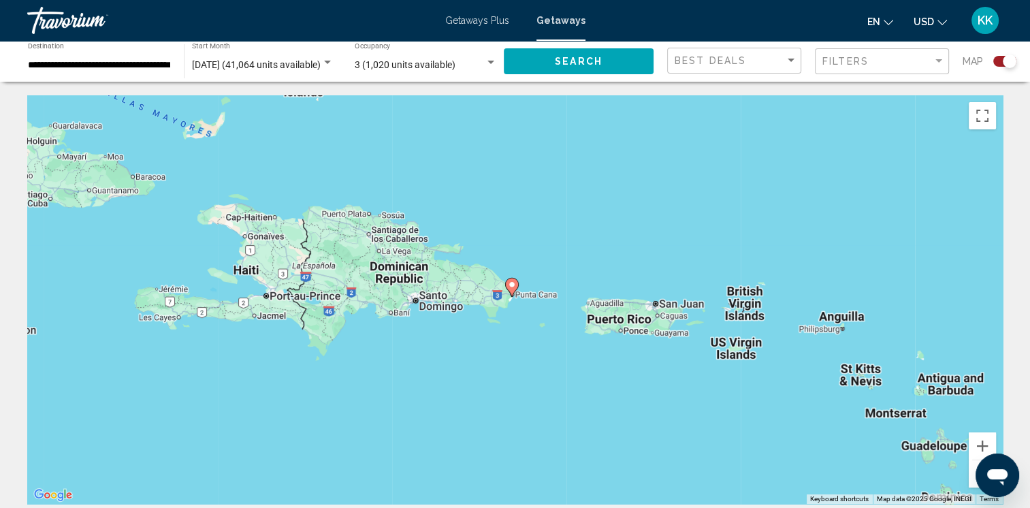
click at [513, 284] on image "Main content" at bounding box center [512, 284] width 8 height 8
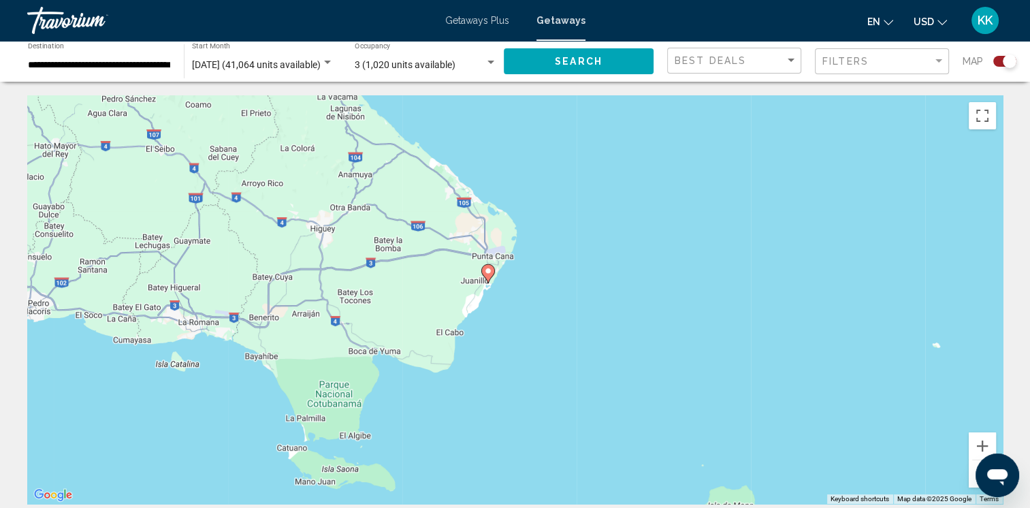
click at [487, 270] on image "Main content" at bounding box center [488, 271] width 8 height 8
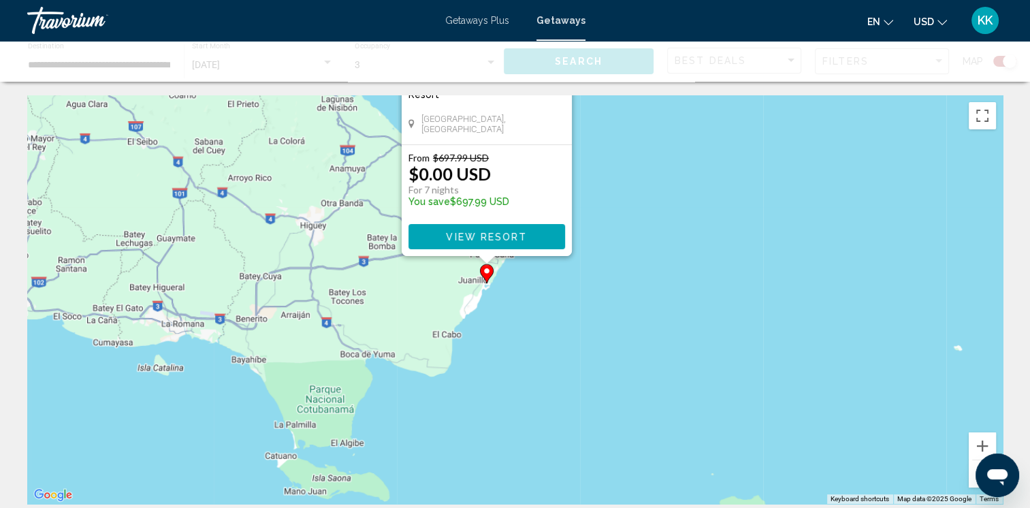
click at [487, 270] on div "To navigate, press the arrow keys. To activate drag with keyboard, press Alt + …" at bounding box center [514, 299] width 975 height 408
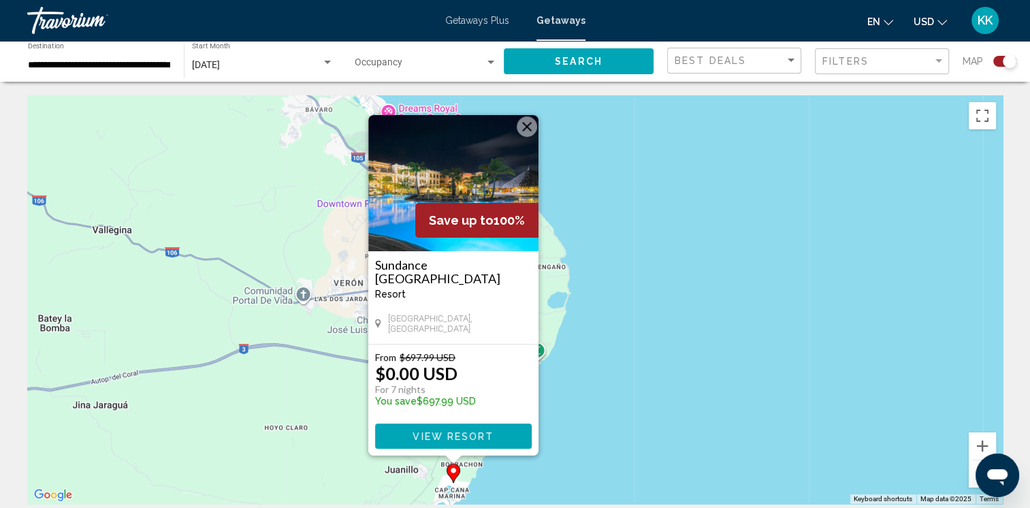
click at [428, 434] on span "View Resort" at bounding box center [452, 436] width 81 height 11
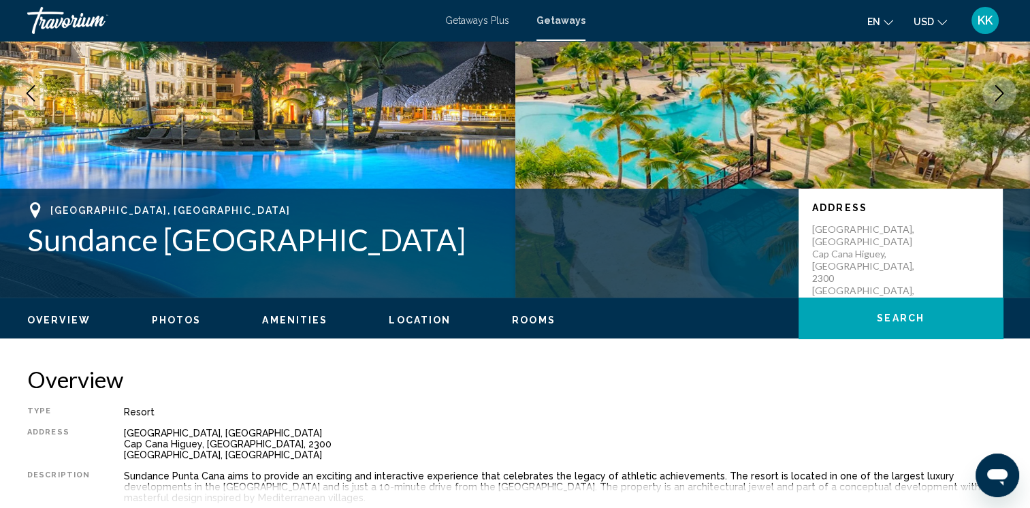
scroll to position [204, 0]
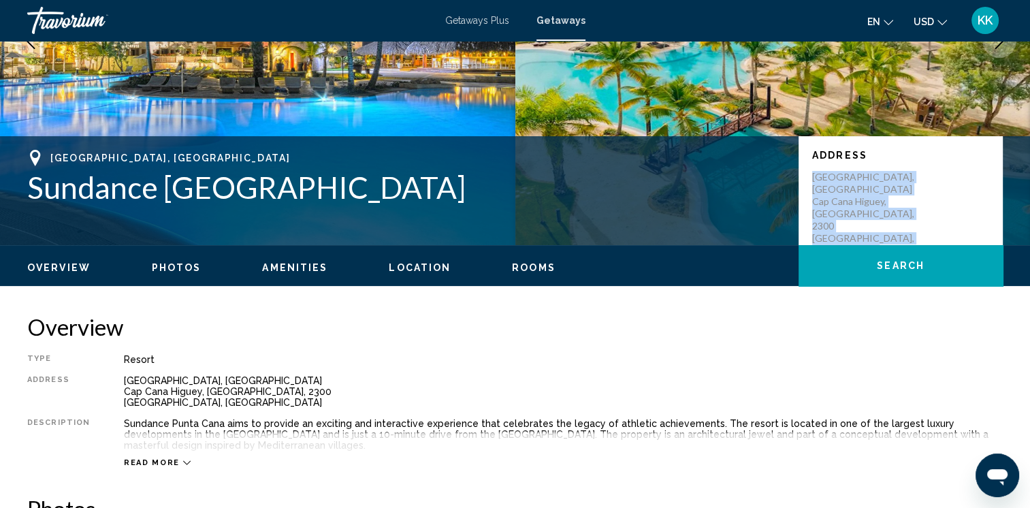
drag, startPoint x: 902, startPoint y: 238, endPoint x: 803, endPoint y: 172, distance: 119.3
click at [803, 172] on div "Address [GEOGRAPHIC_DATA] [GEOGRAPHIC_DATA], [STREET_ADDRESS]" at bounding box center [900, 190] width 204 height 109
drag, startPoint x: 803, startPoint y: 172, endPoint x: 857, endPoint y: 188, distance: 56.6
drag, startPoint x: 857, startPoint y: 188, endPoint x: 885, endPoint y: 182, distance: 28.6
copy p "[GEOGRAPHIC_DATA], [GEOGRAPHIC_DATA] [GEOGRAPHIC_DATA], [GEOGRAPHIC_DATA], [STR…"
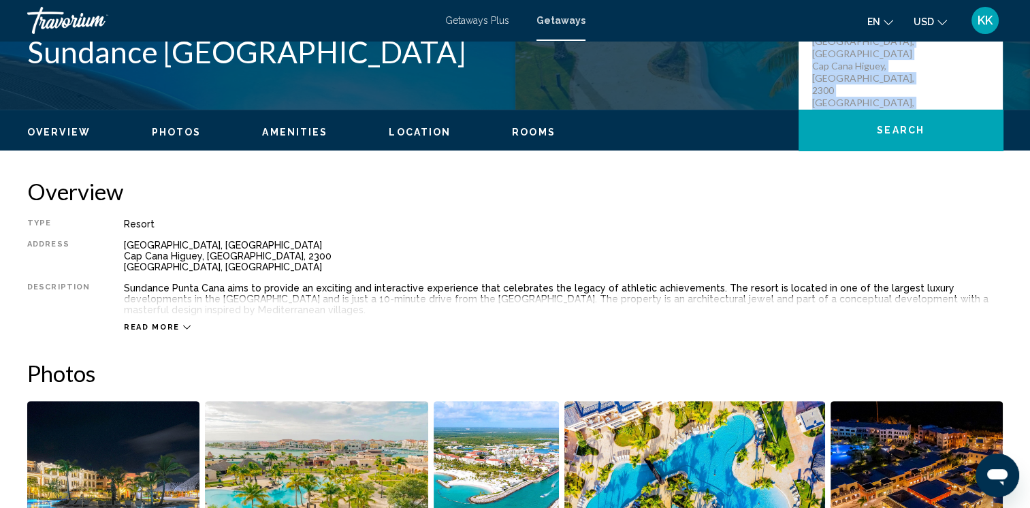
scroll to position [408, 0]
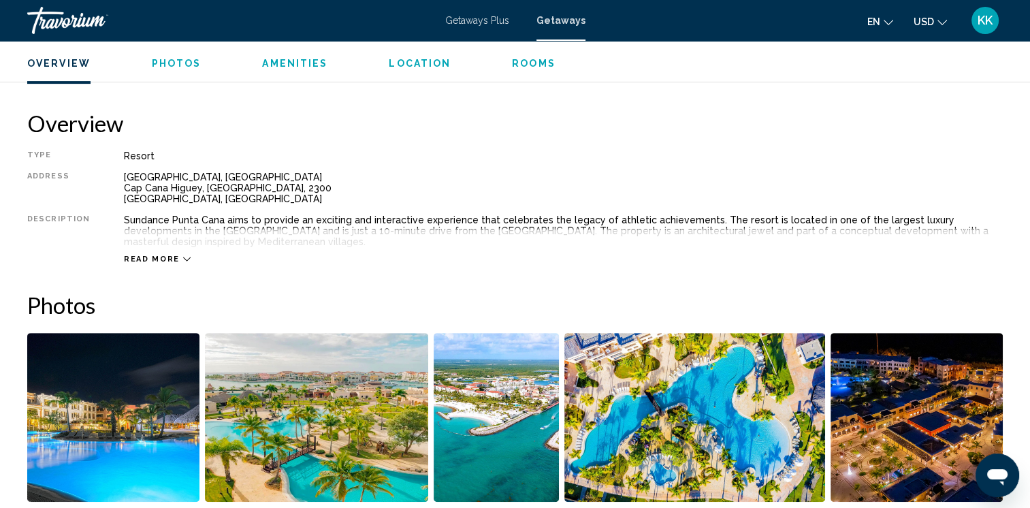
click at [175, 256] on div "Read more" at bounding box center [157, 259] width 67 height 9
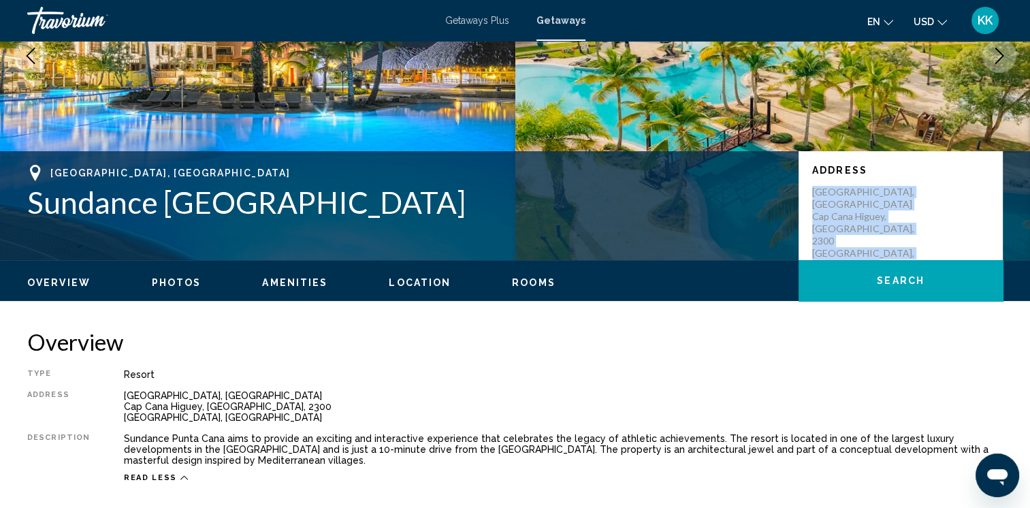
scroll to position [0, 0]
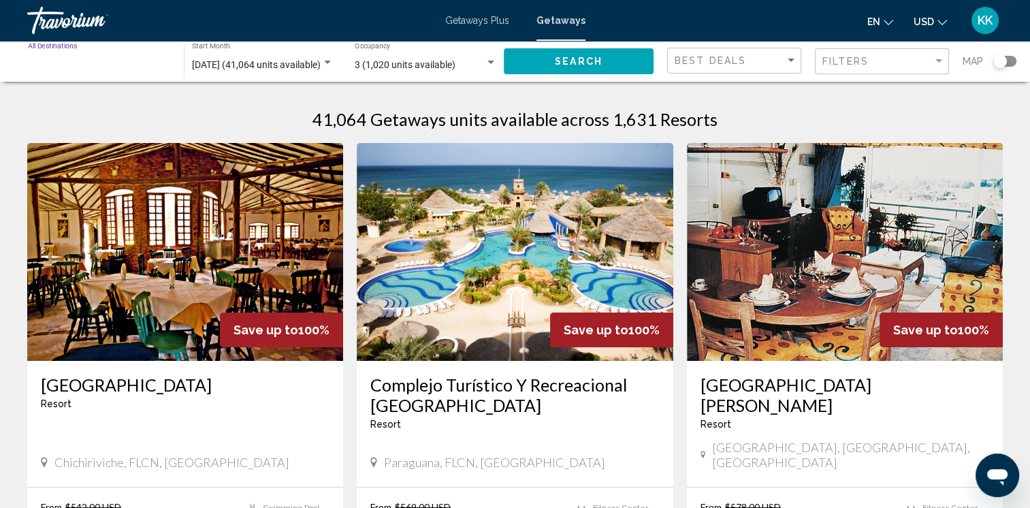
click at [70, 64] on input "Destination All Destinations" at bounding box center [99, 65] width 142 height 11
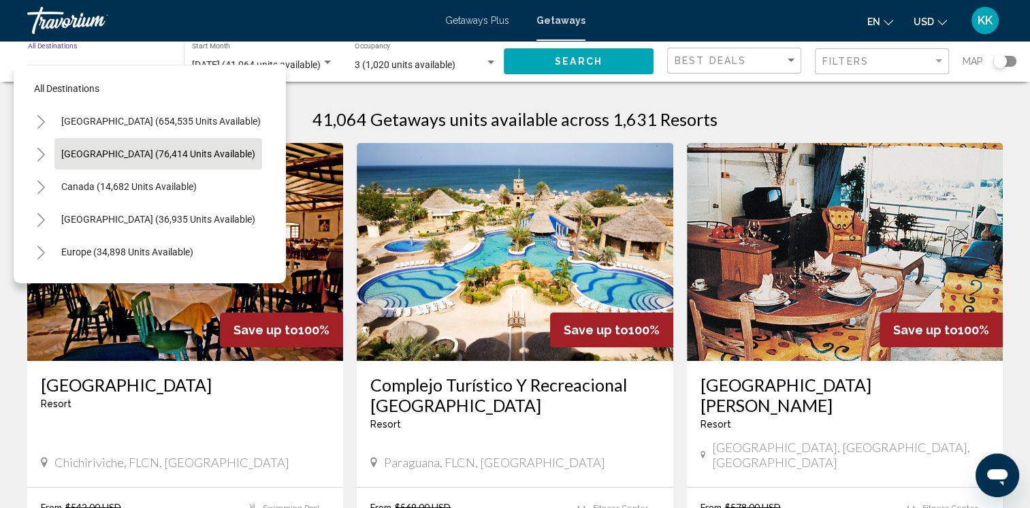
click at [79, 149] on span "[GEOGRAPHIC_DATA] (76,414 units available)" at bounding box center [158, 153] width 194 height 11
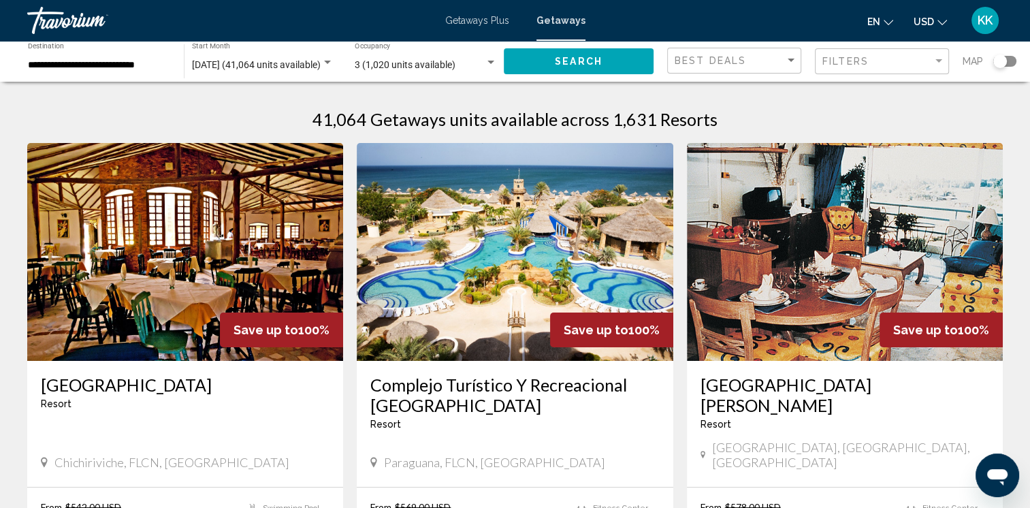
click at [998, 56] on div "Search widget" at bounding box center [1000, 61] width 14 height 14
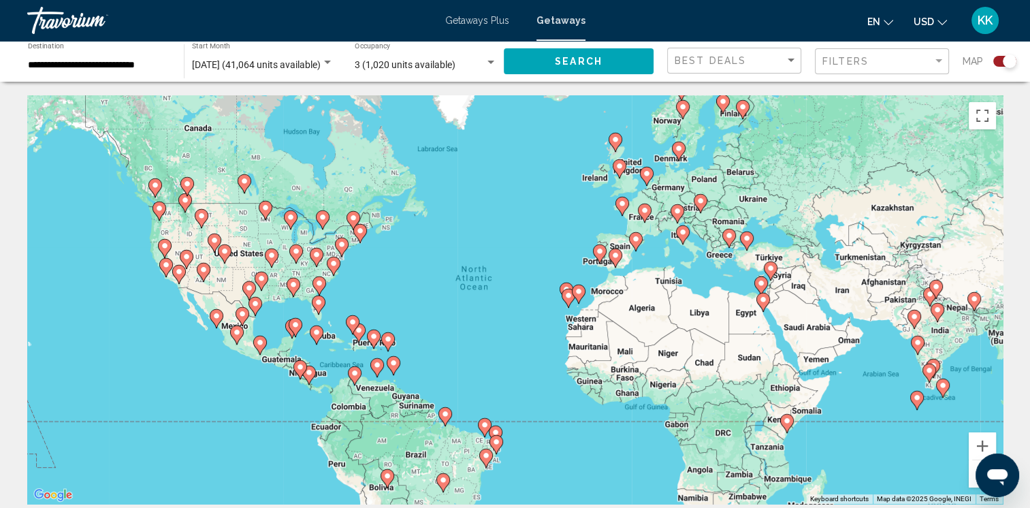
click at [298, 340] on div "To activate drag with keyboard, press Alt + Enter. Once in keyboard drag state,…" at bounding box center [514, 299] width 975 height 408
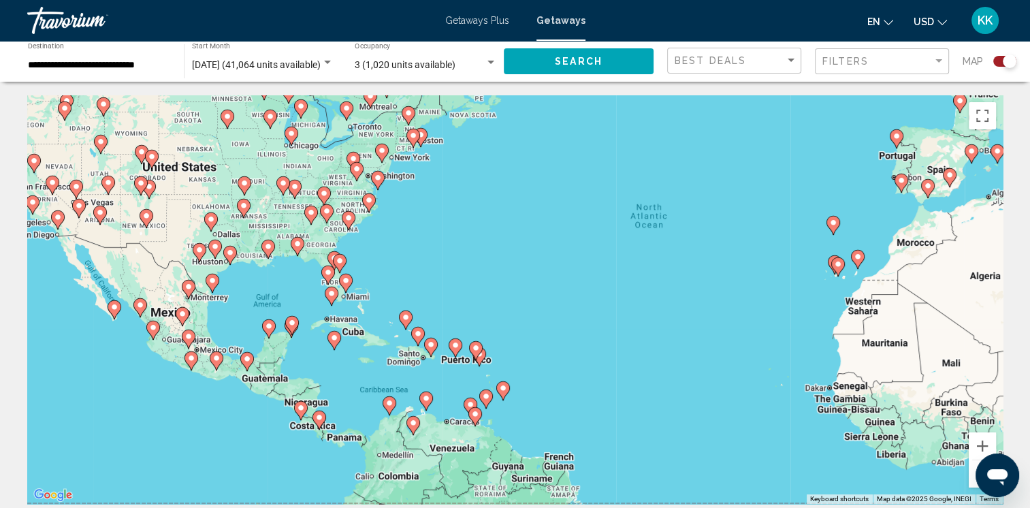
click at [298, 340] on div "To activate drag with keyboard, press Alt + Enter. Once in keyboard drag state,…" at bounding box center [514, 299] width 975 height 408
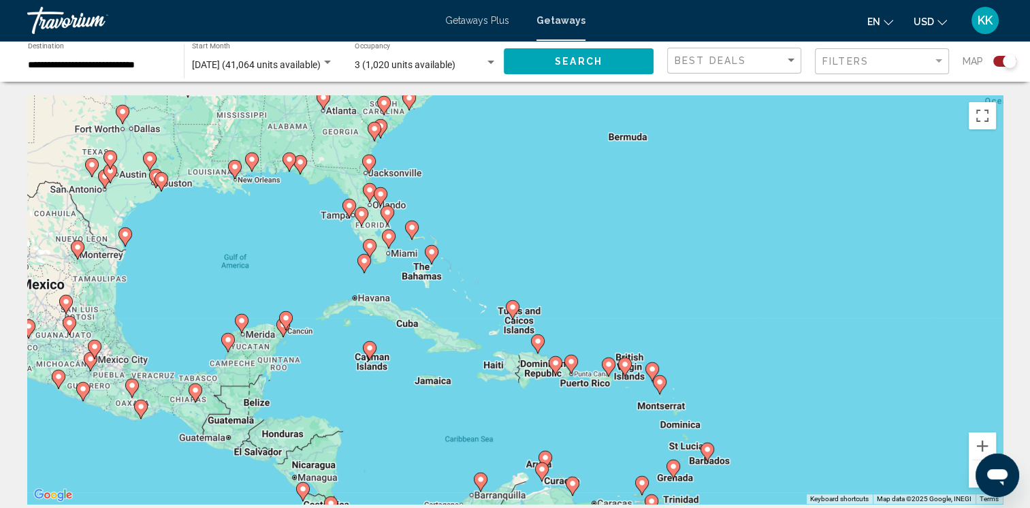
click at [289, 343] on div "To activate drag with keyboard, press Alt + Enter. Once in keyboard drag state,…" at bounding box center [514, 299] width 975 height 408
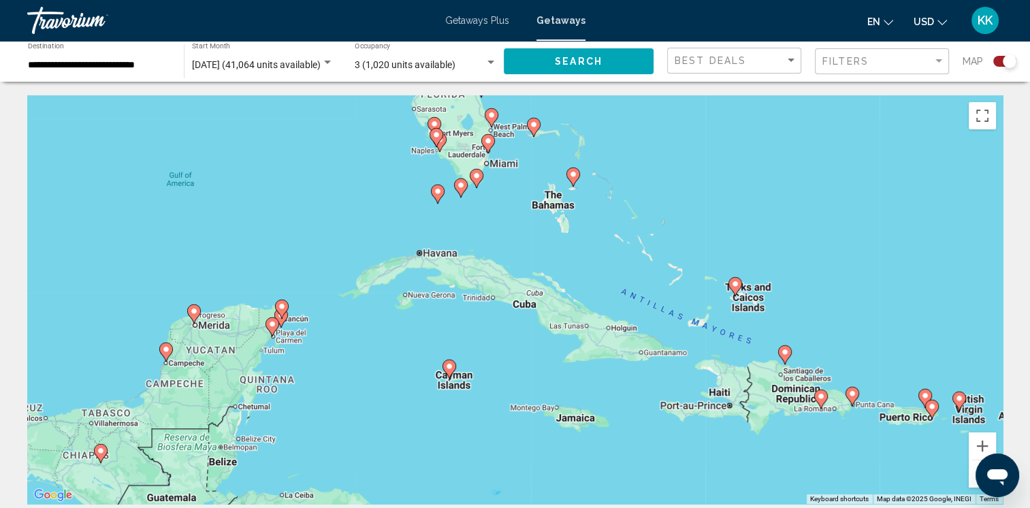
click at [280, 335] on div "To activate drag with keyboard, press Alt + Enter. Once in keyboard drag state,…" at bounding box center [514, 299] width 975 height 408
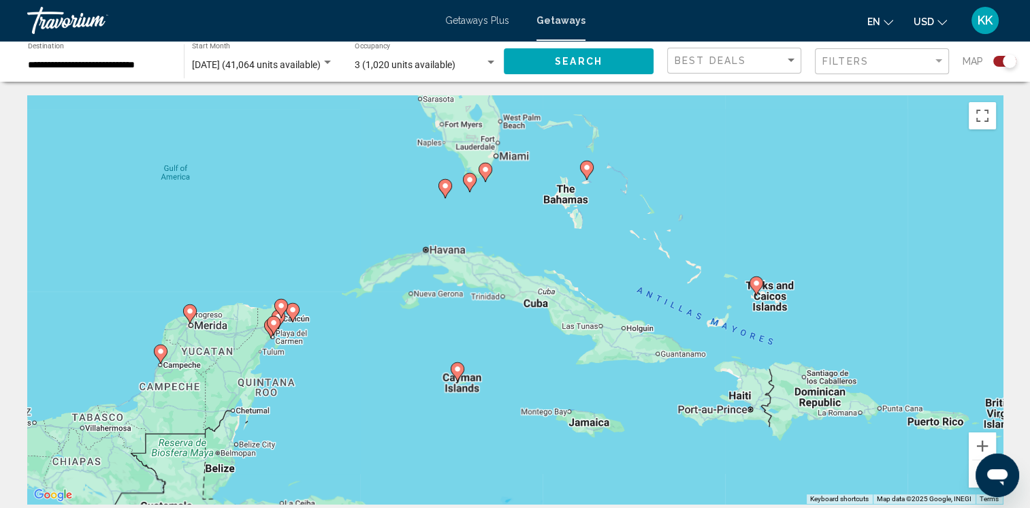
click at [280, 335] on div "To activate drag with keyboard, press Alt + Enter. Once in keyboard drag state,…" at bounding box center [514, 299] width 975 height 408
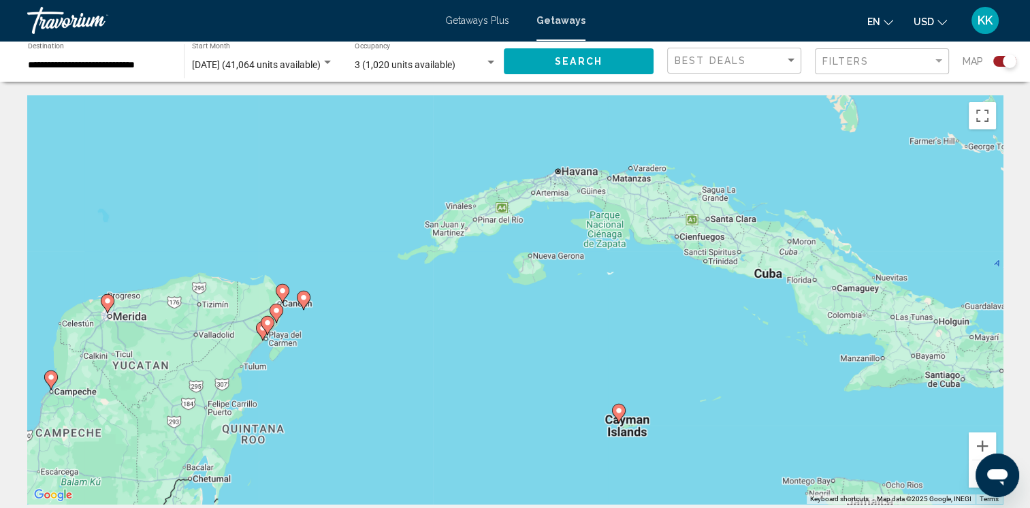
click at [280, 335] on div "To activate drag with keyboard, press Alt + Enter. Once in keyboard drag state,…" at bounding box center [514, 299] width 975 height 408
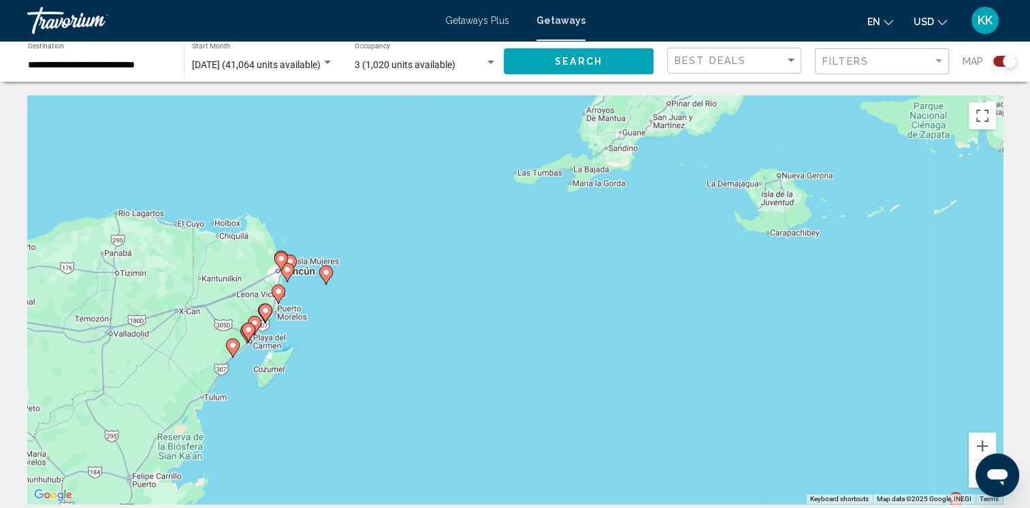
click at [255, 335] on gmp-advanced-marker "Main content" at bounding box center [255, 325] width 14 height 20
type input "**********"
click at [255, 335] on div "To activate drag with keyboard, press Alt + Enter. Once in keyboard drag state,…" at bounding box center [514, 299] width 975 height 408
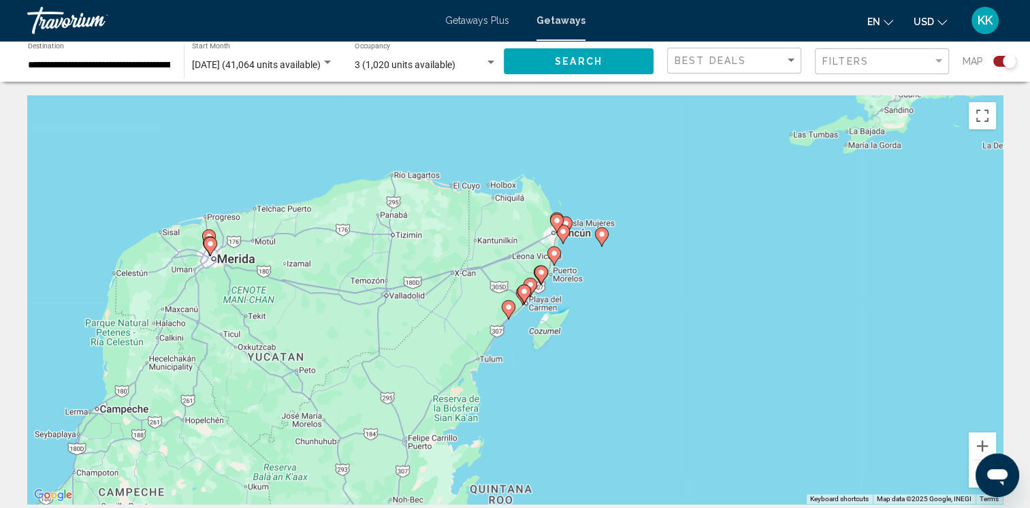
click at [535, 328] on div "To activate drag with keyboard, press Alt + Enter. Once in keyboard drag state,…" at bounding box center [514, 299] width 975 height 408
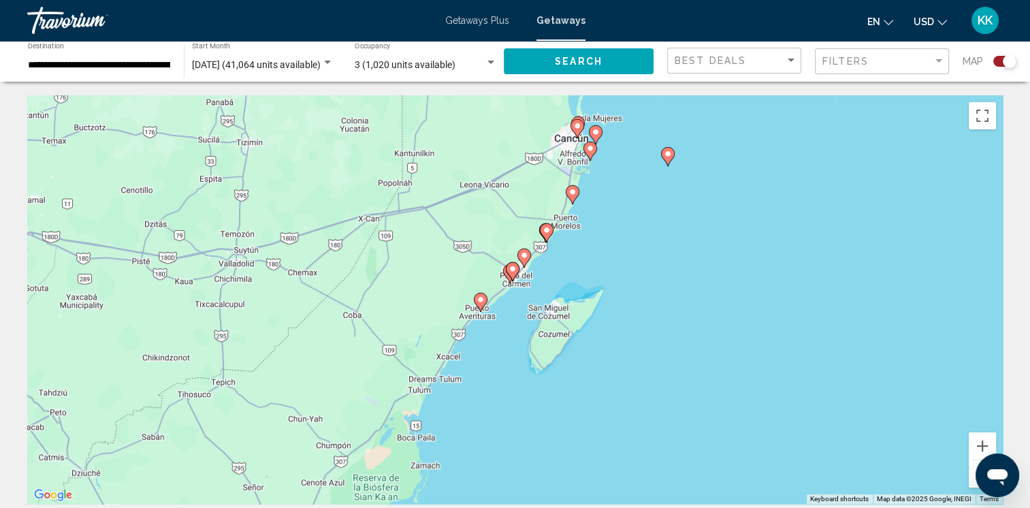
click at [497, 325] on div "To activate drag with keyboard, press Alt + Enter. Once in keyboard drag state,…" at bounding box center [514, 299] width 975 height 408
click at [495, 325] on div "To activate drag with keyboard, press Alt + Enter. Once in keyboard drag state,…" at bounding box center [514, 299] width 975 height 408
click at [866, 56] on span "Filters" at bounding box center [845, 61] width 46 height 11
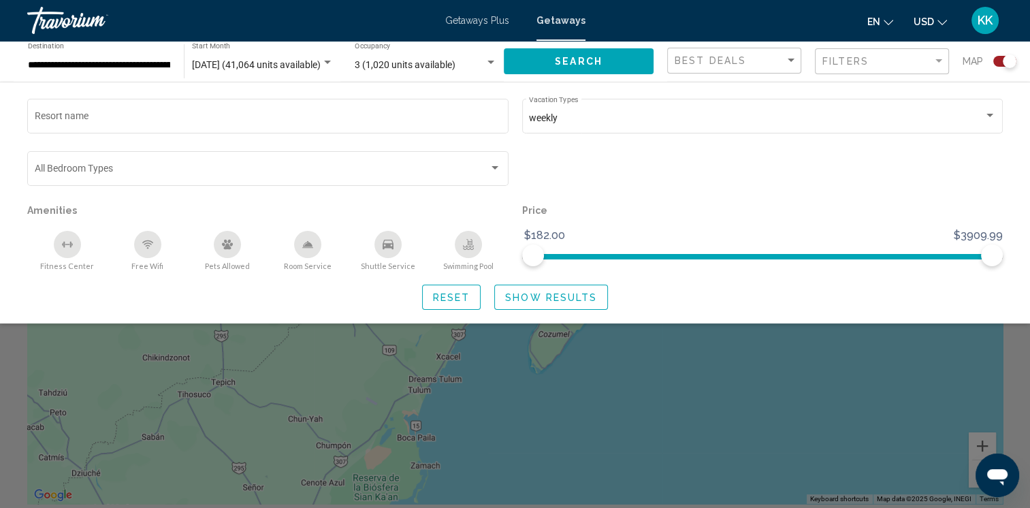
click at [467, 247] on icon "Swimming Pool" at bounding box center [468, 244] width 11 height 11
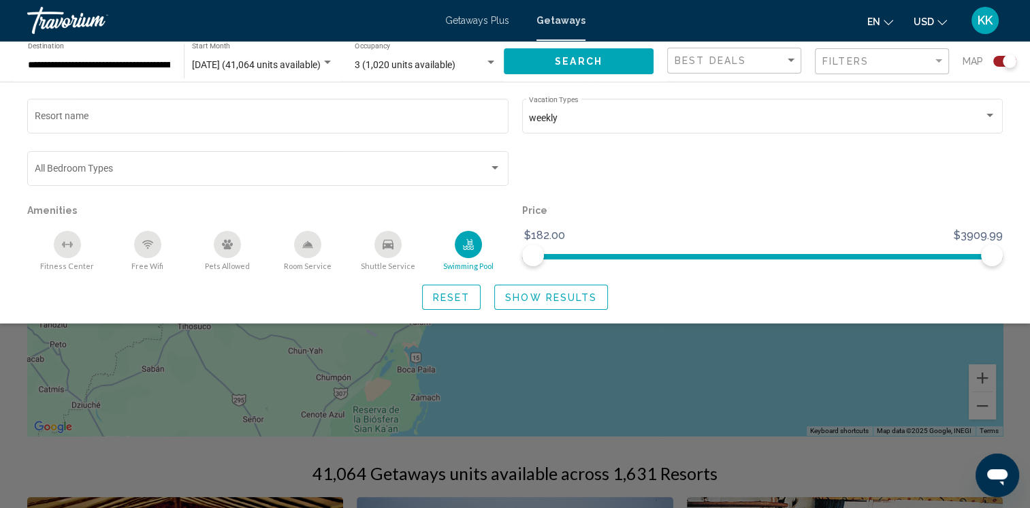
click at [474, 252] on div "Swimming Pool" at bounding box center [468, 244] width 27 height 27
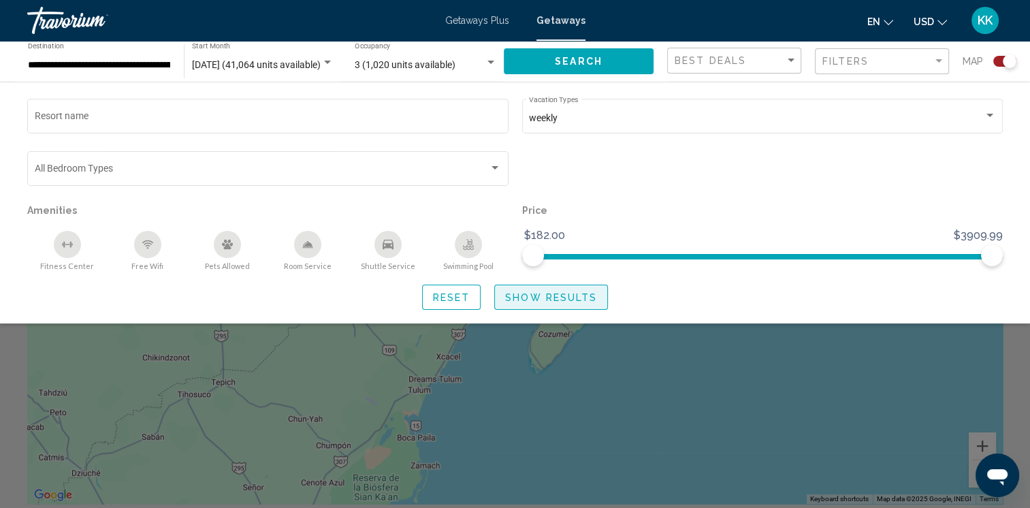
click at [554, 296] on span "Show Results" at bounding box center [551, 297] width 92 height 11
